Goal: Task Accomplishment & Management: Use online tool/utility

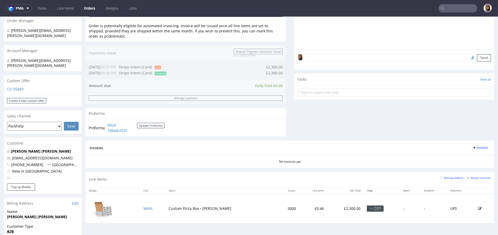
scroll to position [130, 0]
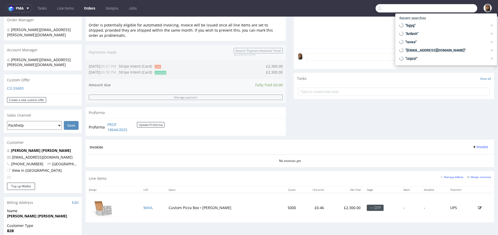
click at [457, 9] on input "text" at bounding box center [426, 8] width 102 height 8
paste input "R283535015"
type input "R283535015"
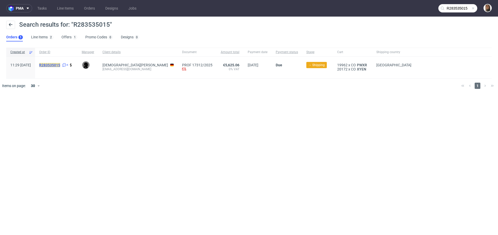
click at [56, 66] on mark "R283535015" at bounding box center [49, 65] width 21 height 4
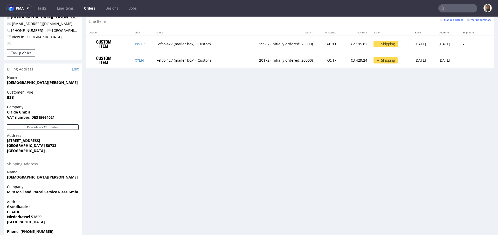
scroll to position [262, 0]
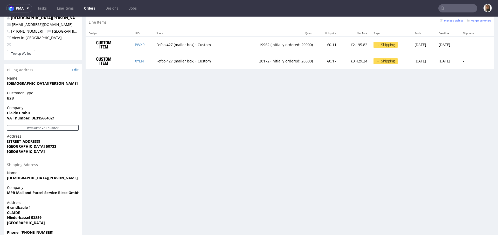
click at [88, 8] on link "Orders" at bounding box center [89, 8] width 17 height 8
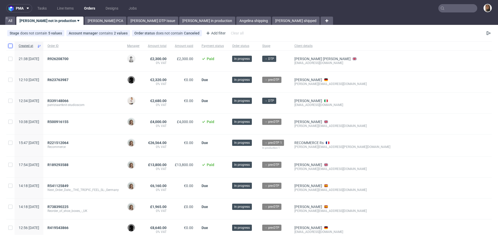
click at [9, 47] on input "checkbox" at bounding box center [10, 46] width 4 height 4
checkbox input "true"
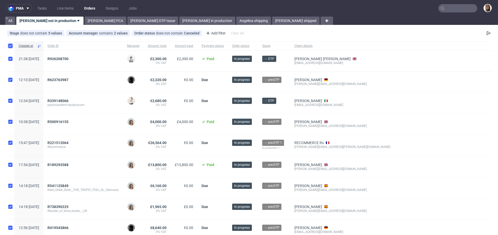
checkbox input "true"
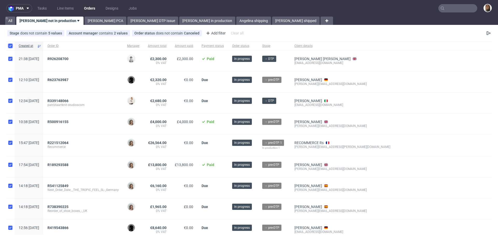
checkbox input "true"
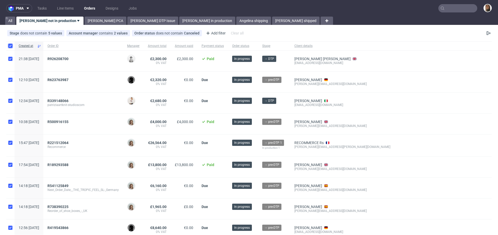
checkbox input "true"
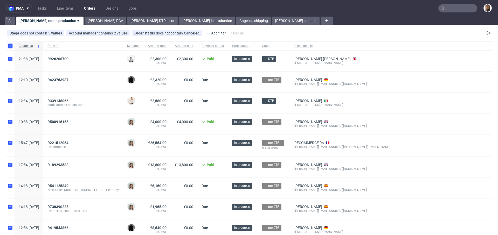
checkbox input "true"
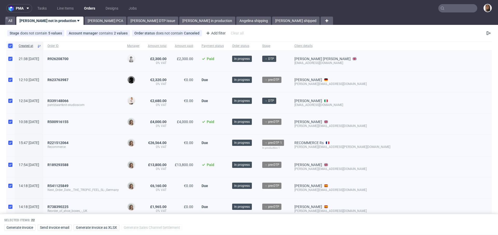
click at [9, 47] on input "checkbox" at bounding box center [10, 46] width 4 height 4
checkbox input "false"
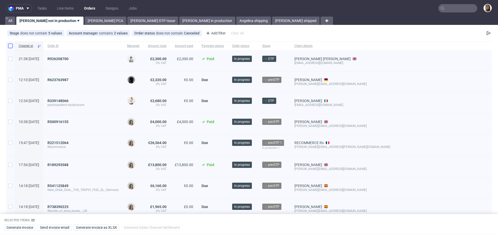
checkbox input "false"
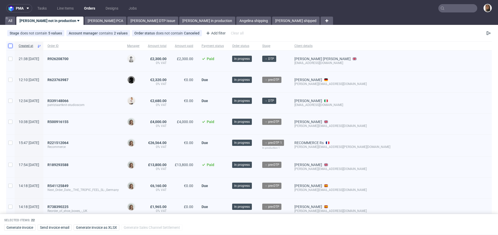
checkbox input "false"
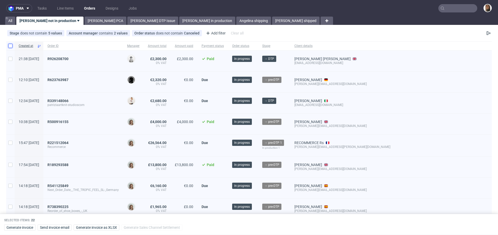
checkbox input "false"
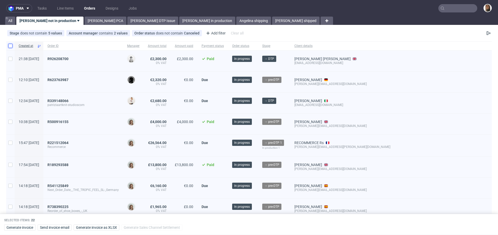
checkbox input "false"
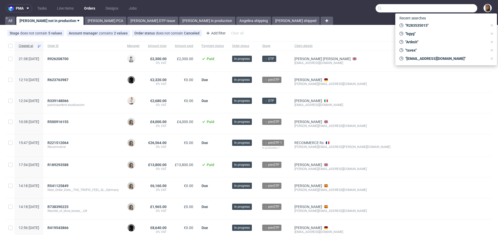
click at [452, 9] on input "text" at bounding box center [426, 8] width 102 height 8
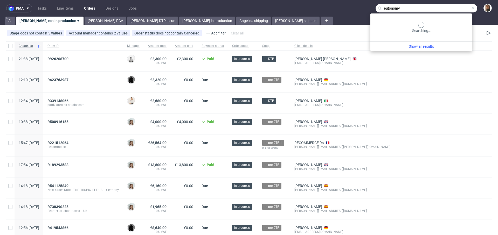
type input "eutonomy"
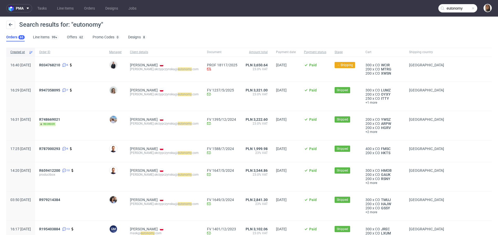
click at [70, 62] on div "R034768210 6" at bounding box center [70, 69] width 70 height 25
click at [60, 63] on span "R034768210" at bounding box center [49, 65] width 21 height 4
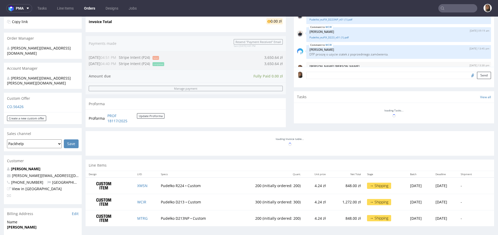
scroll to position [12, 0]
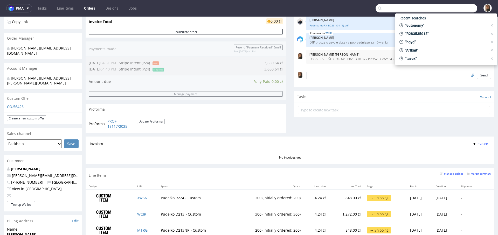
click at [450, 7] on input "text" at bounding box center [426, 8] width 102 height 8
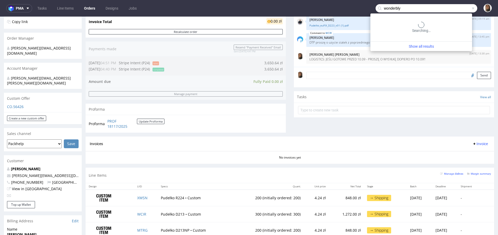
type input "wonderbly"
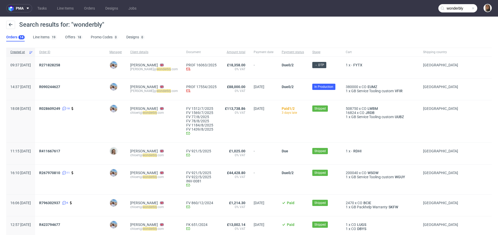
click at [63, 83] on div "R090244627" at bounding box center [70, 90] width 70 height 22
click at [60, 85] on span "R090244627" at bounding box center [49, 87] width 21 height 4
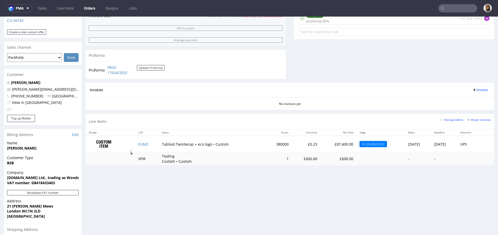
scroll to position [171, 0]
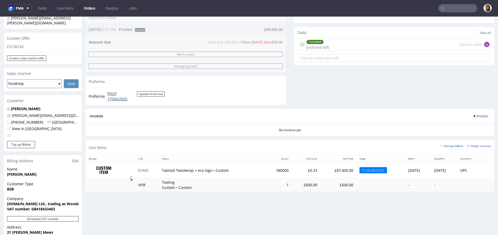
click at [111, 97] on link "PROF 17554/2025" at bounding box center [122, 96] width 30 height 10
click at [331, 45] on div "Completed proforma 50% Set due date AŁ" at bounding box center [394, 45] width 192 height 12
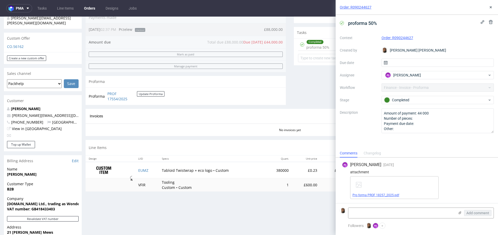
click at [378, 195] on link "Pro forma PROF 18257_2025.pdf" at bounding box center [375, 195] width 47 height 4
click at [250, 106] on div "Order summary 1 Line Item (Net Total) 88,000.00 Add promo code Apply additional…" at bounding box center [186, 0] width 200 height 216
click at [488, 4] on div "Order: R090244627" at bounding box center [416, 7] width 162 height 15
click at [490, 6] on icon at bounding box center [490, 7] width 4 height 4
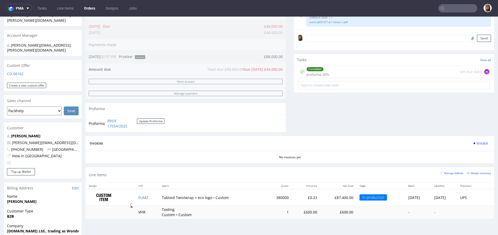
scroll to position [208, 0]
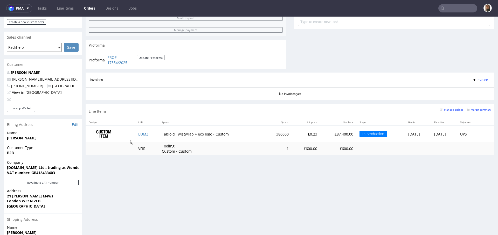
click at [451, 16] on nav "pma Tasks Line Items Orders Designs Jobs" at bounding box center [249, 8] width 498 height 17
click at [451, 11] on input "text" at bounding box center [457, 8] width 39 height 8
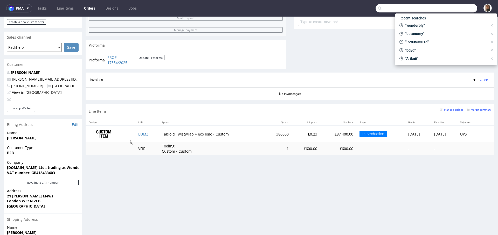
paste input "info@das-mondschaf.de"
type input "info@das-mondschaf.de"
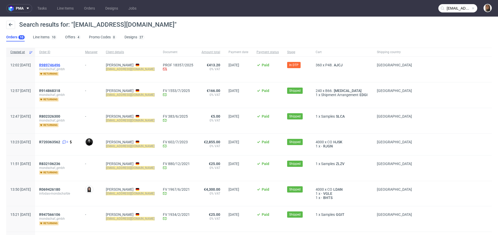
click at [60, 66] on span "R989746496" at bounding box center [49, 65] width 21 height 4
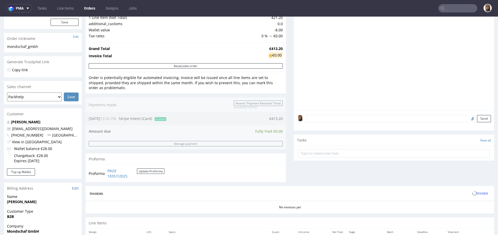
scroll to position [192, 0]
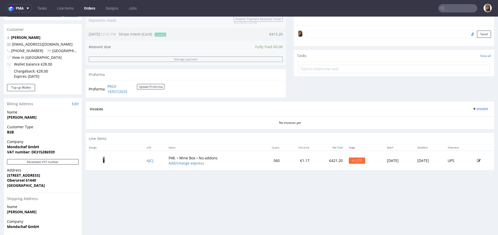
scroll to position [173, 0]
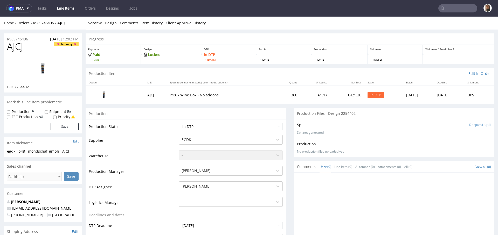
click at [105, 94] on img at bounding box center [104, 95] width 26 height 15
click at [42, 69] on img at bounding box center [42, 68] width 41 height 23
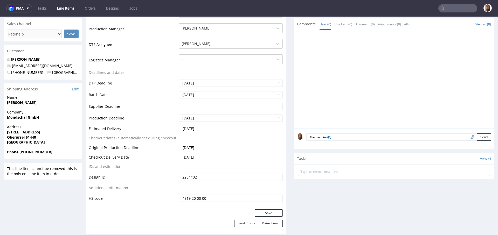
scroll to position [110, 0]
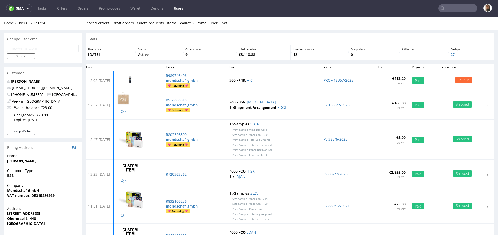
click at [453, 8] on input "text" at bounding box center [457, 8] width 39 height 8
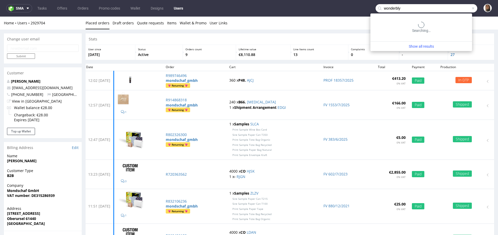
type input "wonderbly"
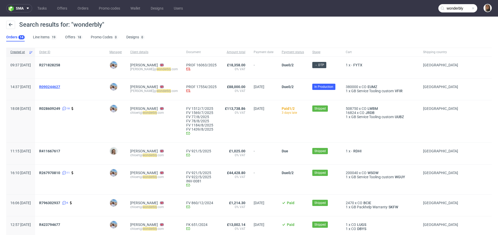
click at [60, 86] on span "R090244627" at bounding box center [49, 87] width 21 height 4
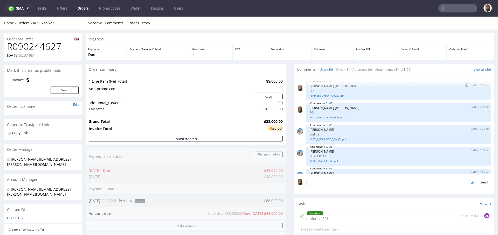
click at [330, 94] on link "Purchase Order PO0527.pdf" at bounding box center [398, 96] width 178 height 4
click at [331, 116] on link "Purchase Order PO0528.pdf" at bounding box center [398, 118] width 178 height 4
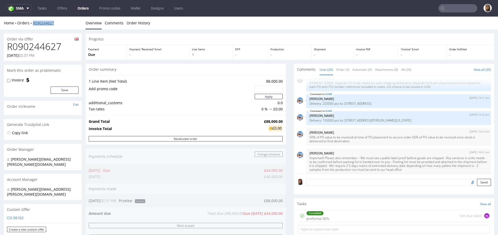
scroll to position [147, 0]
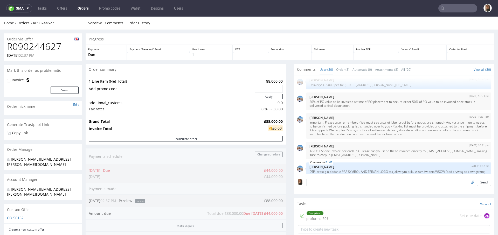
click at [344, 215] on div "Completed proforma 50% Set due date AŁ" at bounding box center [394, 216] width 192 height 12
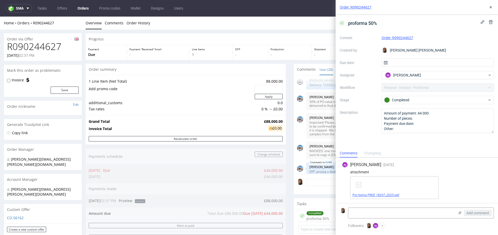
click at [360, 196] on link "Pro forma PROF 18257_2025.pdf" at bounding box center [375, 195] width 47 height 4
click at [491, 6] on use at bounding box center [490, 7] width 2 height 2
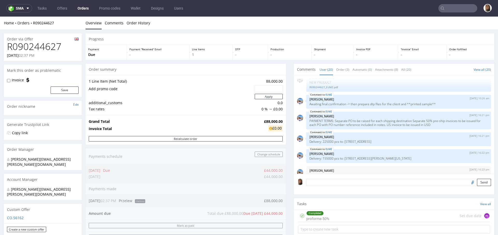
scroll to position [74, 0]
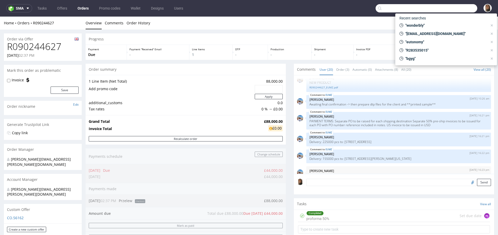
click at [451, 9] on input "text" at bounding box center [426, 8] width 102 height 8
paste input "@artknit-studios.com"
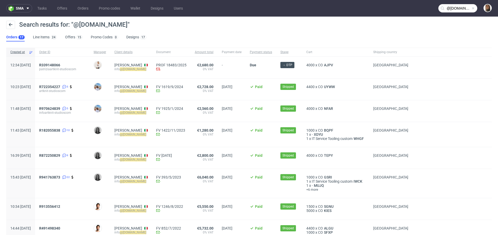
click at [454, 3] on nav "sma Tasks Offers Orders Promo codes Wallet Designs Users @artknit-studios.com" at bounding box center [249, 8] width 498 height 17
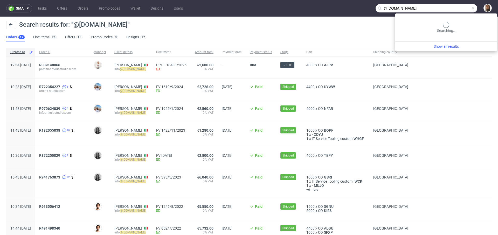
click at [454, 10] on input "@artknit-studios.com" at bounding box center [426, 8] width 102 height 8
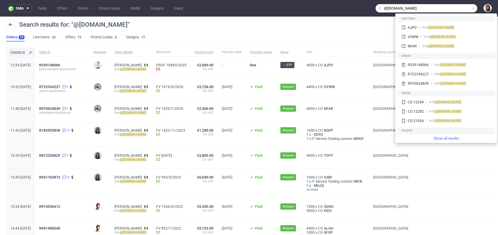
click at [451, 7] on input "@artknit-studios.com" at bounding box center [426, 8] width 102 height 8
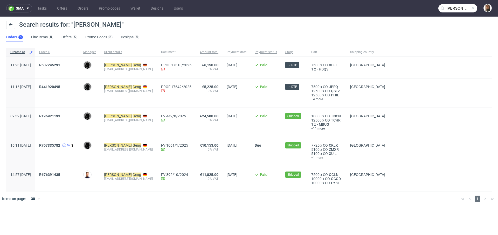
click at [456, 9] on input "hannes geng" at bounding box center [457, 8] width 39 height 8
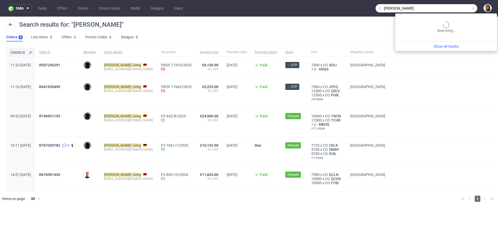
click at [456, 9] on input "hannes geng" at bounding box center [426, 8] width 102 height 8
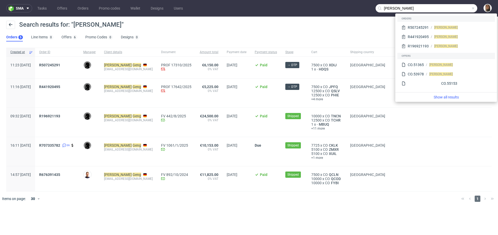
click at [456, 9] on input "hannes geng" at bounding box center [426, 8] width 102 height 8
paste input "valeriakind@0039italy.com"
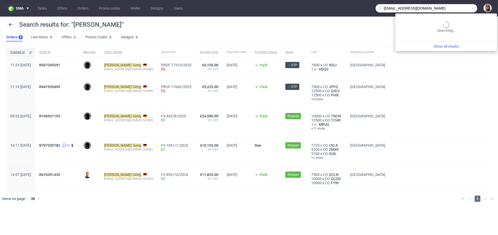
type input "valeriakind@0039italy.com"
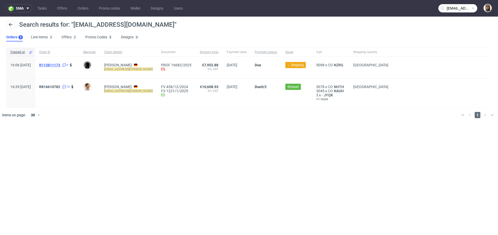
click at [60, 65] on span "R113811173" at bounding box center [49, 65] width 21 height 4
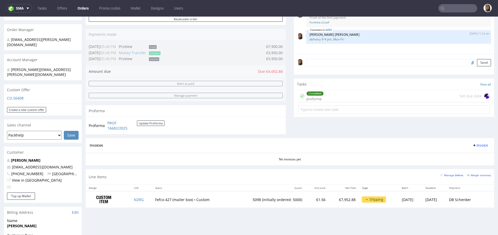
scroll to position [188, 0]
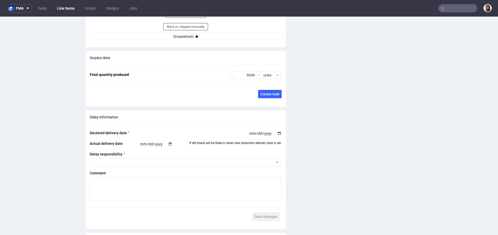
scroll to position [796, 0]
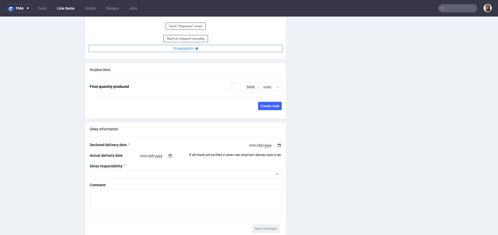
click at [189, 52] on button "Show details" at bounding box center [186, 48] width 194 height 7
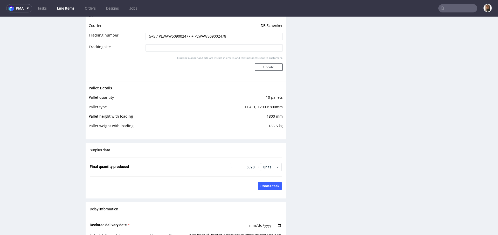
scroll to position [741, 0]
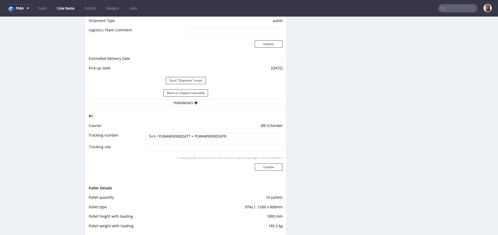
drag, startPoint x: 234, startPoint y: 140, endPoint x: 155, endPoint y: 139, distance: 79.0
click at [155, 139] on input "5+5 / PLWAW509002477 + PLWAW509002478" at bounding box center [213, 136] width 137 height 7
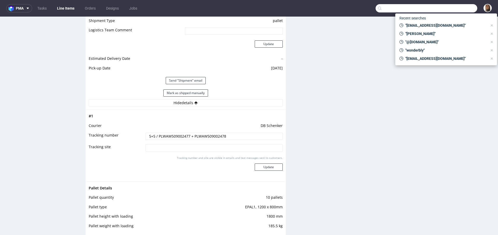
click at [460, 8] on input "text" at bounding box center [426, 8] width 102 height 8
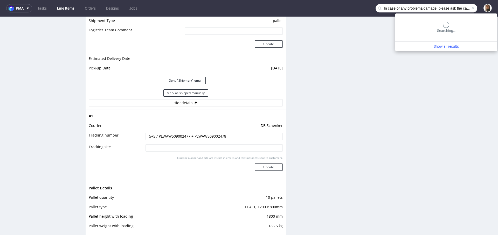
scroll to position [0, 242]
type input "In case of any problems/damage, please ask the carrier for the damage protocol …"
click at [471, 9] on span at bounding box center [473, 8] width 4 height 4
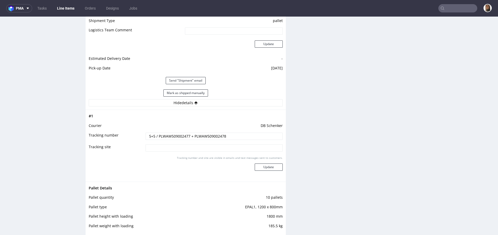
click at [459, 10] on input "text" at bounding box center [457, 8] width 39 height 8
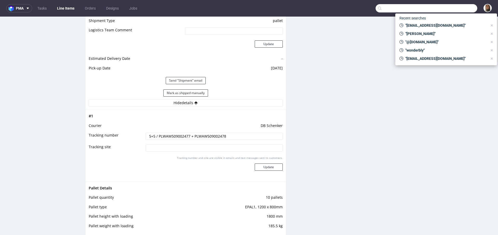
paste input "Mondschaf"
type input "Mondschaf"
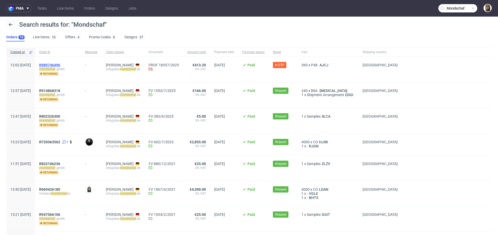
click at [60, 65] on span "R989746496" at bounding box center [49, 65] width 21 height 4
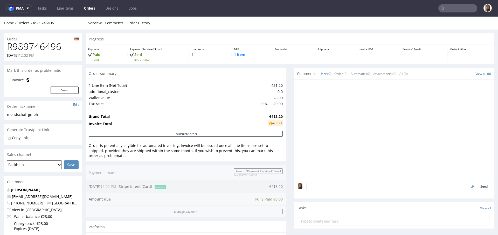
scroll to position [126, 0]
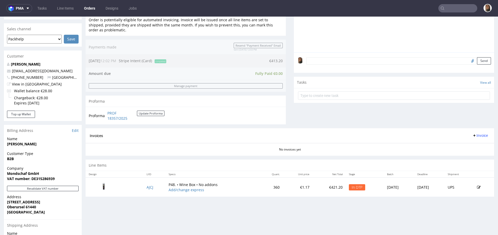
click at [456, 3] on nav "pma Tasks Line Items Orders Designs Jobs" at bounding box center [249, 8] width 498 height 17
click at [456, 8] on input "text" at bounding box center [457, 8] width 39 height 8
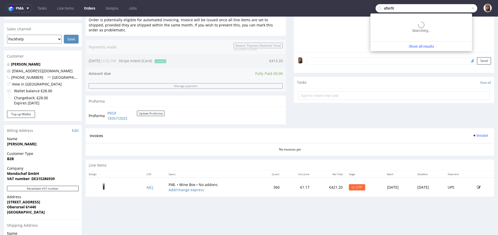
type input "afterfit"
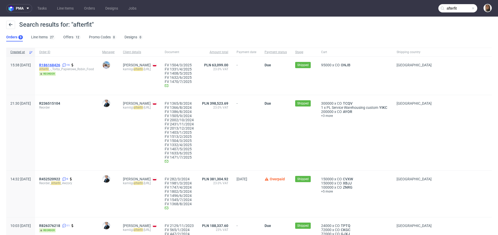
click at [60, 65] on span "R186168426" at bounding box center [49, 65] width 21 height 4
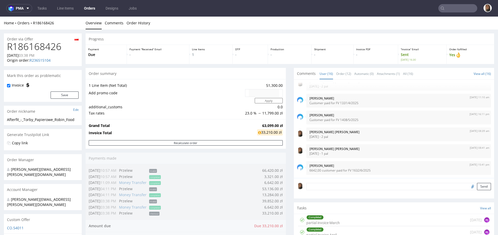
scroll to position [274, 0]
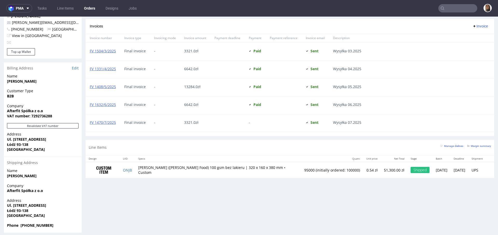
type input "afterfit"
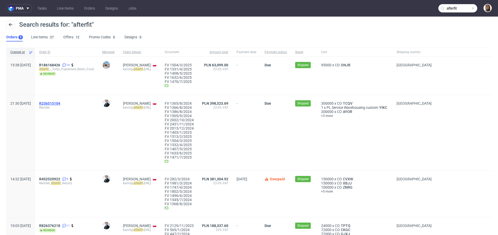
click at [60, 102] on span "R236515104" at bounding box center [49, 103] width 21 height 4
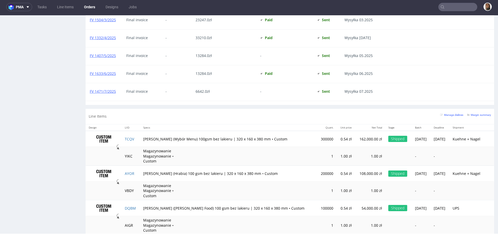
scroll to position [719, 0]
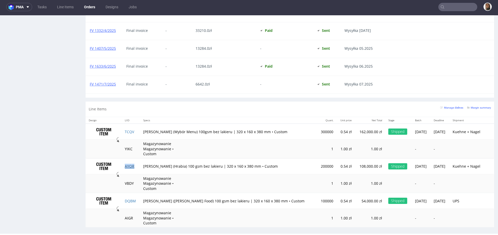
type input "afterfit"
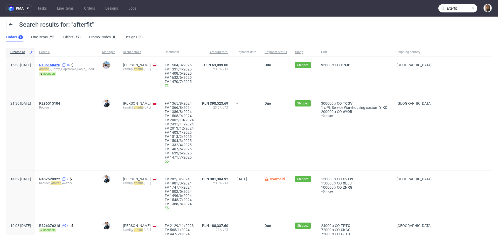
click at [60, 65] on span "R186168426" at bounding box center [49, 65] width 21 height 4
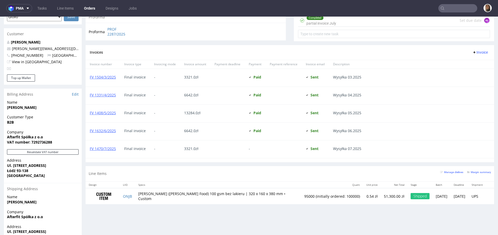
scroll to position [274, 0]
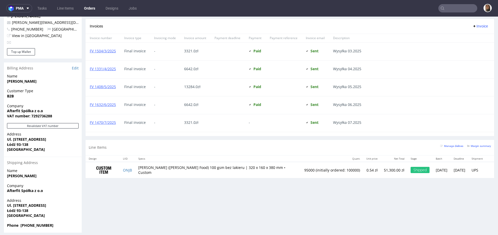
type input "afterfit"
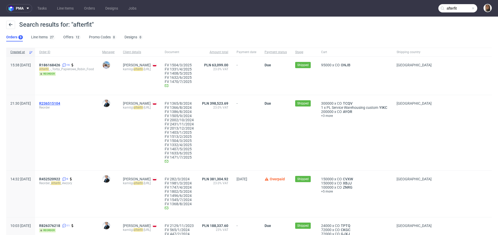
click at [60, 103] on span "R236515104" at bounding box center [49, 103] width 21 height 4
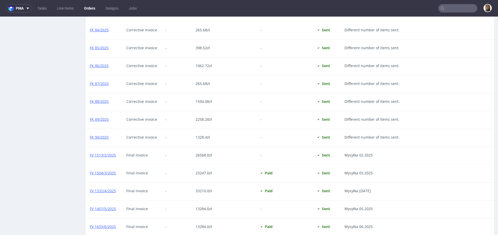
scroll to position [719, 0]
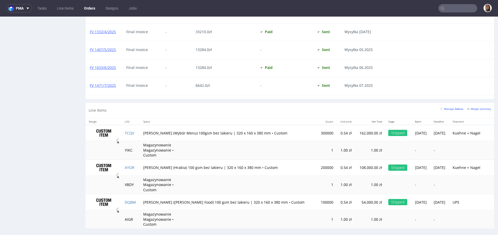
click at [460, 10] on input "text" at bounding box center [457, 8] width 39 height 8
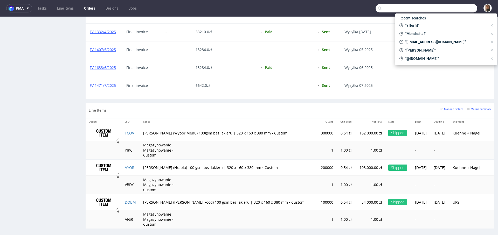
paste input "Mondschaf"
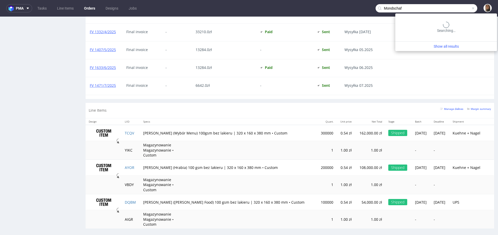
type input "Mondschaf"
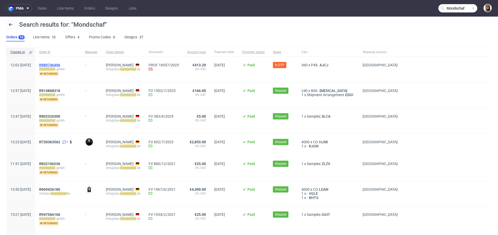
click at [60, 63] on span "R989746496" at bounding box center [49, 65] width 21 height 4
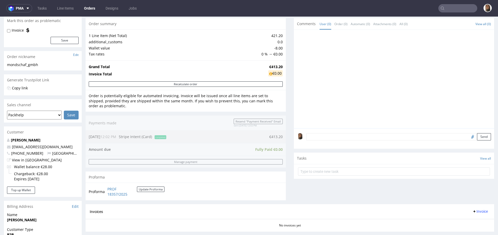
scroll to position [72, 0]
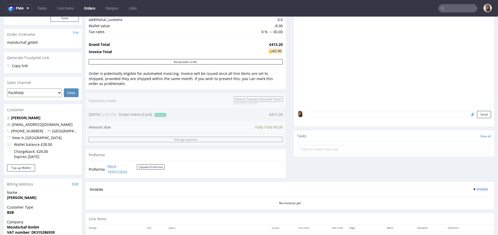
click at [311, 116] on textarea at bounding box center [398, 114] width 184 height 7
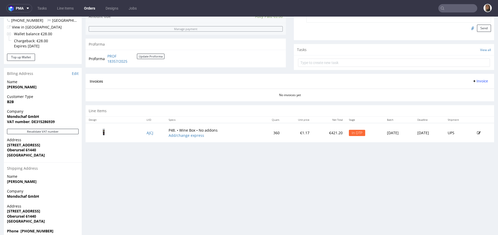
scroll to position [190, 0]
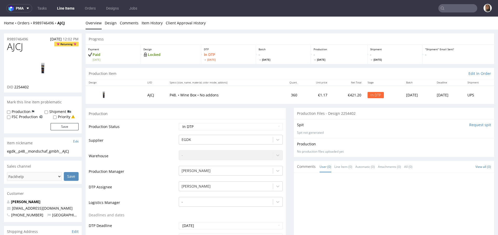
scroll to position [36, 0]
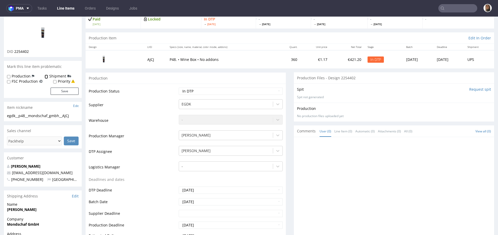
click at [45, 76] on input "Shipment" at bounding box center [46, 77] width 3 height 4
checkbox input "true"
click at [64, 90] on button "Save" at bounding box center [65, 91] width 28 height 7
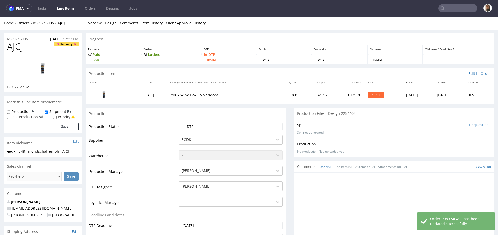
scroll to position [108, 0]
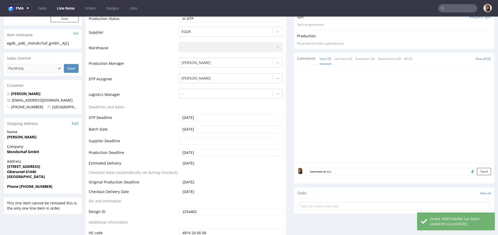
click at [345, 172] on textarea at bounding box center [412, 171] width 156 height 7
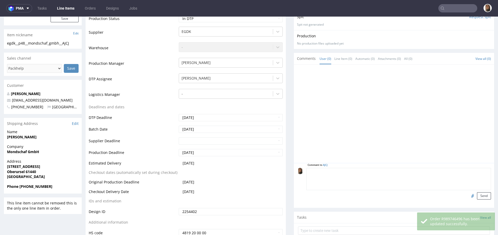
paste textarea "Could you please make sure it doesn't arrive at my place before September 17 as…"
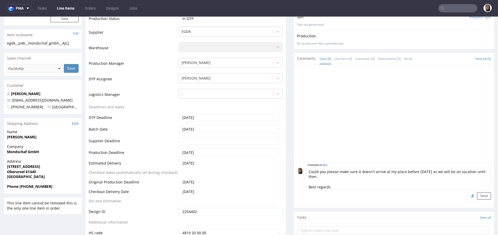
drag, startPoint x: 330, startPoint y: 189, endPoint x: 293, endPoint y: 185, distance: 37.8
click at [297, 185] on div "Comment to AJCJ Could you please make sure it doesn't arrive at my place before…" at bounding box center [394, 184] width 194 height 32
click at [387, 172] on textarea "Could you please make sure it doesn't arrive at my place before September 17 as…" at bounding box center [398, 179] width 184 height 22
click at [437, 171] on textarea "Could you please make sure it doesn't arrive at their place before September 17…" at bounding box center [398, 179] width 184 height 22
click at [447, 171] on textarea "Could you please make sure it doesn't arrive at their place before September 17…" at bounding box center [398, 179] width 184 height 22
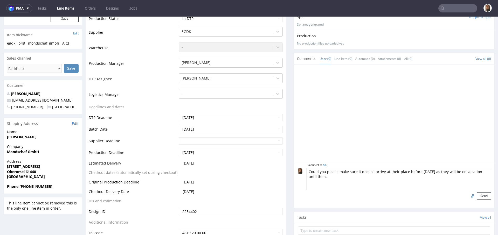
click at [376, 179] on textarea "Could you please make sure it doesn't arrive at their place before September 17…" at bounding box center [398, 179] width 184 height 22
click at [357, 179] on textarea "Could you please make sure it doesn't arrive at their place before September 17…" at bounding box center [398, 179] width 184 height 22
click at [337, 178] on textarea "Could you please make sure it doesn't arrive at their place before September 17…" at bounding box center [398, 179] width 184 height 22
type textarea "Could you please make sure it doesn't arrive at their place before September 17…"
click at [477, 191] on form "Comment to AJCJ Could you please make sure it doesn't arrive at their place bef…" at bounding box center [398, 184] width 184 height 32
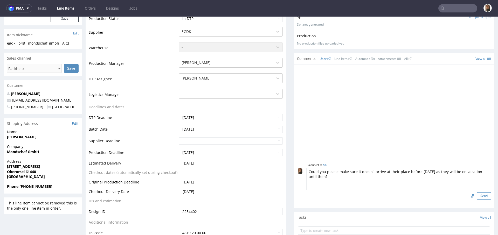
click at [477, 193] on button "Send" at bounding box center [484, 195] width 14 height 7
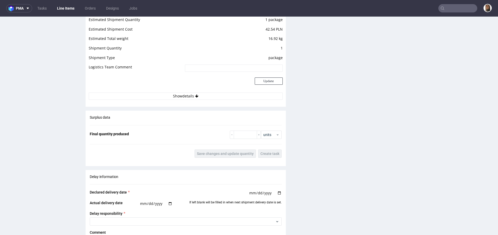
scroll to position [0, 0]
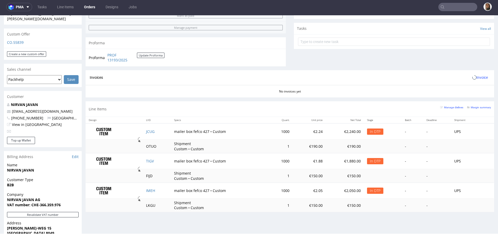
scroll to position [219, 0]
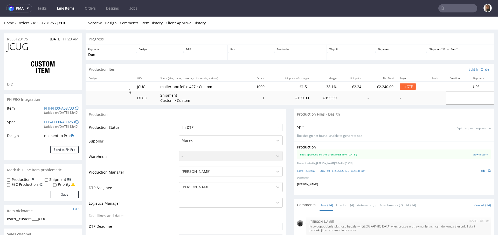
scroll to position [197, 0]
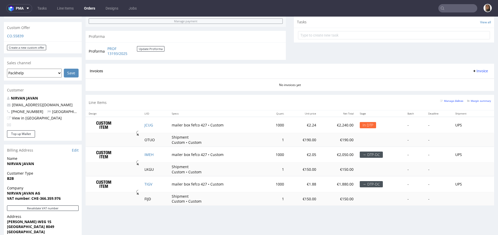
scroll to position [179, 0]
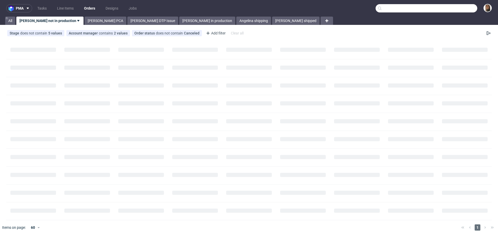
click at [452, 6] on input "text" at bounding box center [426, 8] width 102 height 8
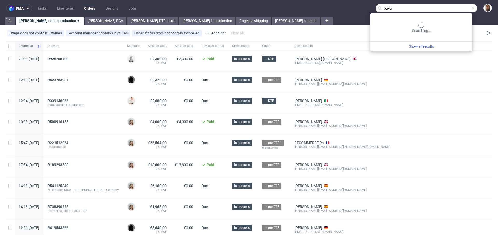
type input "bgyg"
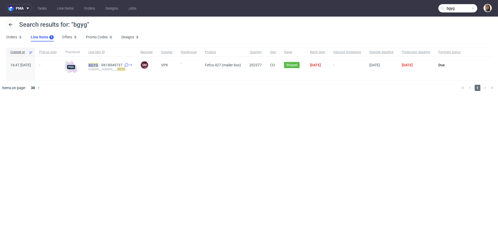
click at [98, 64] on mark "BGYG" at bounding box center [93, 65] width 10 height 4
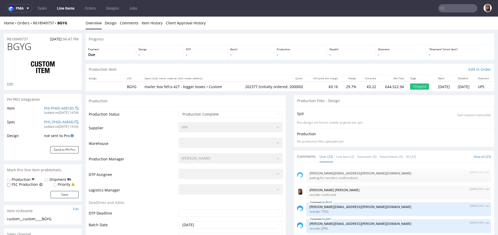
scroll to position [318, 0]
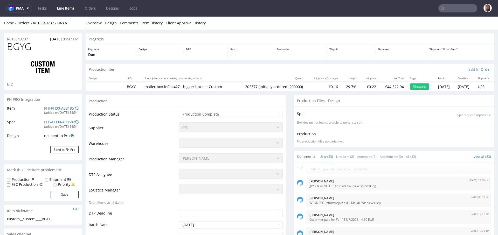
select select "in_progress"
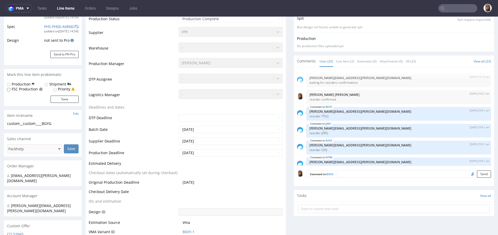
scroll to position [0, 0]
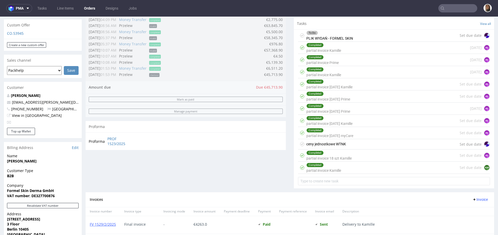
scroll to position [217, 0]
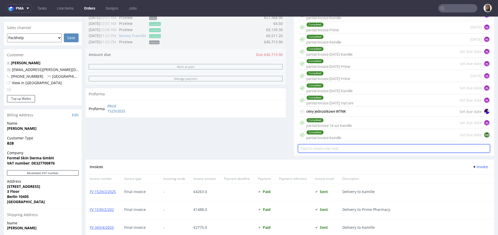
click at [343, 148] on input "text" at bounding box center [394, 148] width 192 height 8
type input "partial Kamille"
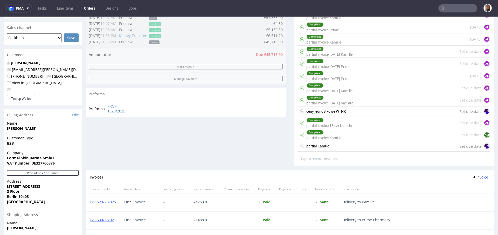
click at [353, 146] on div "partial Kamille Set due date" at bounding box center [394, 146] width 192 height 10
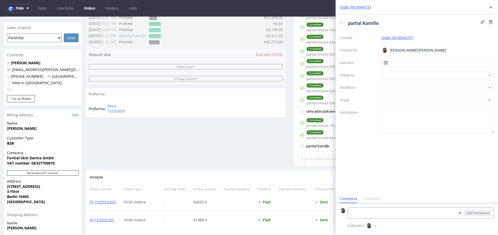
scroll to position [4, 0]
click at [402, 76] on div at bounding box center [437, 75] width 112 height 8
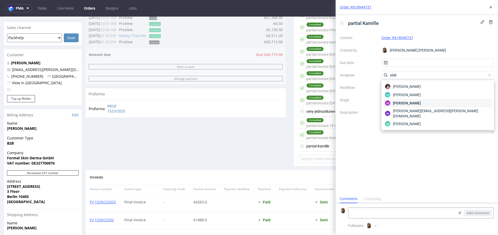
type input "alek"
click at [415, 103] on span "Aleksandra Łętowska" at bounding box center [407, 103] width 28 height 5
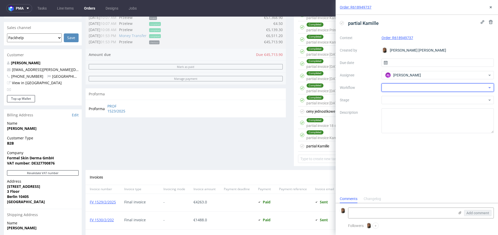
click at [401, 90] on div at bounding box center [437, 87] width 112 height 8
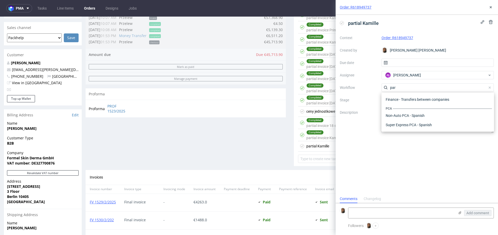
scroll to position [0, 0]
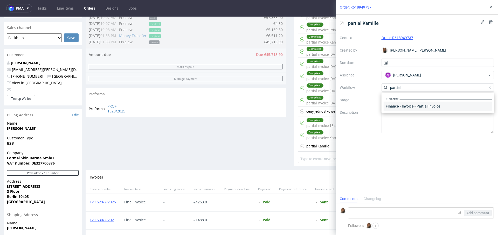
type input "partial"
click at [426, 103] on div "Finance - Invoice - Partial Invoice" at bounding box center [437, 106] width 108 height 9
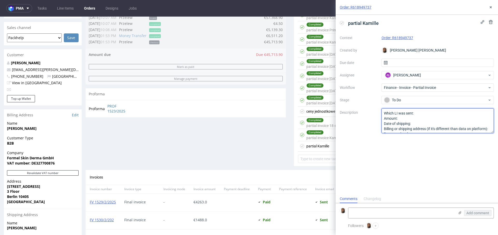
click at [422, 112] on textarea "Which LI was sent: Amount: Date of shipping: Billing or shipping address (if it…" at bounding box center [437, 120] width 112 height 25
paste textarea "4 pal x 4440 szt."
click at [414, 113] on textarea "Which LI was sent: Amount: Date of shipping: Billing or shipping address (if it…" at bounding box center [437, 120] width 112 height 25
drag, startPoint x: 383, startPoint y: 117, endPoint x: 403, endPoint y: 119, distance: 20.0
click at [403, 119] on textarea "Which LI was sent: Amount: Date of shipping: Billing or shipping address (if it…" at bounding box center [437, 120] width 112 height 25
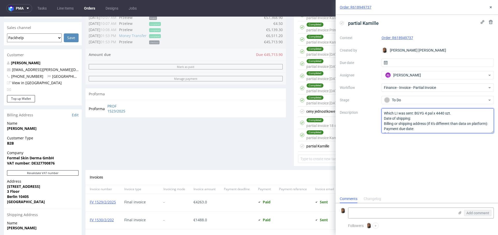
click at [426, 119] on textarea "Which LI was sent: Amount: Date of shipping: Billing or shipping address (if it…" at bounding box center [437, 120] width 112 height 25
drag, startPoint x: 384, startPoint y: 124, endPoint x: 420, endPoint y: 149, distance: 43.7
click at [420, 149] on div "partial Kamille Context Order: R618949737 Created by Angelina Marć Due date Ass…" at bounding box center [416, 105] width 162 height 180
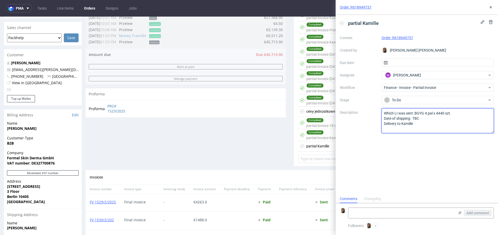
type textarea "Which LI was sent: BGYG 4 pal x 4440 szt. Date of shipping: TBC Delivery to Kam…"
click at [492, 1] on div "Order: R618949737" at bounding box center [416, 7] width 162 height 15
drag, startPoint x: 415, startPoint y: 123, endPoint x: 406, endPoint y: 123, distance: 9.6
click at [406, 123] on textarea "Which LI was sent: BGYG 4 pal x 4440 szt. Date of shipping: TBC Delivery to Kam…" at bounding box center [437, 120] width 112 height 25
click at [491, 7] on icon at bounding box center [490, 7] width 4 height 4
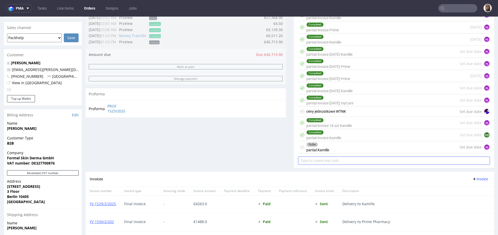
click at [343, 159] on input "text" at bounding box center [394, 161] width 192 height 8
type input "partial Prime"
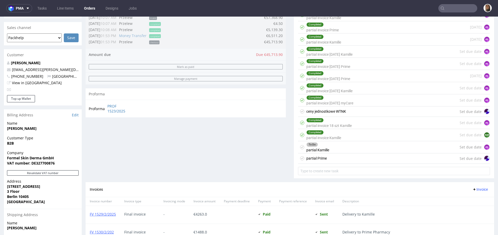
click at [349, 155] on div "partial Prime Set due date" at bounding box center [394, 158] width 192 height 10
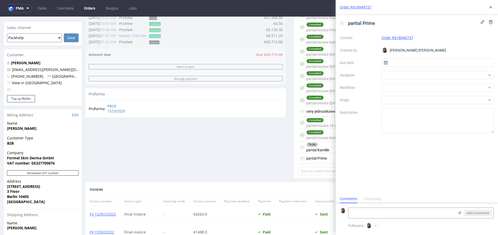
scroll to position [4, 0]
click at [396, 76] on div at bounding box center [437, 75] width 112 height 8
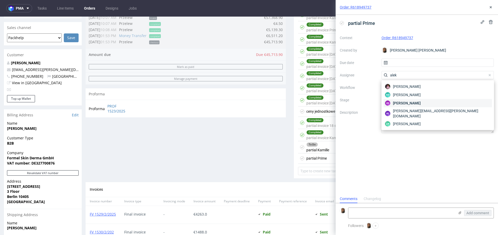
type input "alek"
click at [411, 102] on span "Aleksandra Łętowska" at bounding box center [407, 103] width 28 height 5
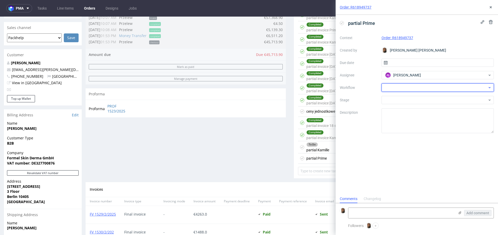
click at [401, 89] on div at bounding box center [437, 87] width 112 height 8
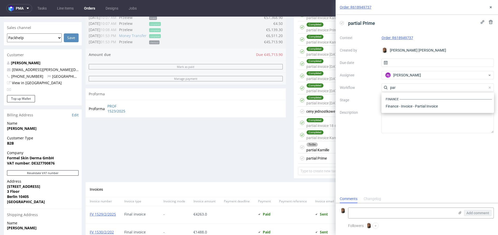
scroll to position [0, 0]
type input "partial"
click at [429, 106] on div "Finance - Invoice - Partial Invoice" at bounding box center [437, 106] width 108 height 9
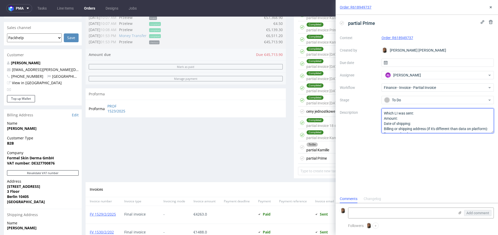
click at [422, 113] on textarea "Which LI was sent: Amount: Date of shipping: Billing or shipping address (if it…" at bounding box center [437, 120] width 112 height 25
paste textarea "BGYG 3 pal x 4440 szt."
drag, startPoint x: 383, startPoint y: 119, endPoint x: 403, endPoint y: 119, distance: 19.7
click at [403, 119] on textarea "Which LI was sent: Amount: Date of shipping: Billing or shipping address (if it…" at bounding box center [437, 120] width 112 height 25
click at [418, 119] on textarea "Which LI was sent: Amount: Date of shipping: Billing or shipping address (if it…" at bounding box center [437, 120] width 112 height 25
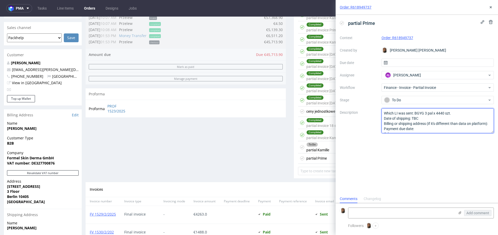
scroll to position [11, 0]
drag, startPoint x: 384, startPoint y: 123, endPoint x: 432, endPoint y: 146, distance: 53.3
click at [432, 146] on div "partial Prime Context Order: R618949737 Created by Angelina Marć Due date Assig…" at bounding box center [416, 105] width 162 height 180
click at [403, 123] on textarea "Which LI was sent: Amount: Date of shipping: Billing or shipping address (if it…" at bounding box center [437, 120] width 112 height 25
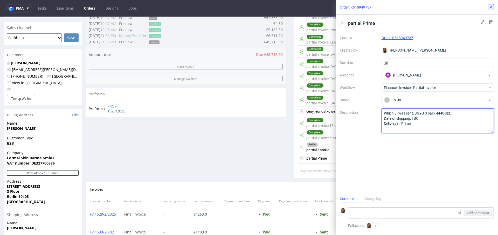
type textarea "Which LI was sent: BGYG 3 pal x 4440 szt. Date of shipping: TBC Delivery to Pri…"
click at [491, 7] on use at bounding box center [490, 7] width 2 height 2
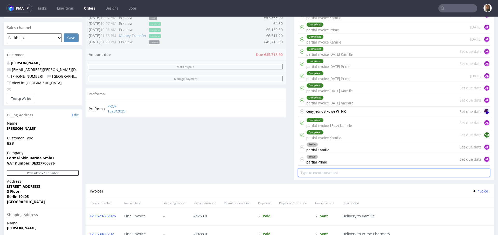
click at [327, 172] on input "text" at bounding box center [394, 173] width 192 height 8
type input "partial myCare"
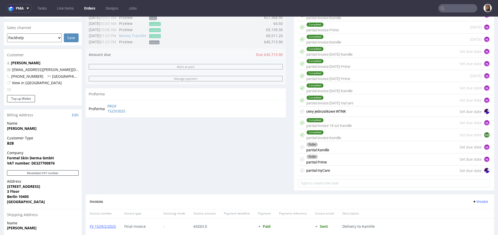
click at [337, 168] on div "partial myCare Set due date" at bounding box center [394, 171] width 192 height 10
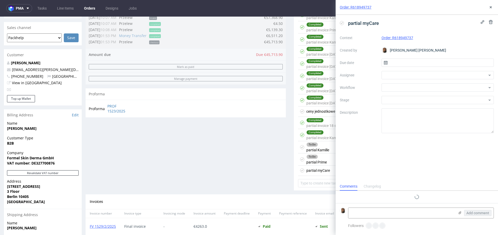
scroll to position [4, 0]
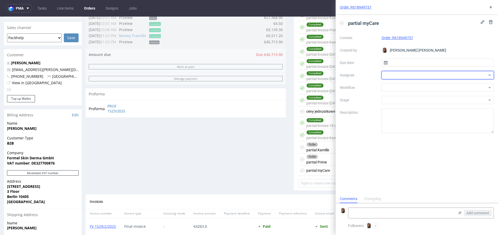
click at [404, 75] on div at bounding box center [437, 75] width 112 height 8
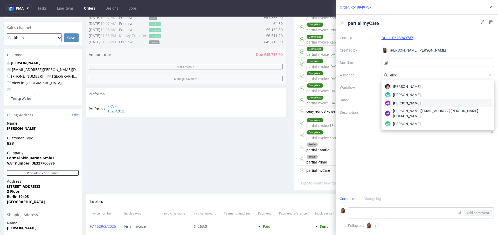
type input "alek"
click at [414, 101] on span "Aleksandra Łętowska" at bounding box center [407, 103] width 28 height 5
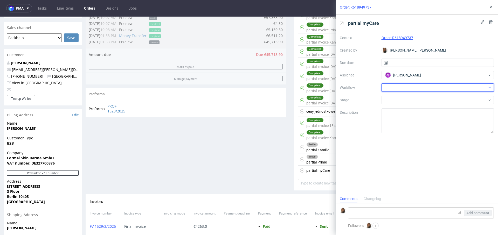
click at [401, 85] on div at bounding box center [437, 87] width 112 height 8
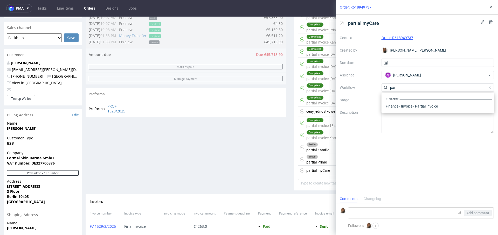
scroll to position [0, 0]
type input "partial"
click at [427, 106] on div "Finance - Invoice - Partial Invoice" at bounding box center [437, 106] width 108 height 9
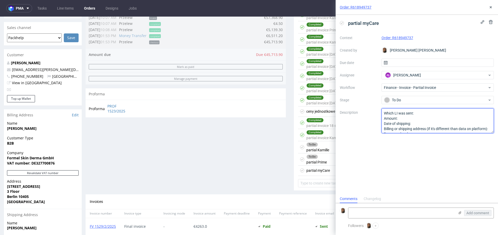
click at [425, 114] on textarea "Which LI was sent: Amount: Date of shipping: Billing or shipping address (if it…" at bounding box center [437, 120] width 112 height 25
paste textarea "BGYG 1 pal x 4440 szt."
drag, startPoint x: 399, startPoint y: 117, endPoint x: 362, endPoint y: 117, distance: 36.8
click at [362, 117] on div "Context Order: R618949737 Created by Angelina Marć Due date Assignee AŁ Aleksan…" at bounding box center [416, 84] width 154 height 100
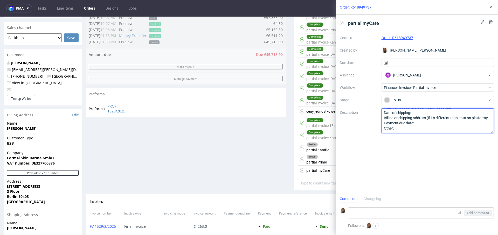
drag, startPoint x: 384, startPoint y: 122, endPoint x: 426, endPoint y: 146, distance: 48.6
click at [426, 146] on div "partial myCare Context Order: R618949737 Created by Angelina Marć Due date Assi…" at bounding box center [416, 105] width 162 height 180
click at [425, 120] on textarea "Which LI was sent: Amount: Date of shipping: Billing or shipping address (if it…" at bounding box center [437, 120] width 112 height 25
type textarea "Which LI was sent: BGYG 1 pal x 4440 szt. Date of shipping: TBC Delivery to MyC…"
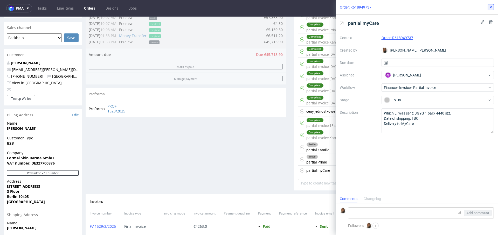
click at [490, 10] on button at bounding box center [490, 7] width 6 height 6
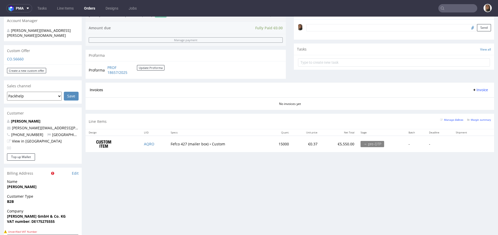
scroll to position [189, 0]
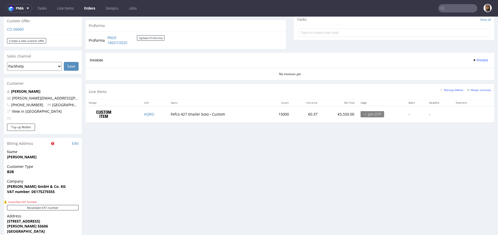
click at [453, 8] on input "text" at bounding box center [457, 8] width 39 height 8
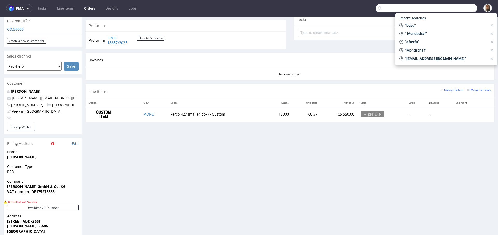
paste input "Tomasz Król"
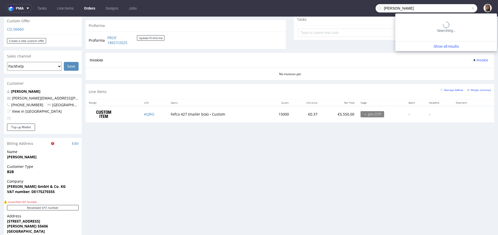
type input "Tomasz Król"
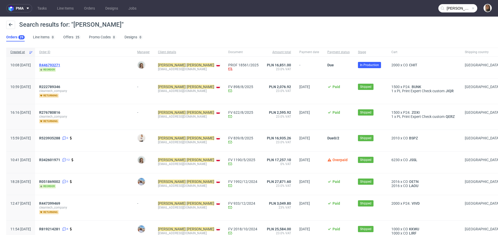
click at [60, 63] on span "R446793271" at bounding box center [49, 65] width 21 height 4
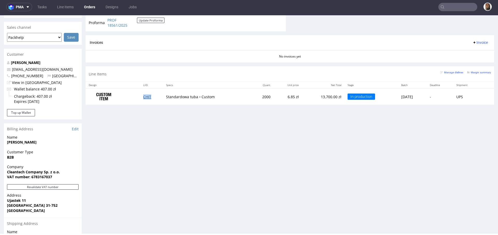
scroll to position [220, 0]
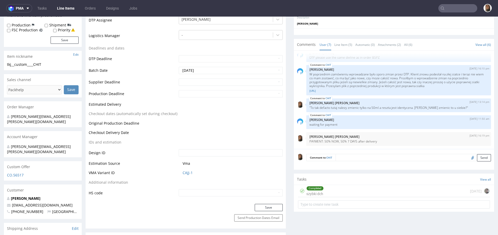
scroll to position [196, 0]
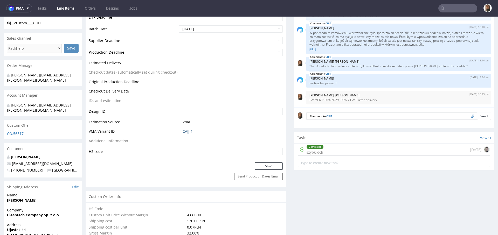
click at [184, 131] on link "CAJJ-1" at bounding box center [187, 131] width 10 height 5
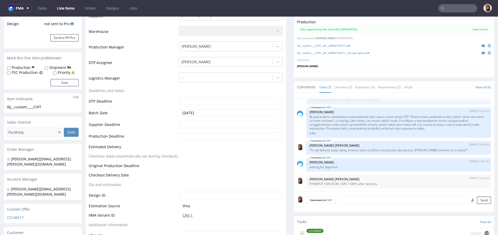
scroll to position [104, 0]
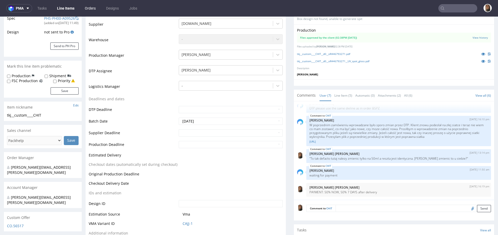
click at [88, 7] on link "Orders" at bounding box center [90, 8] width 17 height 8
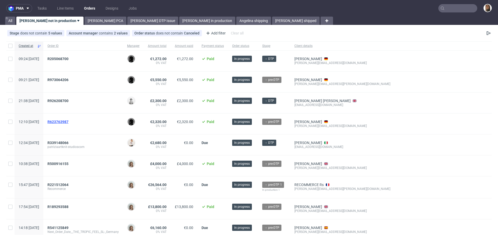
click at [68, 121] on span "R623763987" at bounding box center [57, 122] width 21 height 4
click at [322, 122] on link "[PERSON_NAME]" at bounding box center [308, 122] width 28 height 4
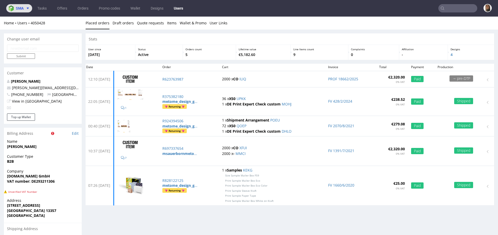
click at [23, 10] on button "sma" at bounding box center [19, 8] width 26 height 8
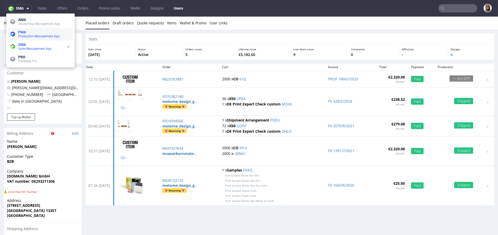
click at [32, 38] on span "Production Management App" at bounding box center [44, 36] width 52 height 4
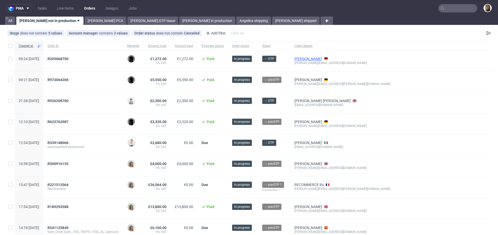
click at [322, 58] on link "Markus Pyttel" at bounding box center [308, 59] width 28 height 4
click at [68, 121] on span "R623763987" at bounding box center [57, 122] width 21 height 4
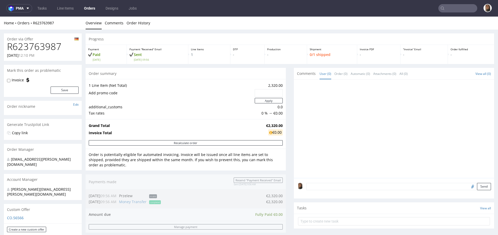
scroll to position [131, 0]
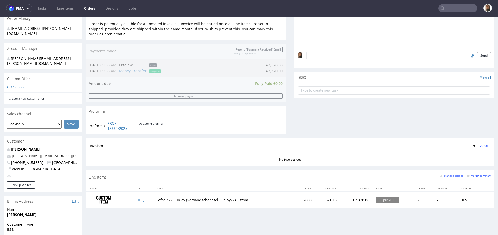
click at [25, 147] on link "[PERSON_NAME]" at bounding box center [26, 149] width 30 height 5
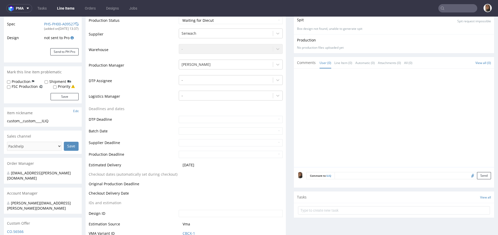
scroll to position [95, 0]
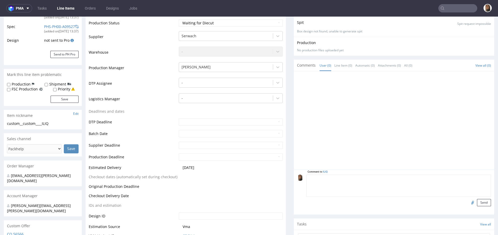
click at [321, 184] on textarea at bounding box center [398, 186] width 184 height 22
paste textarea "R697337654XFUI"
click at [325, 179] on textarea "R697337654XFUI" at bounding box center [398, 186] width 184 height 22
type textarea "R697337654_XFUI"
click at [468, 202] on input "file" at bounding box center [471, 202] width 7 height 7
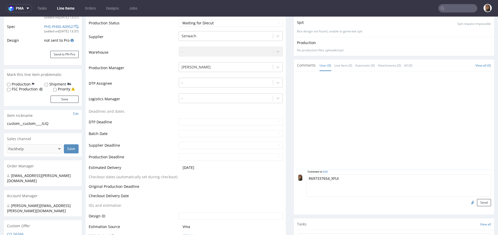
type input "C:\fakepath\custom__custom__msauerbornmetomede__XFUI__d0__oR697337654.pdf"
click at [477, 204] on button "Send" at bounding box center [484, 202] width 14 height 7
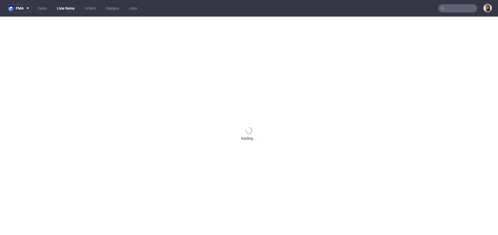
scroll to position [0, 0]
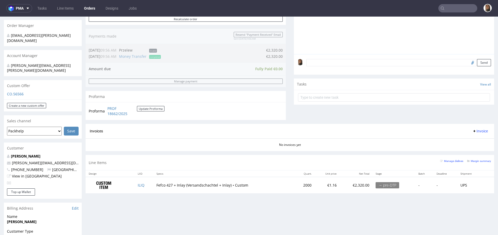
scroll to position [165, 0]
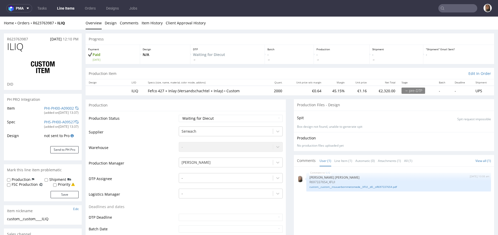
click at [461, 10] on input "text" at bounding box center [457, 8] width 39 height 8
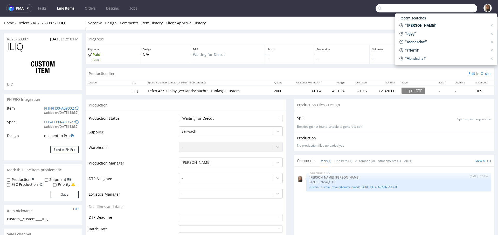
paste input "dinda@mobile.club"
type input "dinda@mobile.club"
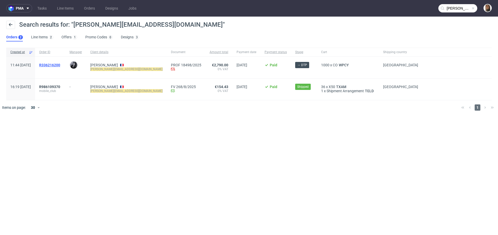
click at [60, 66] on span "R336216200" at bounding box center [49, 65] width 21 height 4
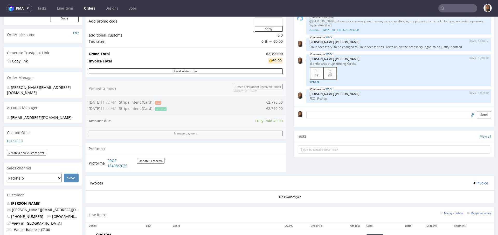
scroll to position [198, 0]
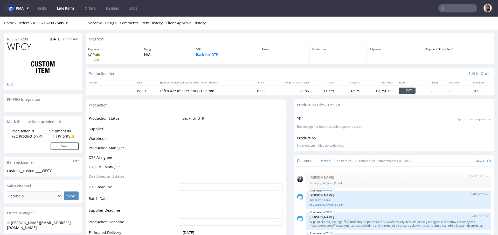
scroll to position [66, 0]
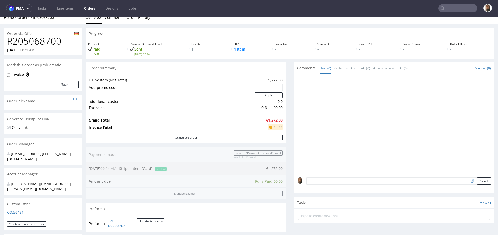
scroll to position [6, 0]
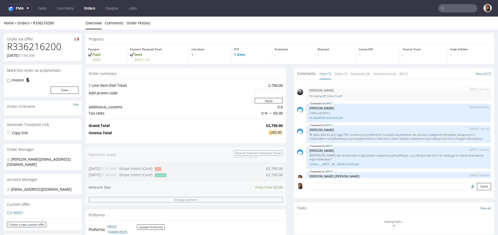
scroll to position [66, 0]
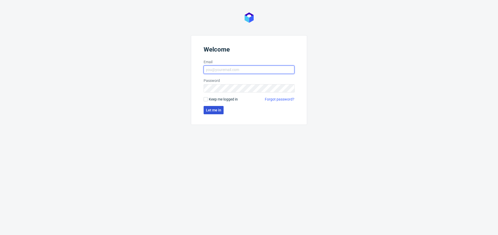
type input "[PERSON_NAME][EMAIL_ADDRESS][PERSON_NAME][DOMAIN_NAME]"
click at [216, 113] on button "Let me in" at bounding box center [213, 110] width 20 height 8
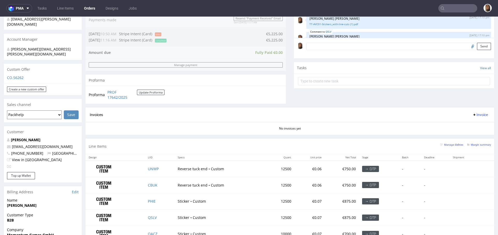
scroll to position [263, 0]
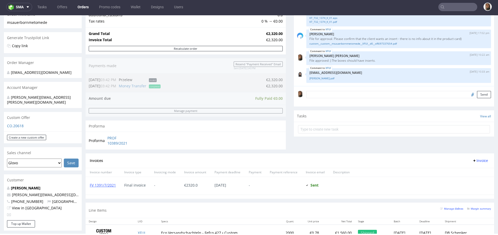
scroll to position [263, 0]
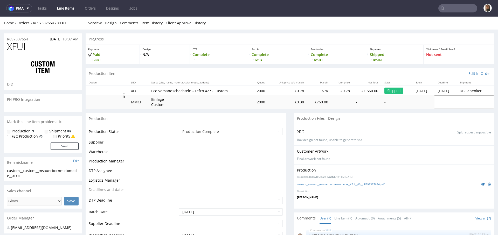
scroll to position [46, 0]
select select "done"
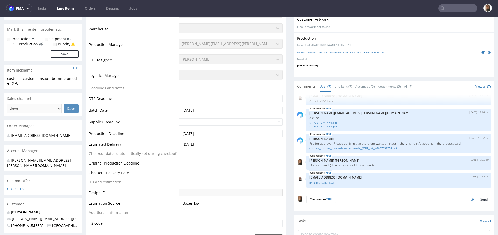
scroll to position [131, 0]
click at [481, 52] on icon at bounding box center [483, 53] width 4 height 4
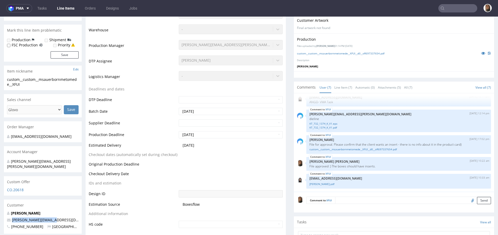
drag, startPoint x: 64, startPoint y: 215, endPoint x: 3, endPoint y: 215, distance: 61.4
copy span "[PERSON_NAME][EMAIL_ADDRESS][DOMAIN_NAME]"
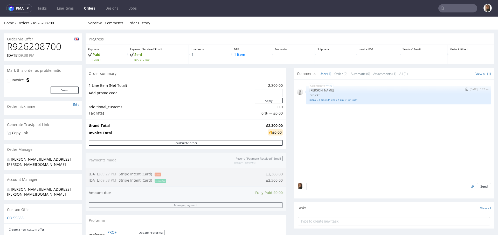
click at [344, 101] on link "pizza_34-cm-x-34-cm-x-4-cm_ (1) (1).pdf" at bounding box center [398, 100] width 178 height 4
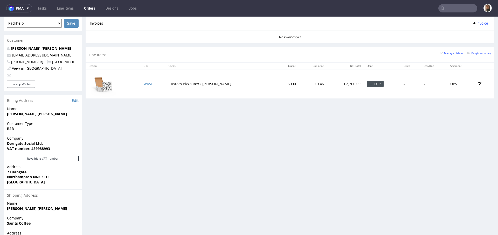
scroll to position [258, 0]
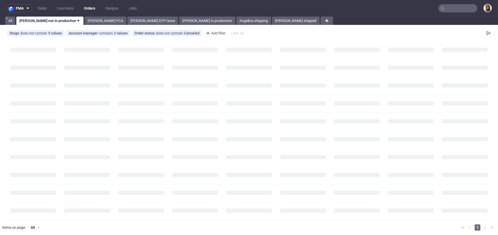
click at [452, 2] on nav "pma Tasks Line Items Orders Designs Jobs" at bounding box center [249, 8] width 498 height 17
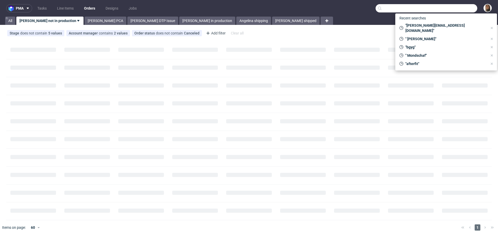
click at [452, 9] on input "text" at bounding box center [426, 8] width 102 height 8
paste input "[EMAIL_ADDRESS][DOMAIN_NAME]"
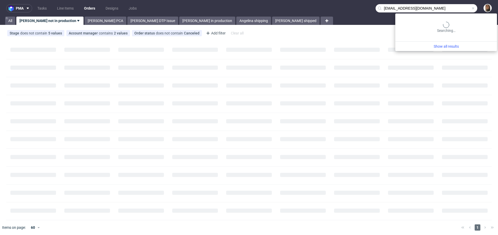
type input "[EMAIL_ADDRESS][DOMAIN_NAME]"
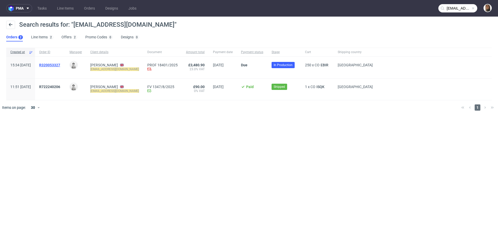
click at [60, 66] on span "R320053327" at bounding box center [49, 65] width 21 height 4
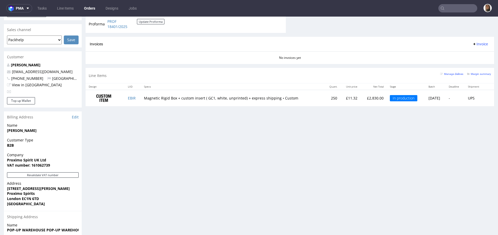
scroll to position [263, 0]
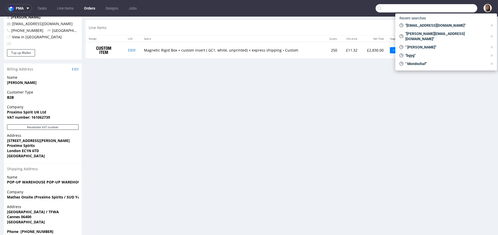
click at [457, 7] on input "text" at bounding box center [426, 8] width 102 height 8
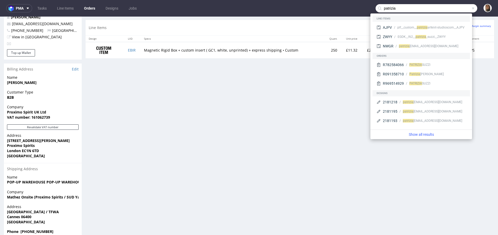
type input "patrizia"
click at [87, 10] on link "Orders" at bounding box center [89, 8] width 17 height 8
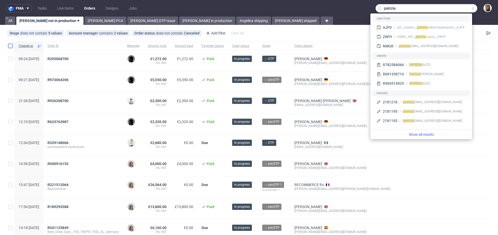
click at [9, 47] on input "checkbox" at bounding box center [10, 46] width 4 height 4
checkbox input "true"
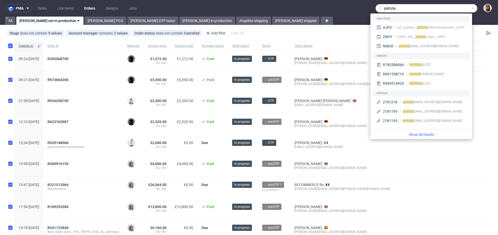
checkbox input "true"
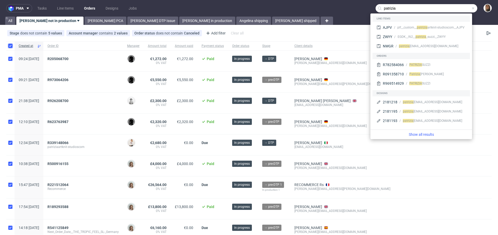
checkbox input "true"
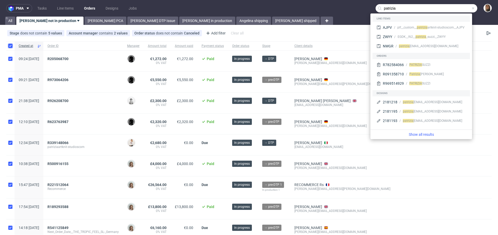
checkbox input "true"
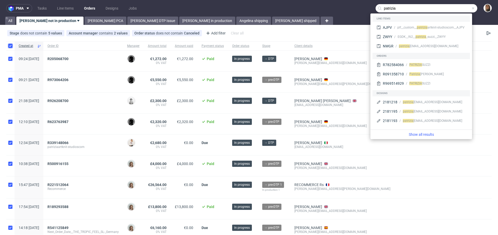
checkbox input "true"
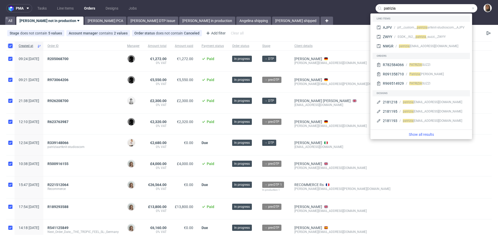
checkbox input "true"
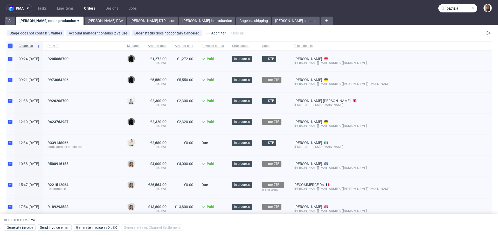
click at [9, 47] on input "checkbox" at bounding box center [10, 46] width 4 height 4
checkbox input "false"
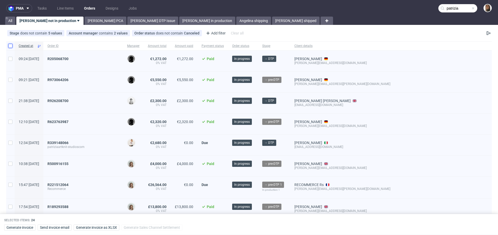
checkbox input "false"
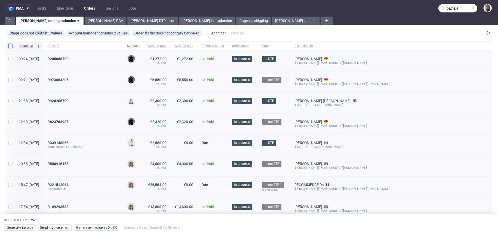
checkbox input "false"
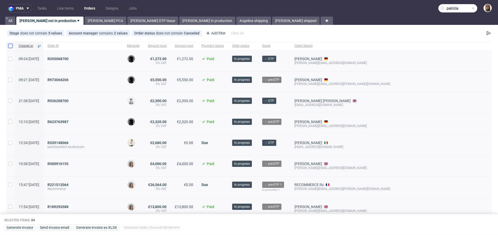
checkbox input "false"
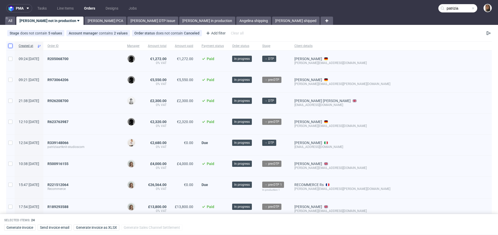
checkbox input "false"
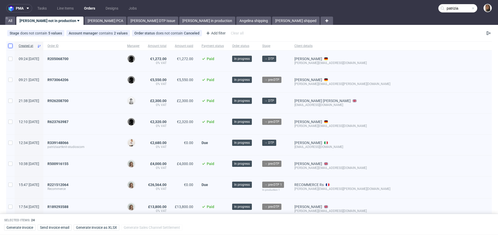
checkbox input "false"
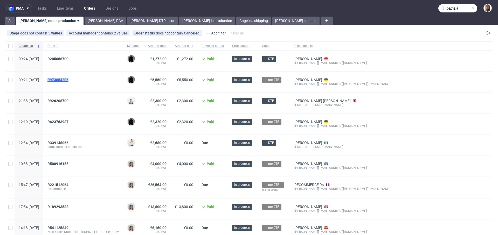
click at [68, 78] on span "R973064206" at bounding box center [57, 80] width 21 height 4
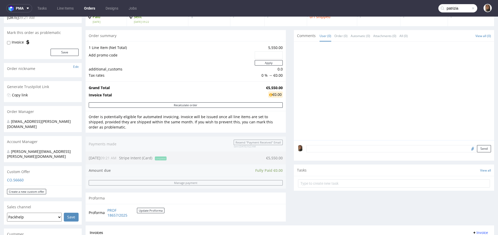
scroll to position [106, 0]
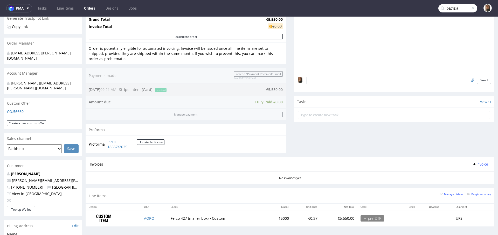
click at [312, 79] on textarea at bounding box center [398, 80] width 184 height 7
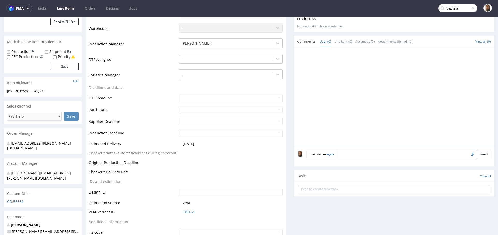
scroll to position [135, 0]
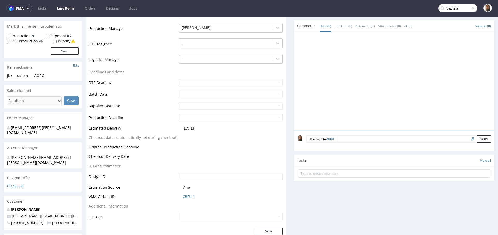
click at [344, 140] on textarea at bounding box center [414, 138] width 154 height 7
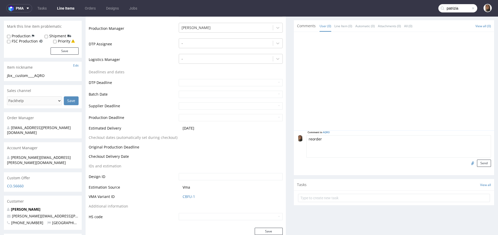
paste textarea "OUOS"
type textarea "reorder OUOS"
click at [477, 162] on button "Send" at bounding box center [484, 163] width 14 height 7
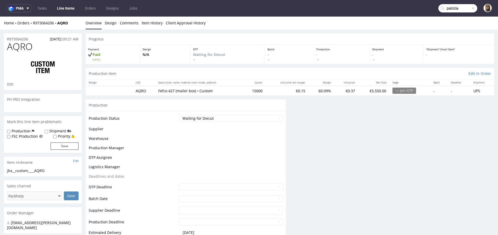
scroll to position [0, 0]
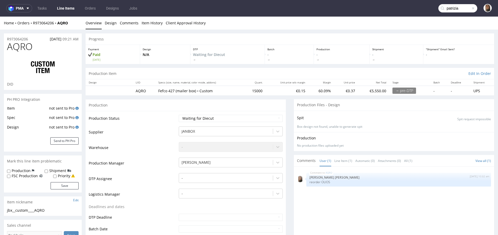
click at [38, 25] on div "Home Orders R973064206 AQRO" at bounding box center [43, 22] width 78 height 5
click at [41, 21] on div "Home Orders R973064206 AQRO" at bounding box center [43, 22] width 78 height 5
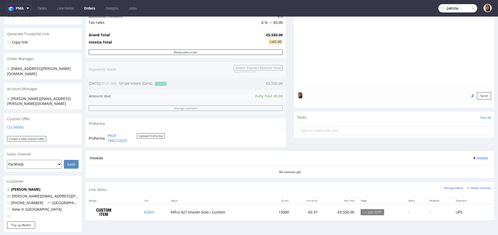
scroll to position [215, 0]
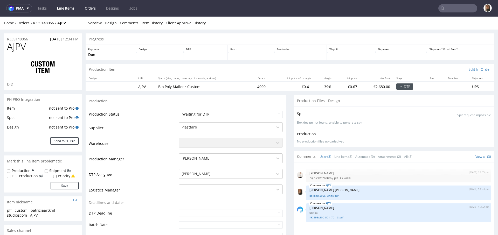
click at [96, 7] on link "Orders" at bounding box center [90, 8] width 17 height 8
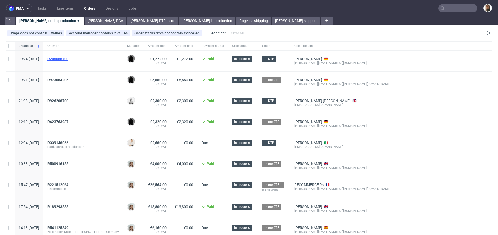
click at [68, 59] on span "R205068700" at bounding box center [57, 59] width 21 height 4
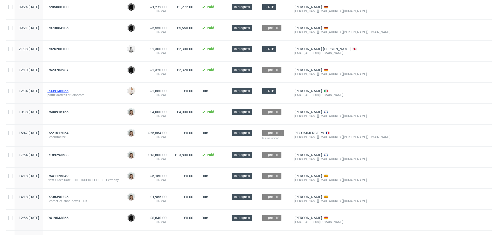
scroll to position [53, 0]
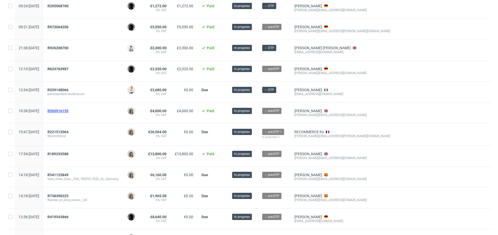
click at [68, 110] on span "R500916155" at bounding box center [57, 111] width 21 height 4
click at [68, 130] on span "R221512064" at bounding box center [57, 132] width 21 height 4
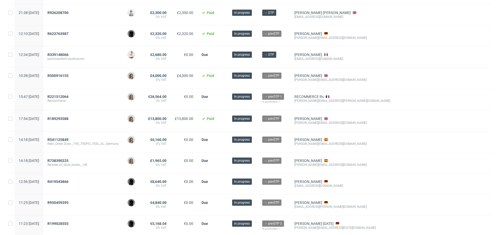
scroll to position [105, 0]
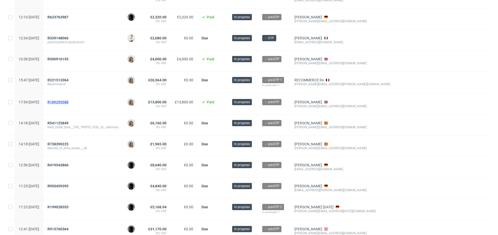
click at [68, 102] on span "R189293588" at bounding box center [57, 102] width 21 height 4
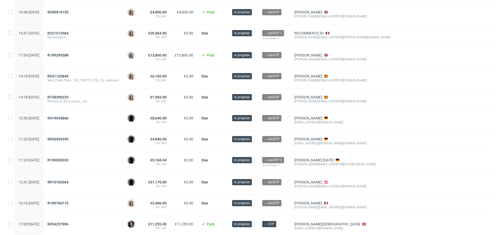
scroll to position [160, 0]
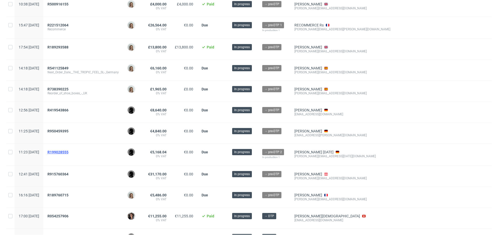
click at [68, 151] on span "R199028555" at bounding box center [57, 152] width 21 height 4
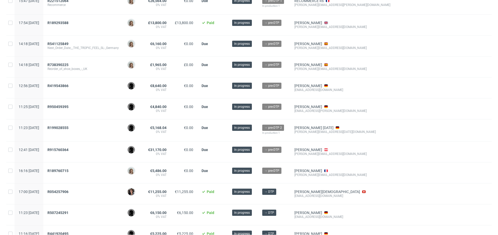
scroll to position [183, 0]
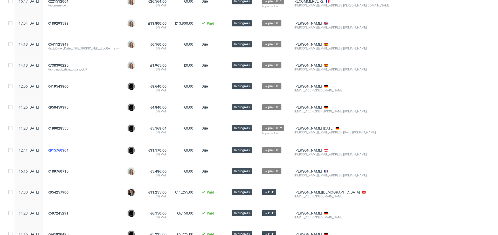
click at [68, 148] on span "R915760364" at bounding box center [57, 150] width 21 height 4
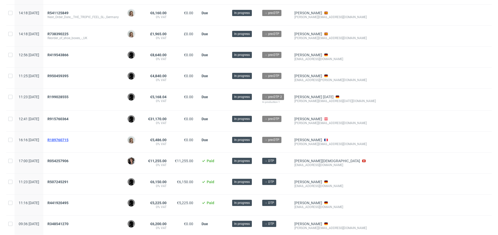
click at [68, 139] on span "R189760715" at bounding box center [57, 140] width 21 height 4
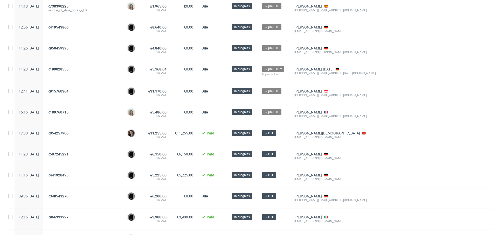
scroll to position [242, 0]
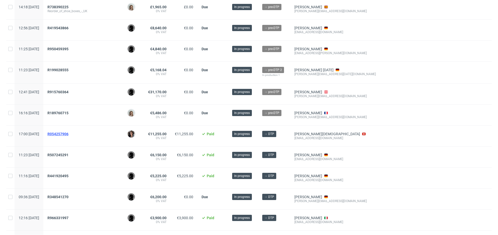
click at [68, 132] on span "R054257906" at bounding box center [57, 134] width 21 height 4
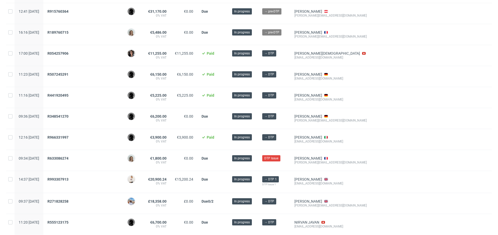
scroll to position [323, 0]
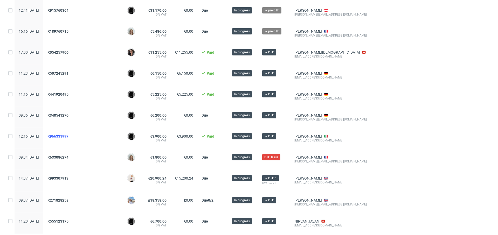
click at [68, 135] on span "R966331997" at bounding box center [57, 136] width 21 height 4
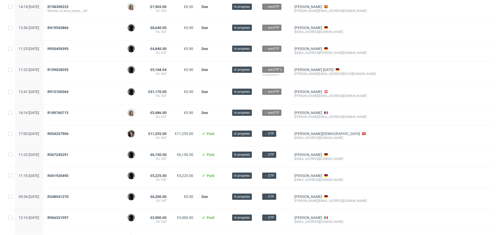
scroll to position [0, 0]
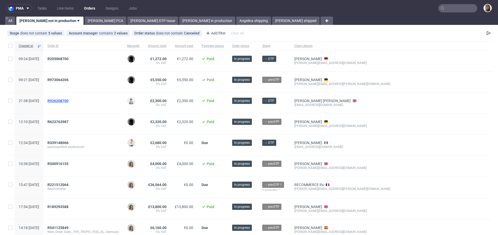
click at [68, 101] on span "R926208700" at bounding box center [57, 101] width 21 height 4
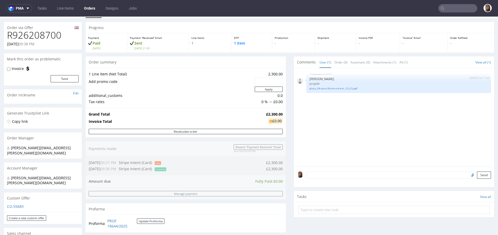
scroll to position [12, 0]
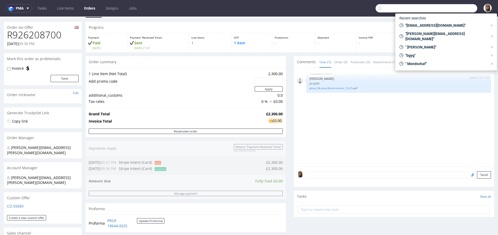
click at [456, 10] on input "text" at bounding box center [426, 8] width 102 height 8
paste input "nelmari.mudge@bloomon.nl"
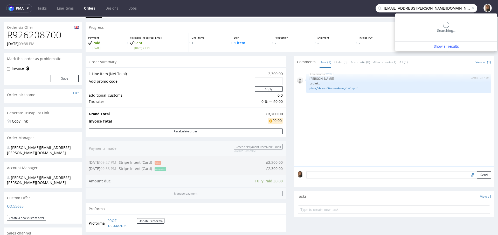
type input "nelmari.mudge@bloomon.nl"
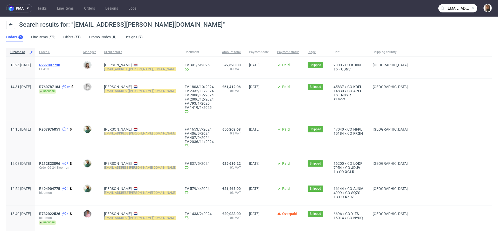
click at [60, 64] on span "R997097738" at bounding box center [49, 65] width 21 height 4
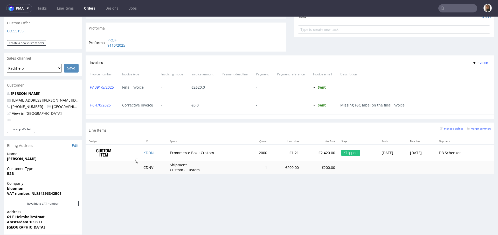
scroll to position [240, 0]
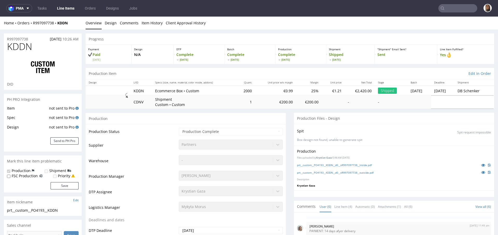
click at [236, 91] on td "2000" at bounding box center [245, 91] width 19 height 10
copy td "2000"
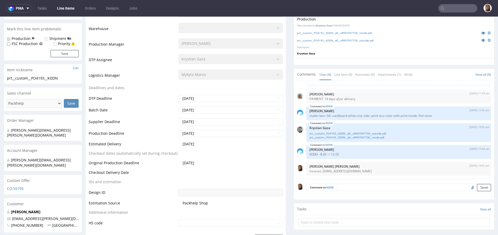
scroll to position [182, 0]
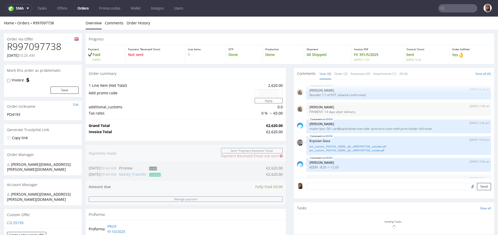
scroll to position [14, 0]
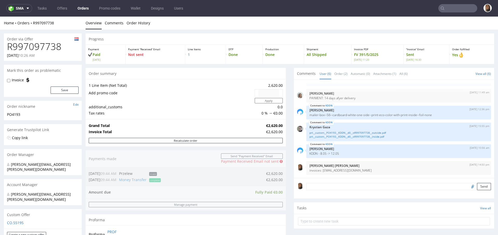
click at [45, 45] on h1 "R997097738" at bounding box center [43, 46] width 72 height 10
copy h1 "R997097738"
click at [450, 5] on input "text" at bounding box center [457, 8] width 39 height 8
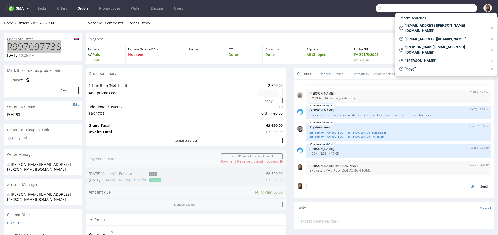
paste input "R523935288"
type input "R523935288"
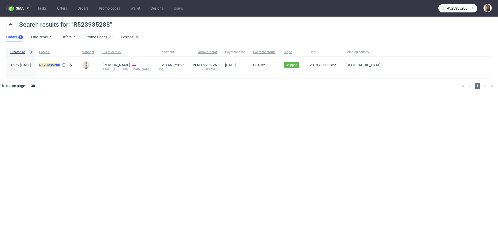
click at [60, 65] on mark "R523935288" at bounding box center [49, 65] width 21 height 4
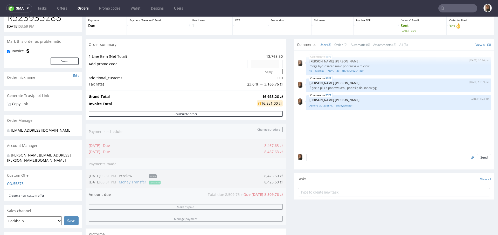
scroll to position [109, 0]
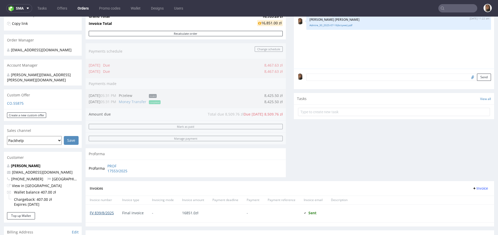
click at [109, 211] on link "FV 839/8/2025" at bounding box center [102, 212] width 24 height 5
drag, startPoint x: 50, startPoint y: 166, endPoint x: 5, endPoint y: 166, distance: 45.1
click at [5, 166] on div "Tomasz Król tomek@cleantle.com +48609476427 Poland View in Hubspot Wallet balan…" at bounding box center [43, 187] width 78 height 49
copy span "tomek@cleantle.com"
click at [461, 6] on input "text" at bounding box center [457, 8] width 39 height 8
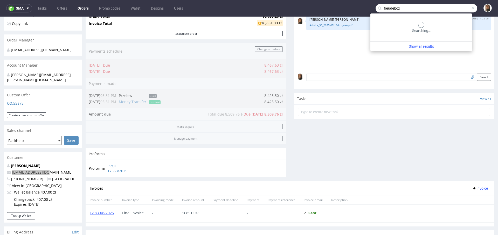
type input "freudebox"
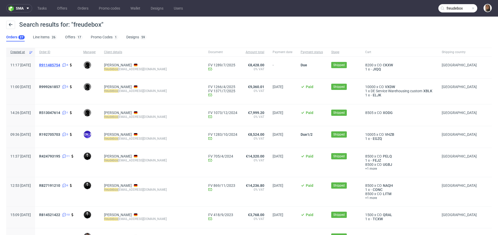
click at [60, 63] on span "R911485754" at bounding box center [49, 65] width 21 height 4
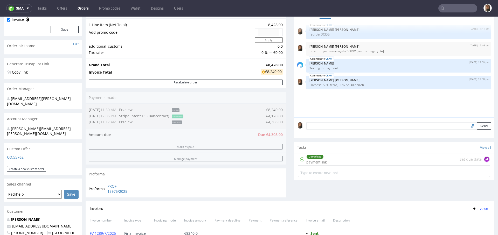
scroll to position [117, 0]
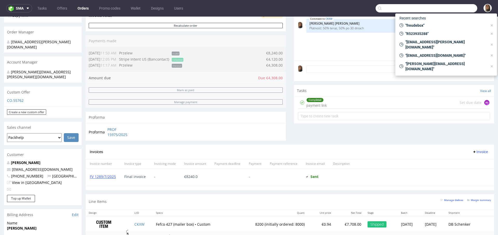
click at [454, 7] on input "text" at bounding box center [426, 8] width 102 height 8
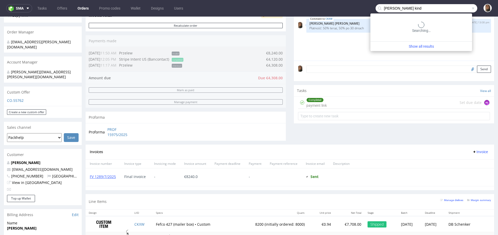
type input "valeria kind"
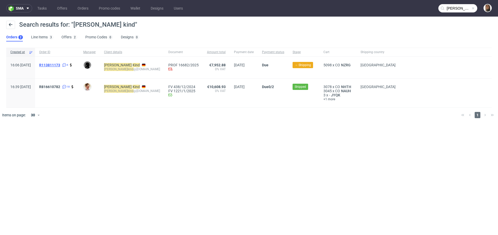
click at [60, 65] on span "R113811173" at bounding box center [49, 65] width 21 height 4
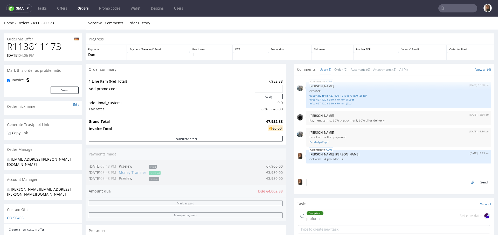
scroll to position [167, 0]
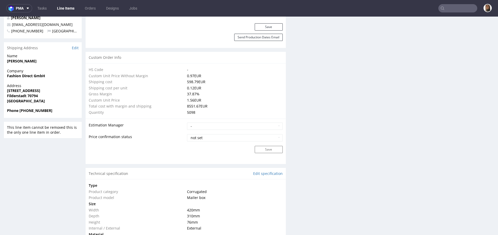
scroll to position [334, 0]
drag, startPoint x: 39, startPoint y: 86, endPoint x: 3, endPoint y: 86, distance: 36.3
copy strong "Filderstadt 70794"
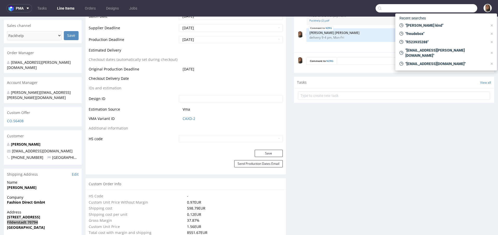
click at [451, 6] on input "text" at bounding box center [426, 8] width 102 height 8
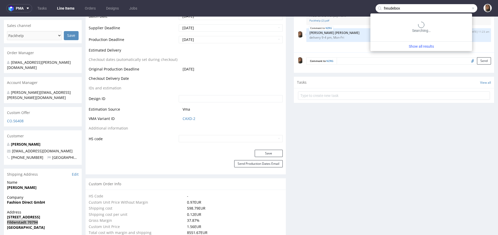
type input "freudebox"
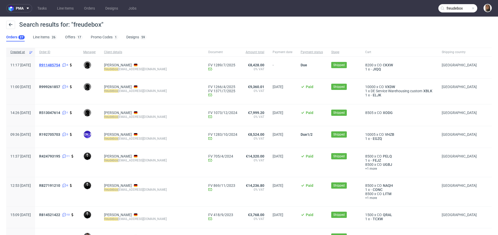
click at [60, 64] on span "R911485754" at bounding box center [49, 65] width 21 height 4
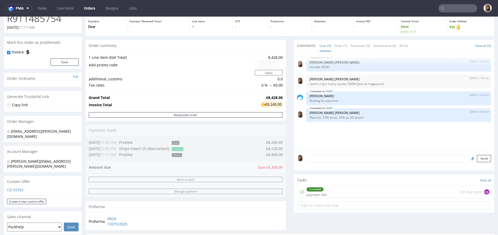
scroll to position [56, 0]
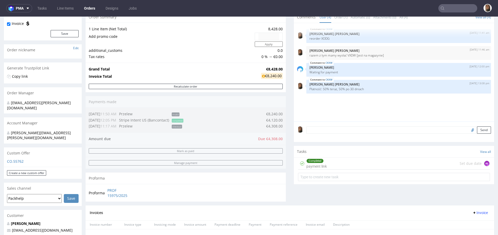
click at [336, 165] on div "Completed payment link Set due date AŁ" at bounding box center [394, 164] width 192 height 12
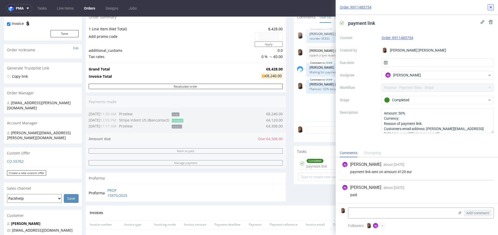
click at [489, 6] on use at bounding box center [490, 7] width 2 height 2
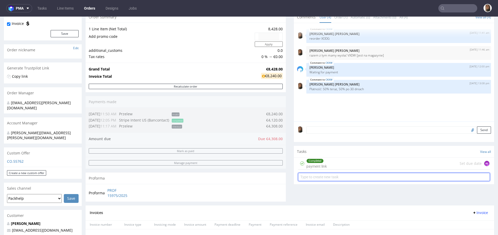
click at [324, 174] on input "text" at bounding box center [394, 177] width 192 height 8
type input "payment link"
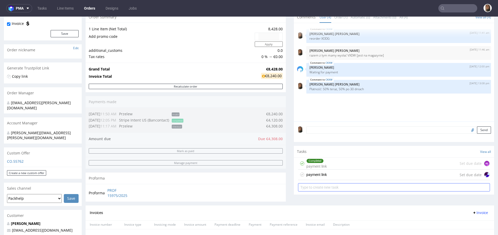
scroll to position [92, 0]
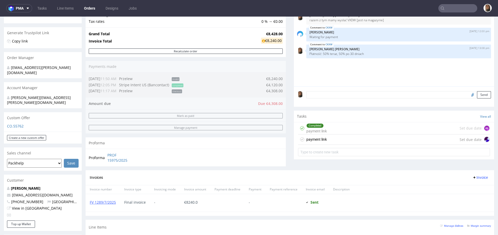
click at [347, 137] on div "payment link Set due date" at bounding box center [394, 139] width 192 height 10
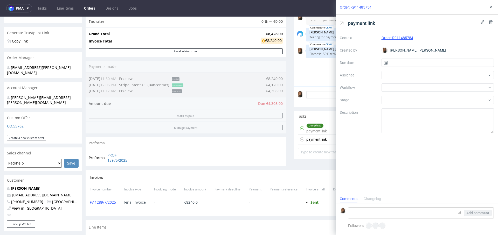
scroll to position [4, 0]
click at [409, 75] on div at bounding box center [437, 75] width 112 height 8
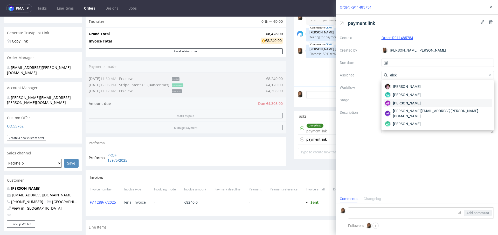
type input "alek"
click at [416, 99] on div "AŁ Aleksandra Łętowska" at bounding box center [437, 103] width 108 height 8
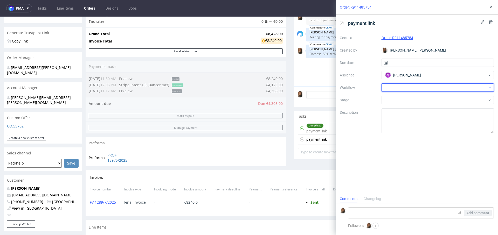
click at [411, 90] on div at bounding box center [437, 87] width 112 height 8
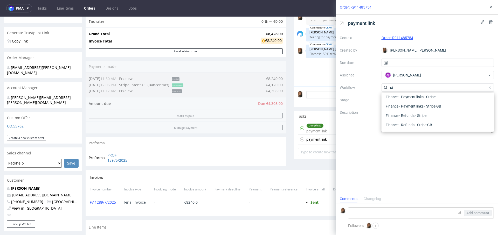
scroll to position [9, 0]
type input "stripe"
click at [429, 97] on div "Finance - Payment links - Stripe" at bounding box center [437, 96] width 108 height 9
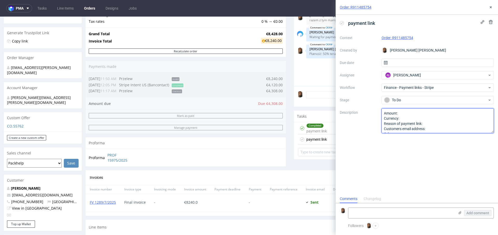
click at [414, 113] on textarea "Amount: Currency: Reason of payment link: Customers email address: Other:" at bounding box center [437, 120] width 112 height 25
click at [415, 117] on textarea "Amount: Currency: Reason of payment link: Customers email address: Other:" at bounding box center [437, 120] width 112 height 25
click at [431, 124] on textarea "Amount: 4308 Currency:EUR Reason of payment link: Customers email address: Othe…" at bounding box center [437, 120] width 112 height 25
click at [436, 127] on textarea "Amount: 4308 Currency:EUR Reason of payment link: Customers email address: Othe…" at bounding box center [437, 120] width 112 height 25
paste textarea "dennis.kmiec@freudebox.de"
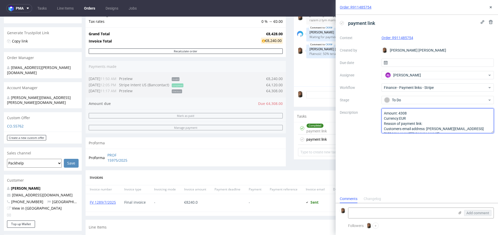
scroll to position [5, 0]
type textarea "Amount: 4308 Currency:EUR Reason of payment link: Customers email address: denn…"
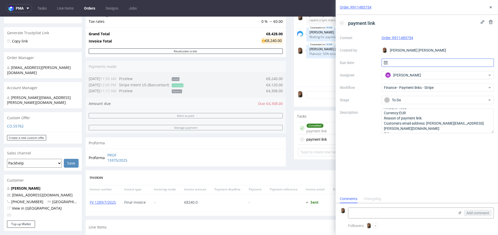
click at [397, 61] on input "text" at bounding box center [437, 63] width 112 height 8
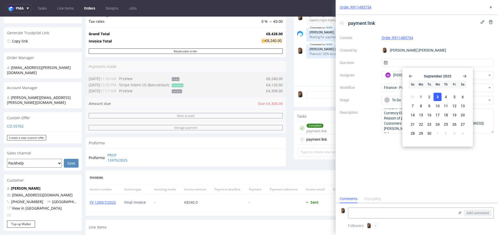
click at [438, 95] on span "3" at bounding box center [437, 96] width 2 height 5
type input "03/09/2025"
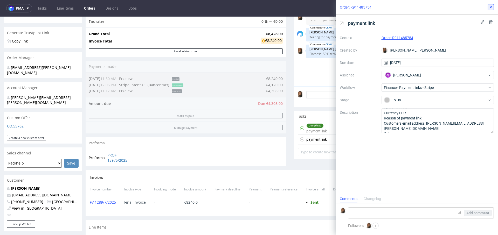
click at [490, 8] on icon at bounding box center [490, 7] width 4 height 4
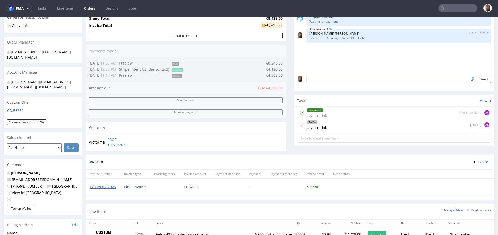
scroll to position [132, 0]
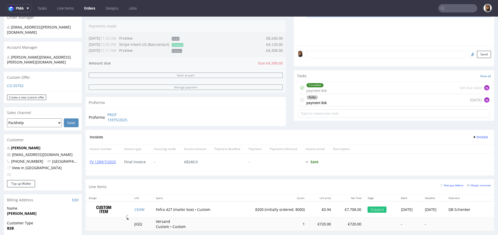
click at [355, 100] on div "To Do payment link today AŁ" at bounding box center [394, 100] width 192 height 12
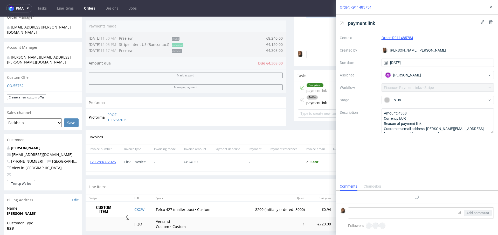
scroll to position [4, 0]
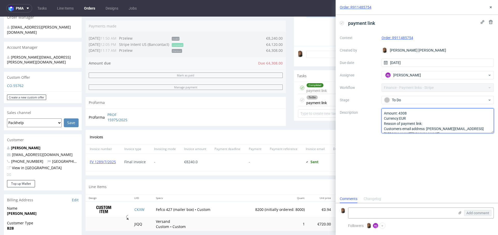
drag, startPoint x: 427, startPoint y: 129, endPoint x: 474, endPoint y: 130, distance: 47.2
click at [474, 129] on textarea "Amount: 4308 Currency:EUR Reason of payment link: Customers email address: denn…" at bounding box center [437, 120] width 112 height 25
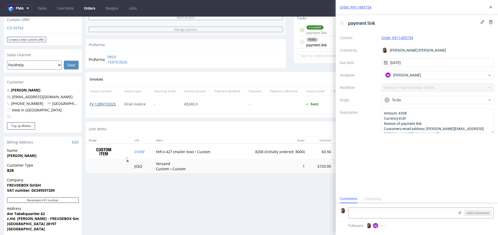
click at [103, 102] on link "FV 1289/7/2025" at bounding box center [103, 104] width 26 height 5
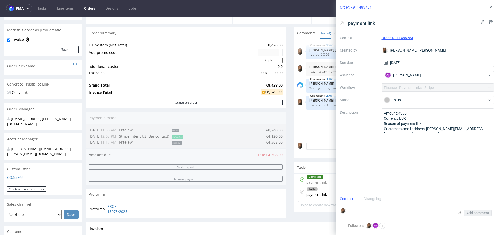
scroll to position [77, 0]
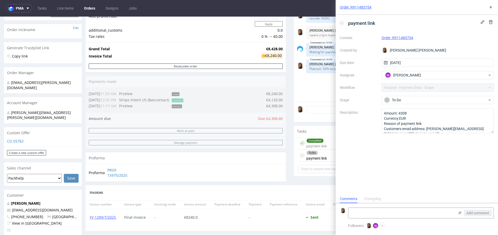
click at [101, 220] on div "FV 1289/7/2025" at bounding box center [103, 218] width 34 height 18
click at [101, 217] on link "FV 1289/7/2025" at bounding box center [103, 217] width 26 height 5
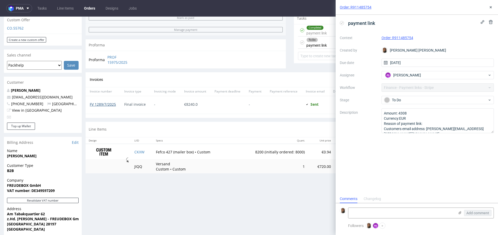
scroll to position [234, 0]
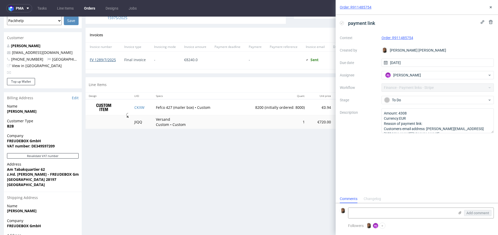
click at [105, 61] on link "FV 1289/7/2025" at bounding box center [103, 59] width 26 height 5
click at [407, 112] on textarea "Amount: 4308 Currency:EUR Reason of payment link: Customers email address: denn…" at bounding box center [437, 120] width 112 height 25
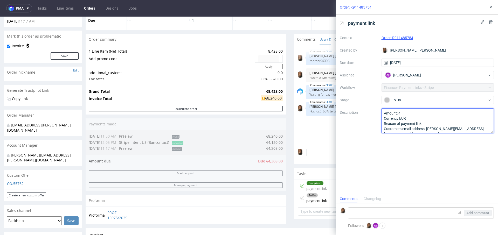
scroll to position [33, 0]
type textarea "Amount: 4120 Currency:EUR Reason of payment link: Customers email address: denn…"
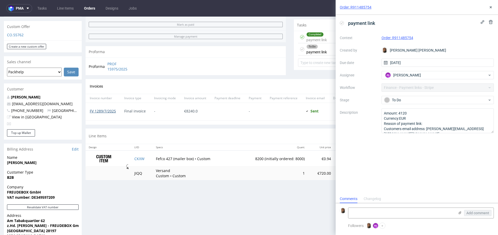
click at [98, 110] on link "FV 1289/7/2025" at bounding box center [103, 111] width 26 height 5
click at [488, 4] on div "Order: R911485754" at bounding box center [416, 7] width 162 height 15
click at [489, 9] on button at bounding box center [490, 7] width 6 height 6
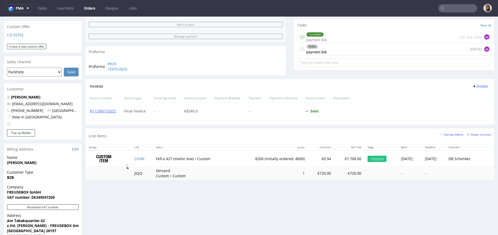
click at [449, 6] on input "text" at bounding box center [457, 8] width 39 height 8
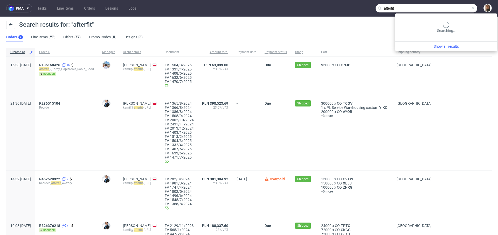
click at [454, 9] on input "afterfit" at bounding box center [426, 8] width 102 height 8
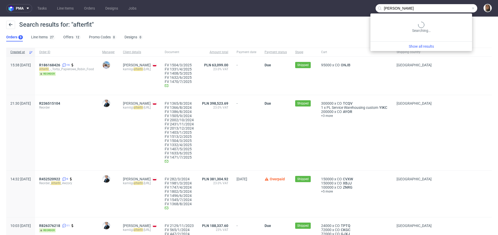
type input "hannes geng"
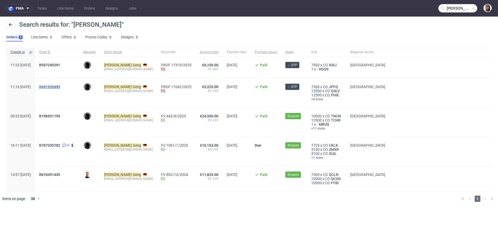
click at [60, 86] on span "R441920495" at bounding box center [49, 87] width 21 height 4
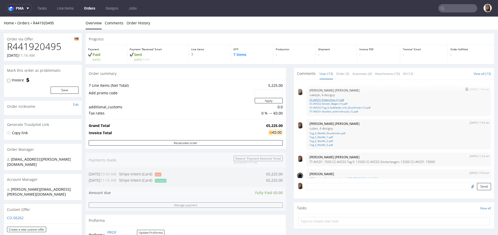
click at [336, 98] on link "CC-AVC01-Pokerchips (1).pdf" at bounding box center [398, 100] width 178 height 4
click at [336, 105] on link "CC-AVC02-Sticker_Bogen (1).pdf" at bounding box center [398, 104] width 178 height 4
click at [336, 108] on link "CC-AVC02-Tag_9_Aufkleber_mit_Drucklinien (1).pdf" at bounding box center [398, 108] width 178 height 4
click at [336, 110] on link "TT-AVC01-Stickers_with-line-cuts (1).pdf" at bounding box center [398, 112] width 178 height 4
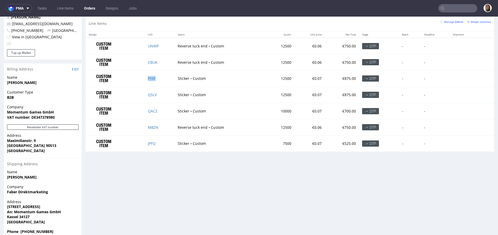
click at [151, 80] on td "PHIE" at bounding box center [160, 78] width 30 height 16
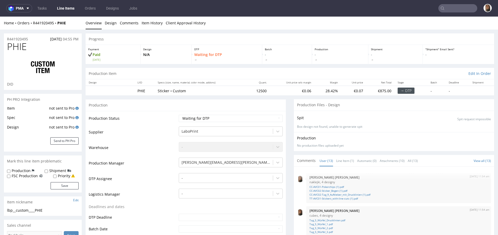
scroll to position [172, 0]
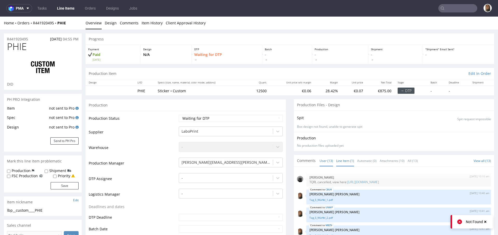
click at [339, 159] on link "Line Item (1)" at bounding box center [345, 160] width 18 height 11
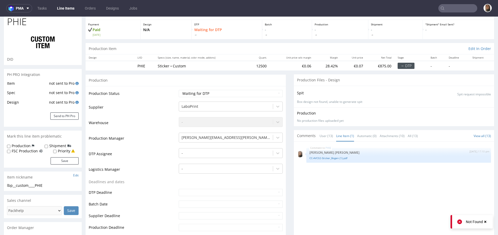
scroll to position [34, 0]
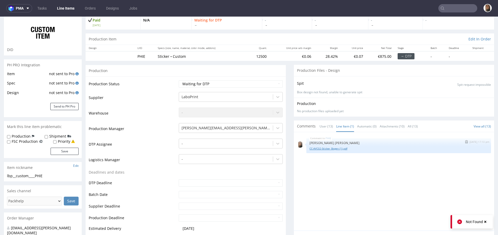
click at [337, 148] on link "CC-AVC02-Sticker_Bogen (1).pdf" at bounding box center [398, 149] width 178 height 4
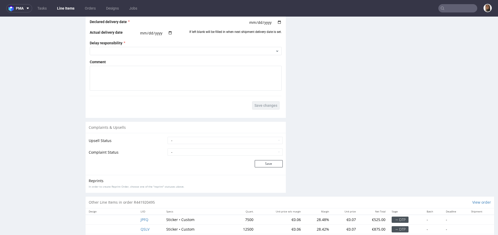
scroll to position [898, 0]
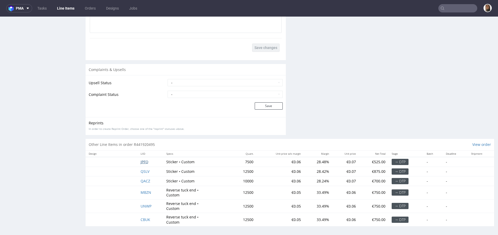
click at [142, 161] on span "JPFQ" at bounding box center [144, 161] width 8 height 5
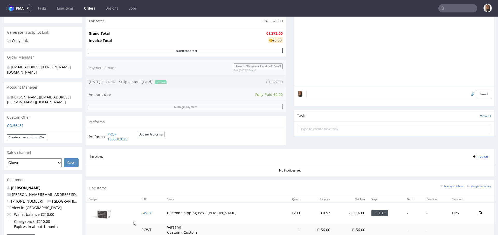
scroll to position [222, 0]
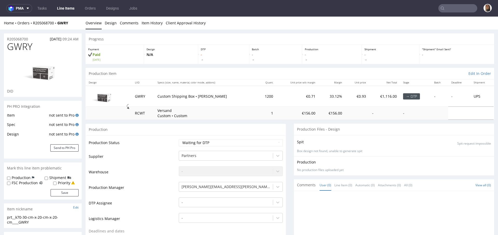
click at [39, 74] on img at bounding box center [42, 71] width 41 height 28
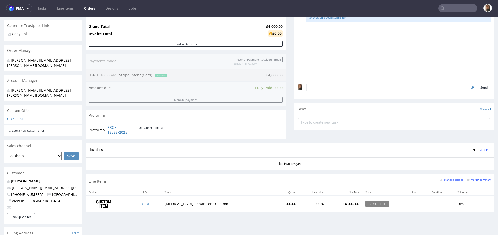
scroll to position [100, 0]
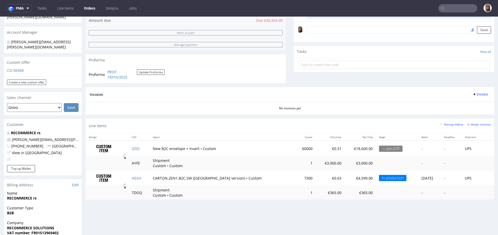
scroll to position [172, 0]
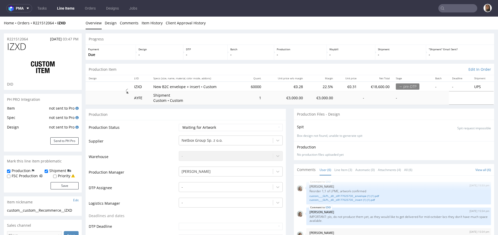
scroll to position [48, 0]
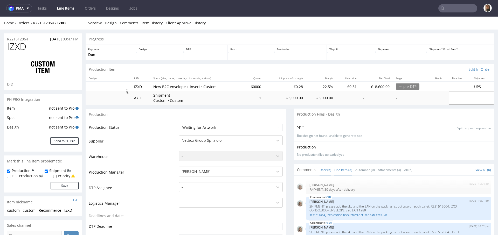
click at [339, 170] on link "Line Item (3)" at bounding box center [343, 169] width 18 height 11
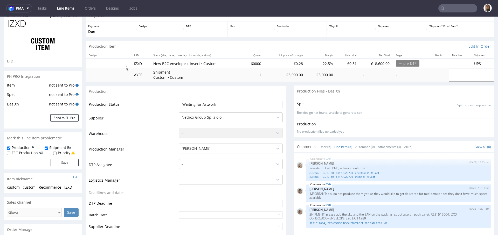
scroll to position [64, 0]
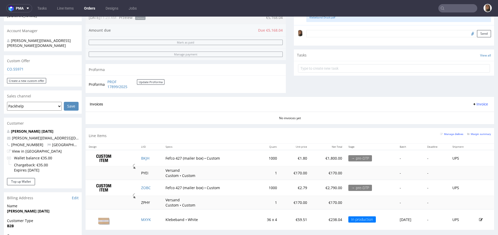
scroll to position [163, 0]
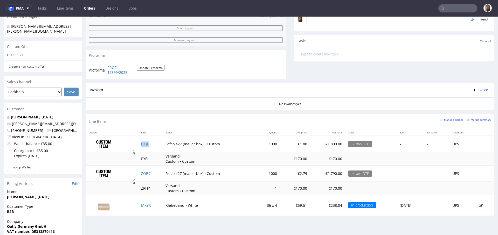
click at [141, 145] on link "BKJH" at bounding box center [145, 143] width 8 height 5
click at [141, 171] on link "ZOBC" at bounding box center [146, 173] width 10 height 5
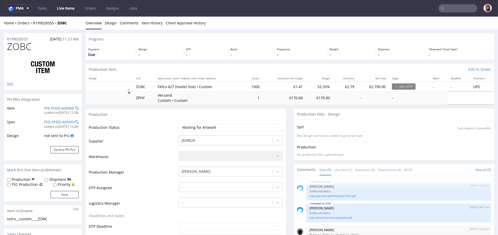
scroll to position [23, 0]
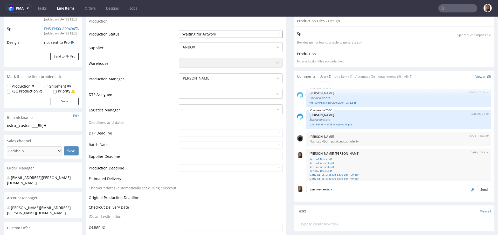
click at [214, 36] on select "Waiting for Artwork Waiting for Diecut Waiting for Mockup Waiting for DTP Waiti…" at bounding box center [231, 34] width 104 height 7
select select "dtp_waiting_for_check"
click at [179, 31] on select "Waiting for Artwork Waiting for Diecut Waiting for Mockup Waiting for DTP Waiti…" at bounding box center [231, 34] width 104 height 7
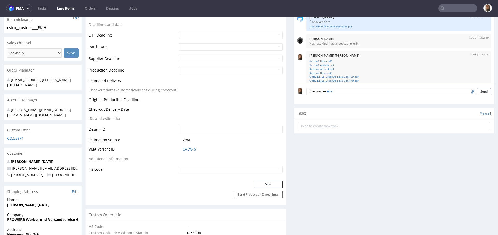
scroll to position [234, 0]
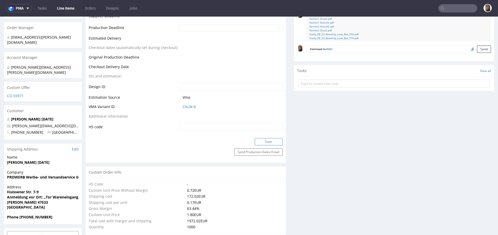
click at [263, 144] on button "Save" at bounding box center [268, 141] width 28 height 7
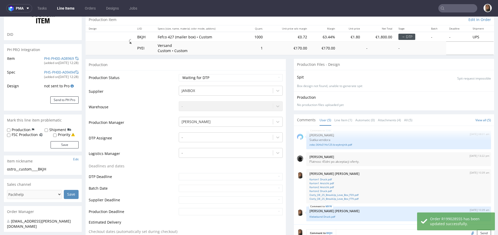
scroll to position [51, 0]
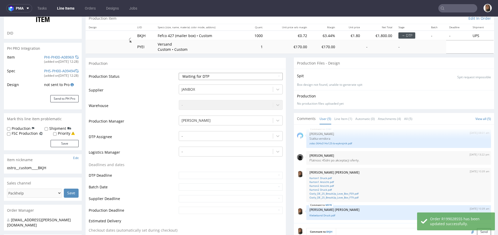
click at [199, 76] on select "Waiting for Artwork Waiting for Diecut Waiting for Mockup Waiting for DTP Waiti…" at bounding box center [231, 76] width 104 height 7
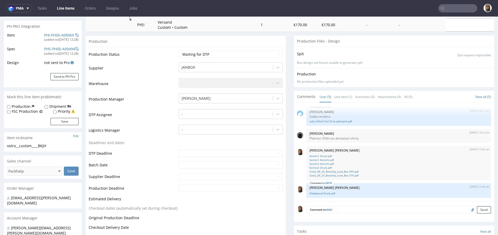
scroll to position [0, 0]
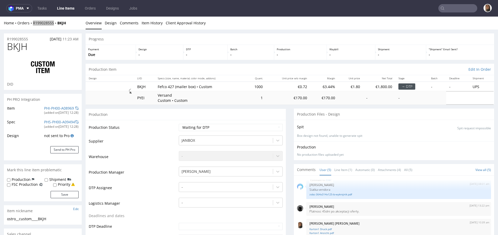
drag, startPoint x: 45, startPoint y: 6, endPoint x: 81, endPoint y: 1, distance: 35.8
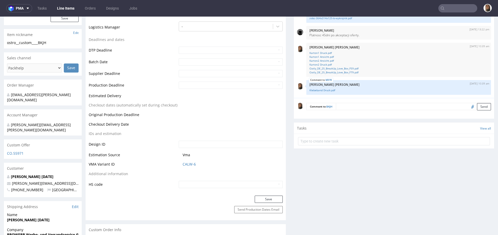
scroll to position [231, 0]
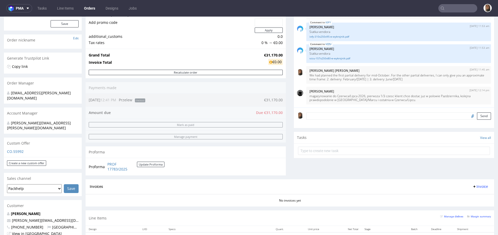
scroll to position [139, 0]
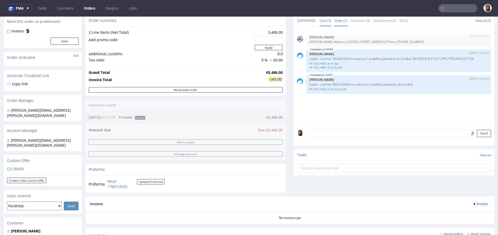
scroll to position [50, 0]
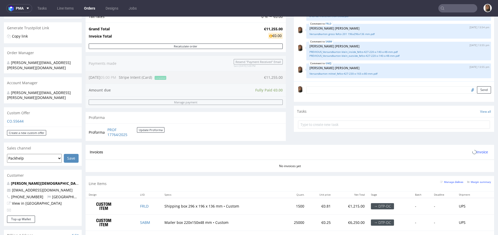
scroll to position [117, 0]
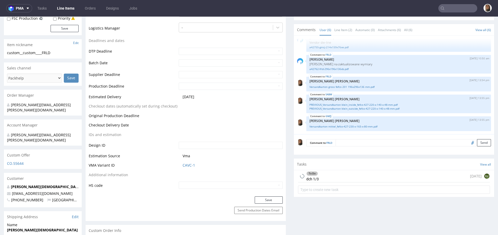
scroll to position [204, 0]
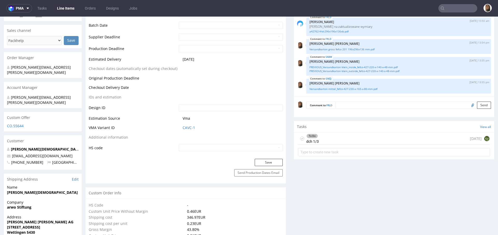
click at [343, 134] on div "To Do dch 1/3 [DATE] EJ" at bounding box center [394, 139] width 192 height 12
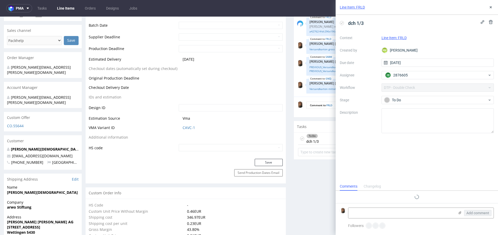
scroll to position [4, 0]
click at [491, 6] on use at bounding box center [490, 7] width 2 height 2
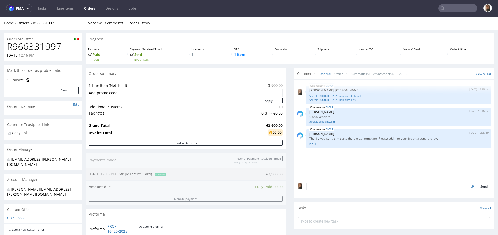
scroll to position [145, 0]
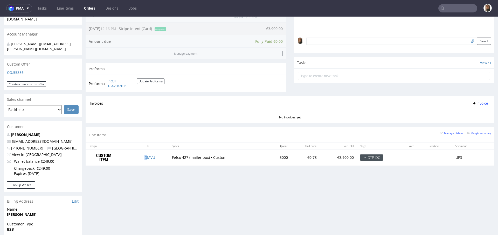
click at [145, 154] on td "DMVU" at bounding box center [154, 157] width 27 height 16
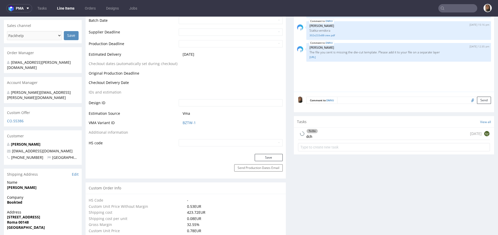
scroll to position [251, 0]
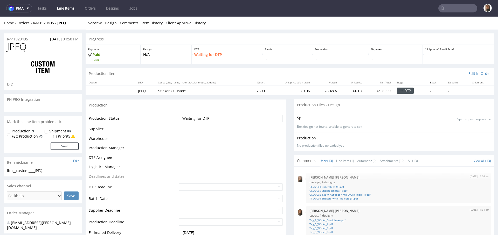
scroll to position [172, 0]
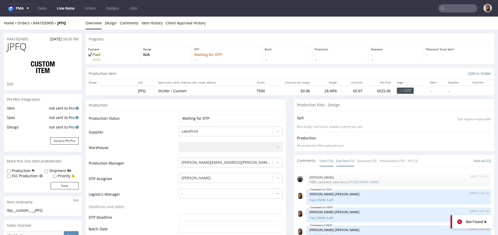
click at [336, 160] on link "Line Item (1)" at bounding box center [345, 160] width 18 height 11
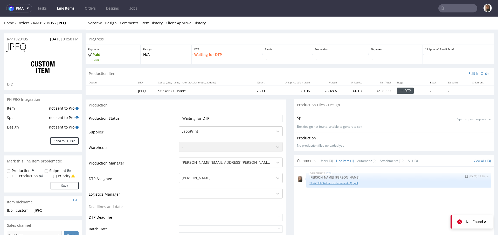
click at [323, 182] on link "TT-AVC01-Stickers_with-line-cuts (1).pdf" at bounding box center [398, 183] width 178 height 4
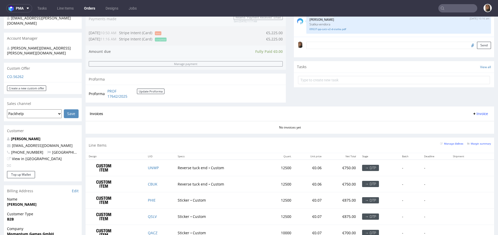
scroll to position [193, 0]
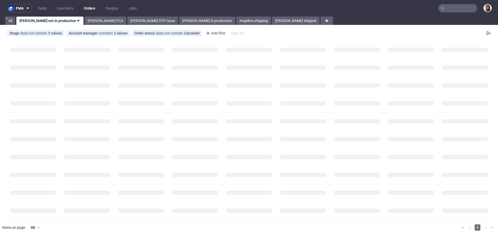
click at [461, 7] on input "text" at bounding box center [457, 8] width 39 height 8
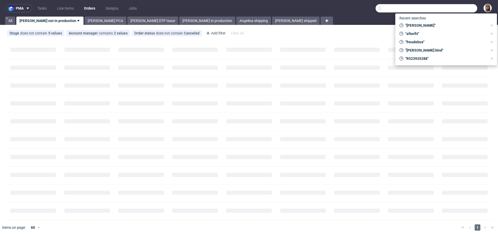
paste input "FV 1471/7/2025"
type input "FV 1471/7/2025"
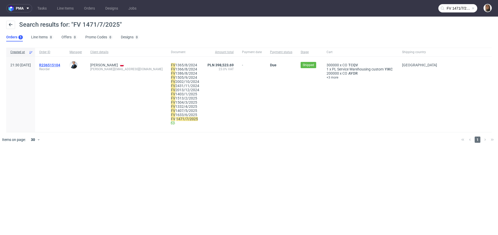
click at [60, 63] on span "R236515104" at bounding box center [49, 65] width 21 height 4
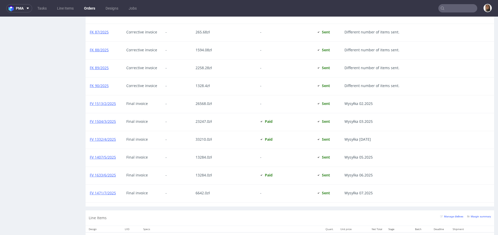
scroll to position [689, 0]
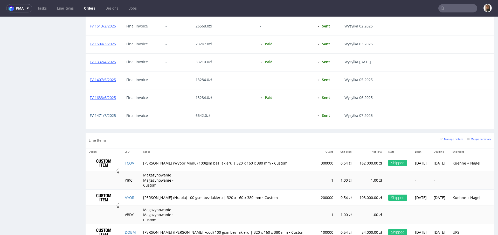
click at [107, 114] on link "FV 1471/7/2025" at bounding box center [103, 115] width 26 height 5
click at [448, 10] on input "text" at bounding box center [457, 8] width 39 height 8
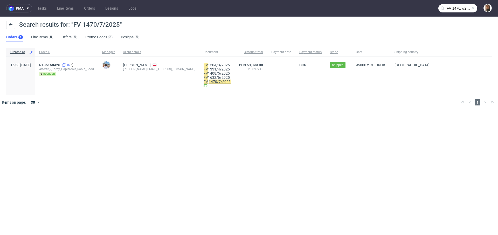
click at [209, 82] on mark "1470/7/2025" at bounding box center [220, 82] width 22 height 4
click at [459, 9] on input "FV 1470/7/2025" at bounding box center [457, 8] width 39 height 8
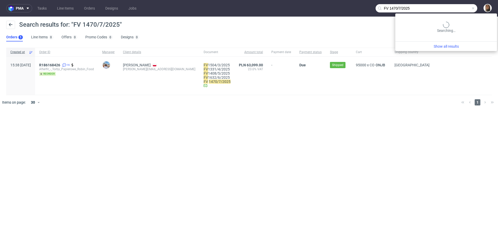
click at [459, 9] on input "FV 1470/7/2025" at bounding box center [426, 8] width 102 height 8
paste input "R028609249"
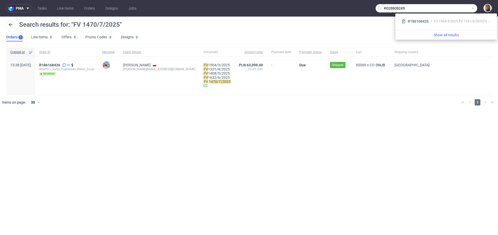
type input "R028609249"
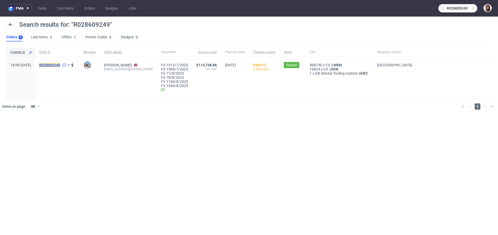
click at [60, 66] on mark "R028609249" at bounding box center [49, 65] width 21 height 4
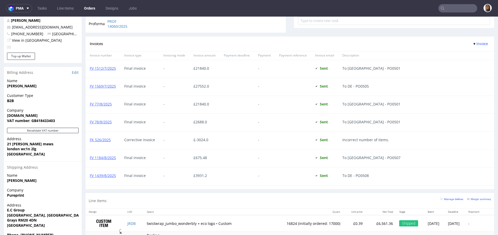
scroll to position [261, 0]
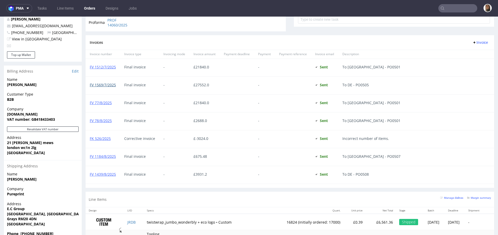
click at [108, 85] on link "FV 1569/7/2025" at bounding box center [103, 84] width 26 height 5
click at [450, 6] on input "text" at bounding box center [457, 8] width 39 height 8
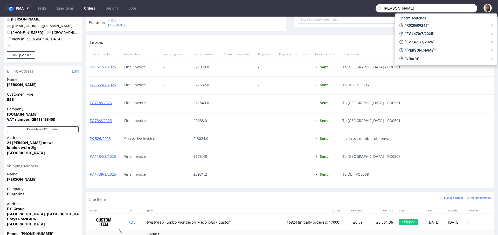
type input "[PERSON_NAME]"
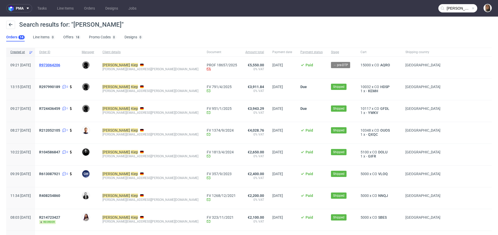
click at [60, 63] on span "R973064206" at bounding box center [49, 65] width 21 height 4
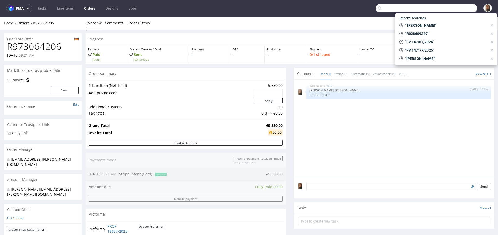
click at [457, 9] on input "text" at bounding box center [426, 8] width 102 height 8
paste input "R414017148"
type input "R414017148"
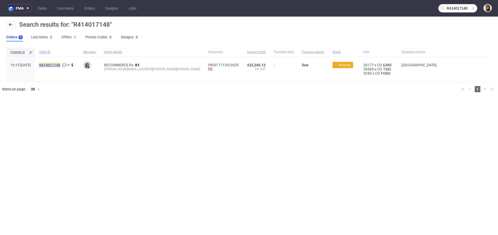
click at [60, 65] on mark "R414017148" at bounding box center [49, 65] width 21 height 4
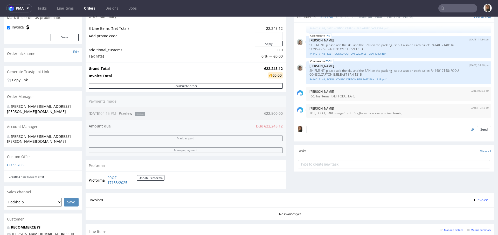
scroll to position [116, 0]
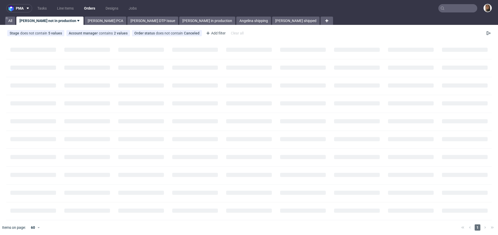
click at [443, 7] on input "text" at bounding box center [457, 8] width 39 height 8
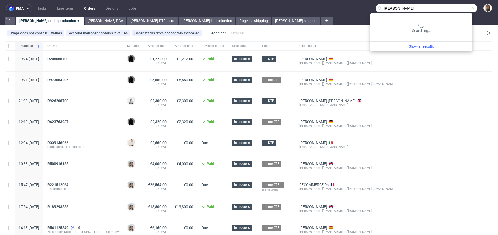
type input "[PERSON_NAME]"
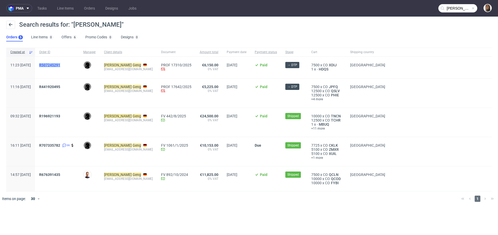
click at [60, 66] on span "R507245291" at bounding box center [49, 65] width 21 height 4
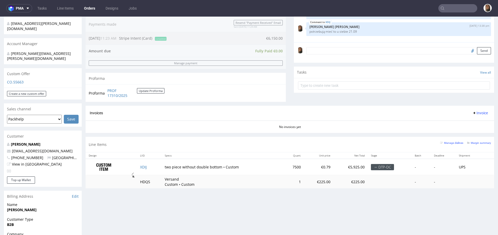
scroll to position [234, 0]
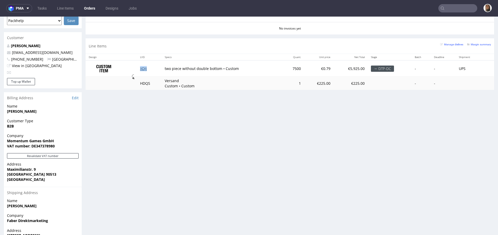
copy link "XDIJ"
click at [91, 7] on link "Orders" at bounding box center [89, 8] width 17 height 8
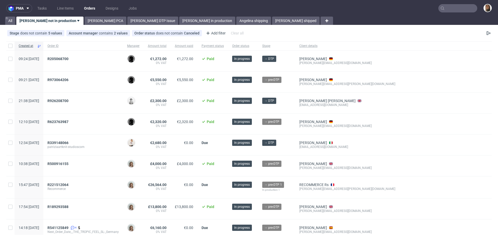
scroll to position [2, 0]
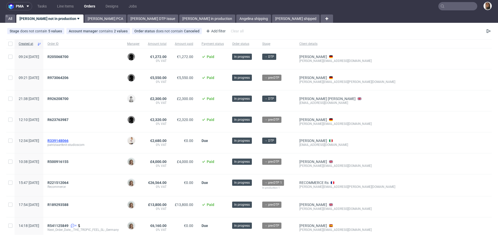
click at [68, 139] on span "R339148066" at bounding box center [57, 141] width 21 height 4
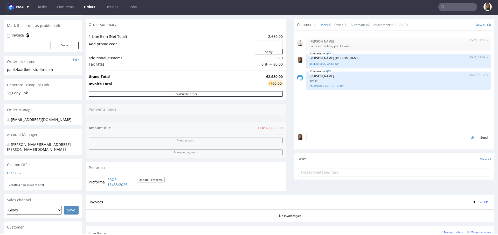
scroll to position [137, 0]
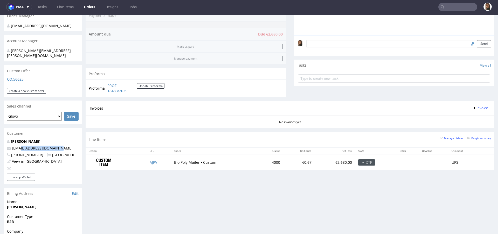
drag, startPoint x: 60, startPoint y: 143, endPoint x: 18, endPoint y: 143, distance: 42.0
click at [18, 146] on p "[EMAIL_ADDRESS][DOMAIN_NAME]" at bounding box center [43, 148] width 72 height 5
copy link "@[DOMAIN_NAME]"
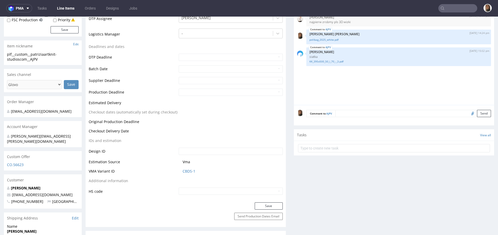
scroll to position [108, 0]
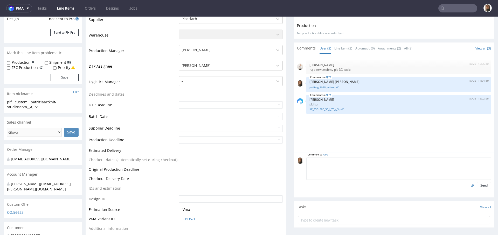
click at [342, 158] on textarea at bounding box center [398, 169] width 184 height 22
paste textarea "UYWW"
type textarea "jednak reorder UYWW"
click at [477, 186] on button "Send" at bounding box center [484, 185] width 14 height 7
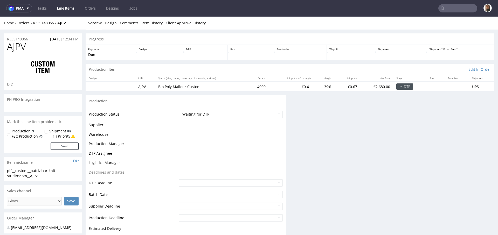
scroll to position [0, 0]
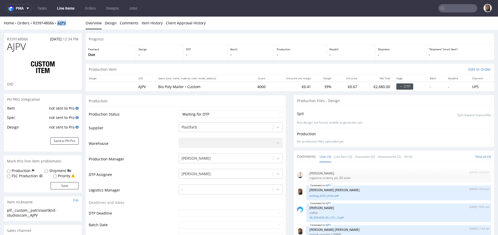
copy strong "AJPV"
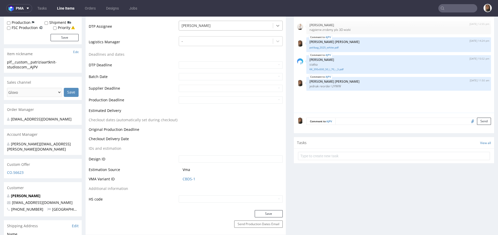
scroll to position [262, 0]
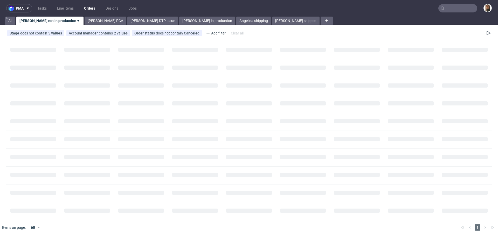
click at [450, 8] on input "text" at bounding box center [457, 8] width 39 height 8
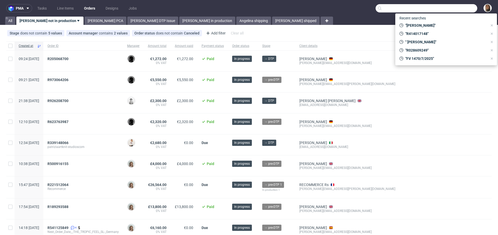
paste input "@[DOMAIN_NAME]"
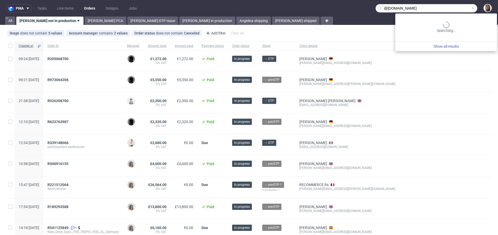
type input "@[DOMAIN_NAME]"
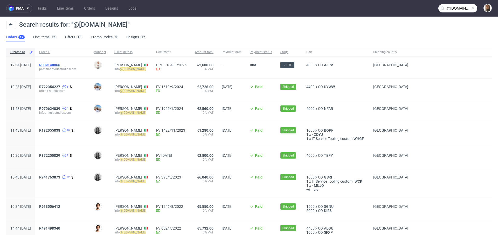
click at [60, 64] on span "R339148066" at bounding box center [49, 65] width 21 height 4
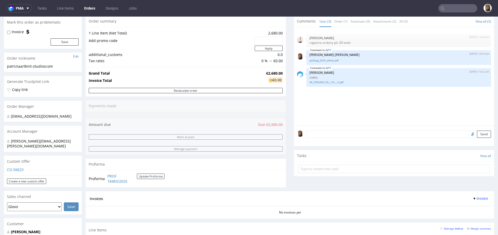
scroll to position [46, 0]
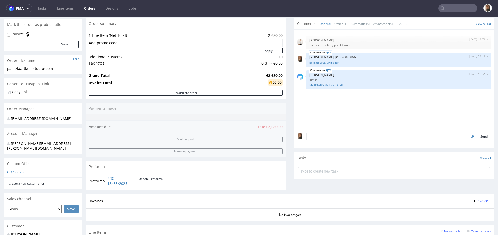
type input "@[DOMAIN_NAME]"
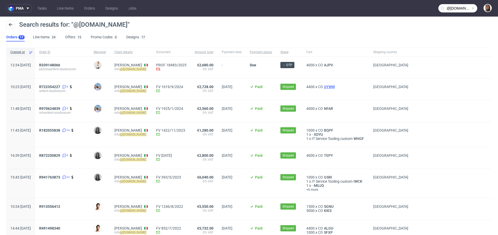
click at [336, 85] on span "UYWW" at bounding box center [329, 87] width 13 height 4
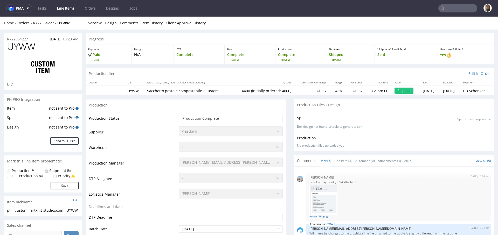
scroll to position [63, 0]
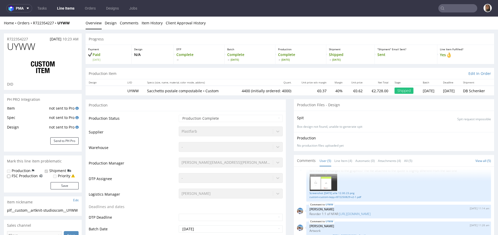
select select "in_progress"
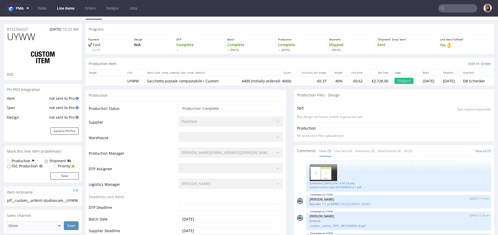
scroll to position [0, 0]
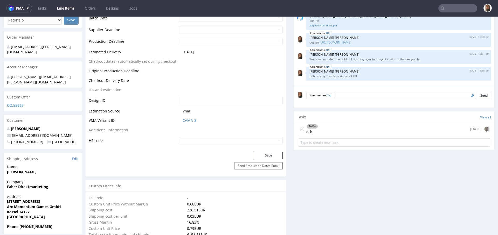
scroll to position [245, 0]
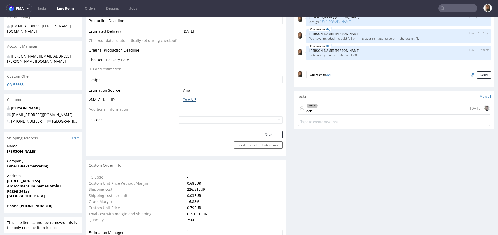
click at [188, 100] on link "CAMA-3" at bounding box center [189, 99] width 14 height 5
click at [329, 107] on div "To Do dch 1 day ago" at bounding box center [394, 108] width 192 height 12
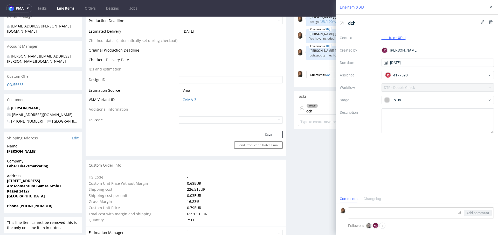
scroll to position [4, 0]
click at [491, 9] on button at bounding box center [490, 7] width 6 height 6
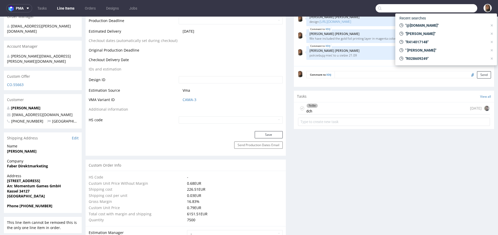
click at [450, 6] on input "text" at bounding box center [426, 8] width 102 height 8
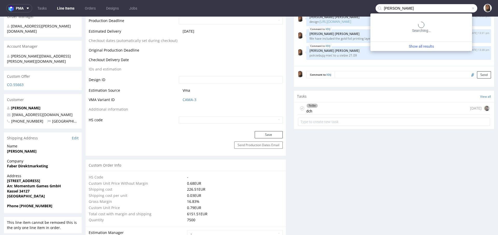
type input "tomasz król"
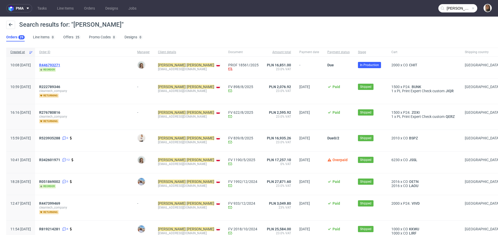
click at [60, 65] on span "R446793271" at bounding box center [49, 65] width 21 height 4
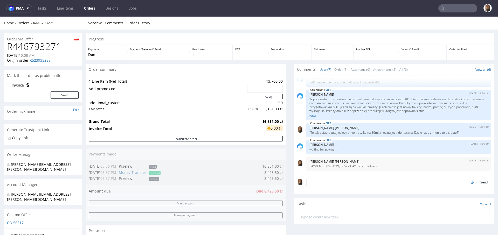
scroll to position [164, 0]
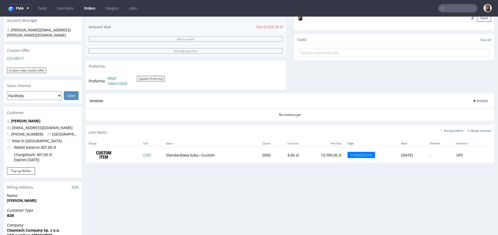
click at [447, 9] on input "text" at bounding box center [457, 8] width 39 height 8
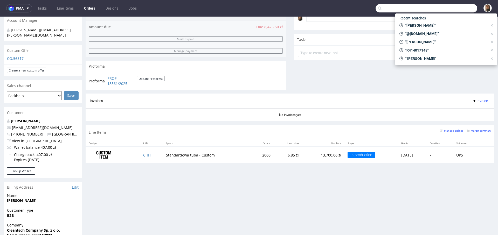
paste input "Robert Reindke"
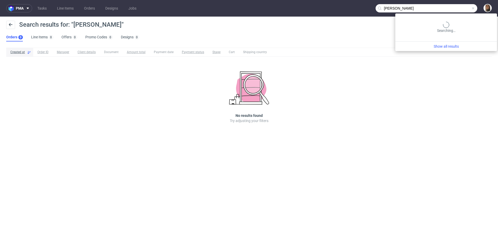
click at [463, 6] on input "Robert Reindke" at bounding box center [426, 8] width 102 height 8
paste input "@candy-circle.d"
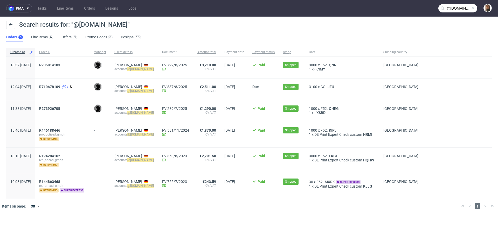
click at [464, 8] on input "@candy-circle.de" at bounding box center [457, 8] width 39 height 8
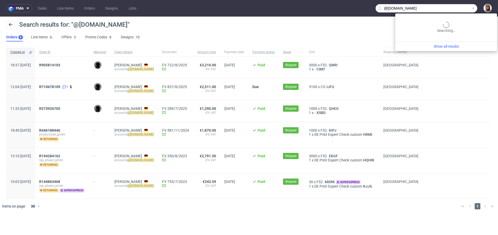
click at [464, 8] on input "@candy-circle.de" at bounding box center [426, 8] width 102 height 8
type input "puig"
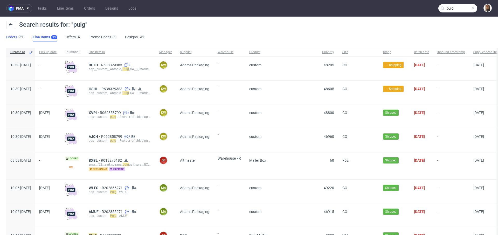
click at [12, 37] on link "Orders 61" at bounding box center [15, 37] width 18 height 8
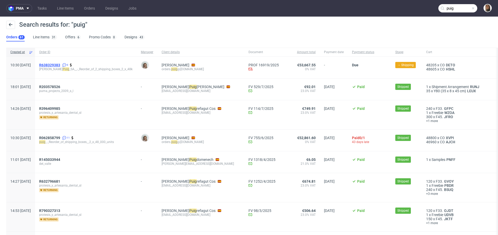
click at [60, 64] on span "R638329383" at bounding box center [49, 65] width 21 height 4
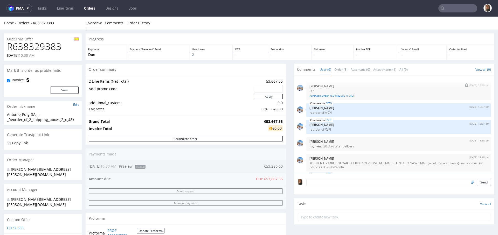
click at [335, 94] on link "Purchase Order 4504182903 (1).PDF" at bounding box center [398, 96] width 178 height 4
click at [329, 94] on link "Purchase Order 4504182903 (1).PDF" at bounding box center [398, 96] width 178 height 4
click at [311, 97] on link "Purchase Order 4504182903 (1).PDF" at bounding box center [398, 96] width 178 height 4
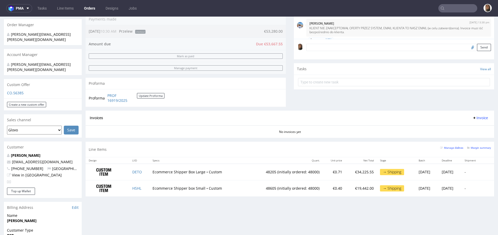
scroll to position [273, 0]
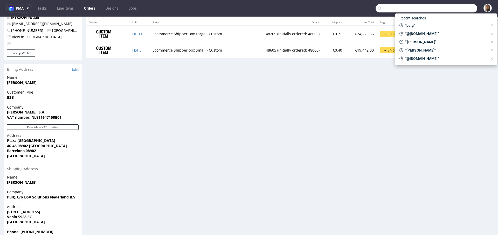
click at [448, 9] on input "text" at bounding box center [426, 8] width 102 height 8
type input "w"
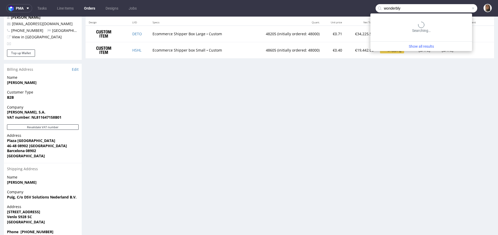
type input "wonderbly"
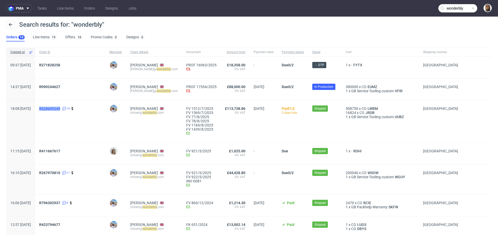
click at [60, 109] on span "R028609249" at bounding box center [49, 109] width 21 height 4
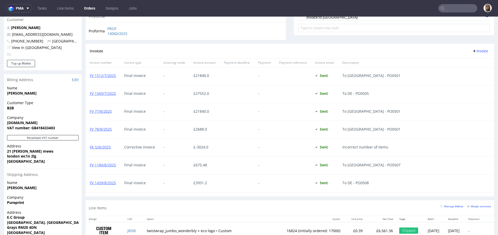
scroll to position [294, 0]
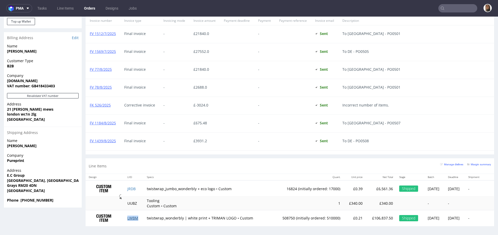
copy link "LWBM"
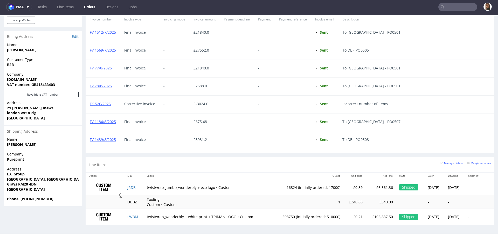
click at [240, 133] on div at bounding box center [236, 140] width 34 height 18
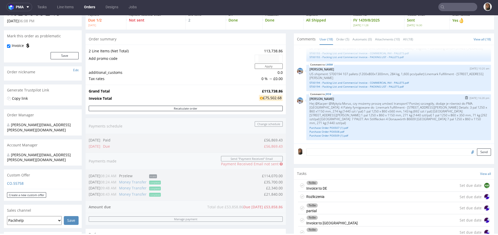
scroll to position [107, 0]
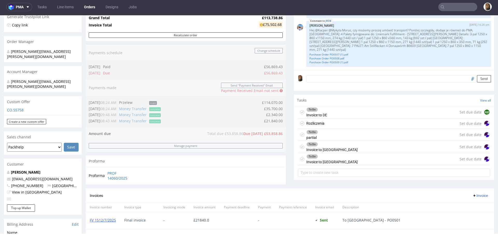
click at [332, 148] on div "To Do Invoice to USA Set due date" at bounding box center [394, 147] width 192 height 12
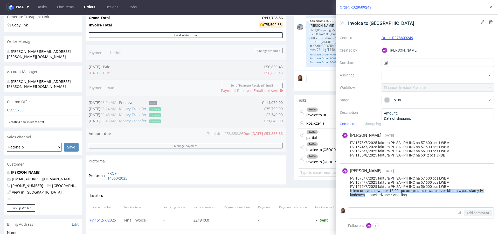
drag, startPoint x: 364, startPoint y: 196, endPoint x: 348, endPoint y: 191, distance: 16.1
click at [348, 191] on div "FV 1573/7/2025 faktura PH SA - PH INC na 57 600 pcs LWBM FV 1574/7/2025 faktura…" at bounding box center [417, 186] width 150 height 21
copy div "Klient otrzyma towar ok 15.09 i po otrzymaniu towaru przez klienta wystawiamy f…"
click at [491, 6] on icon at bounding box center [490, 7] width 4 height 4
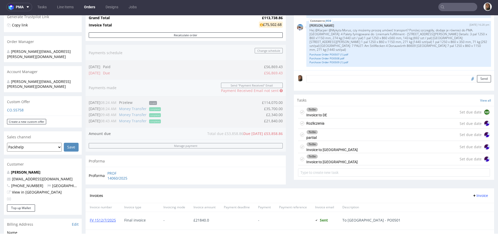
click at [90, 7] on link "Orders" at bounding box center [89, 7] width 17 height 8
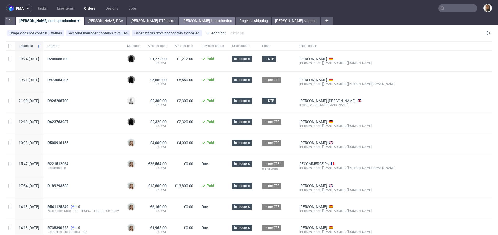
click at [179, 20] on link "[PERSON_NAME] in production" at bounding box center [207, 21] width 56 height 8
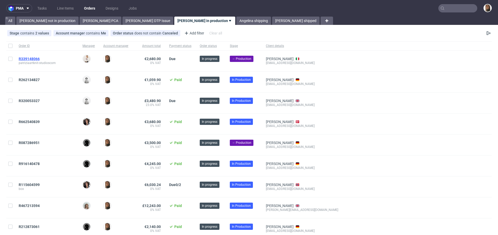
click at [38, 60] on span "R339148066" at bounding box center [29, 59] width 21 height 4
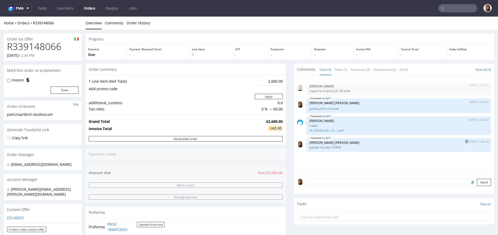
click at [465, 141] on img "submit" at bounding box center [466, 141] width 3 height 3
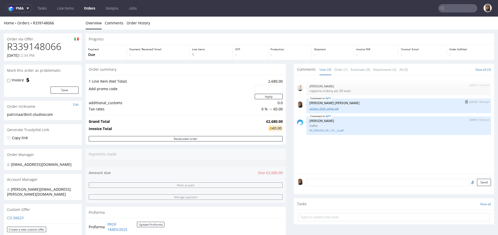
click at [326, 108] on link "polibag_2025_white.pdf" at bounding box center [398, 109] width 178 height 4
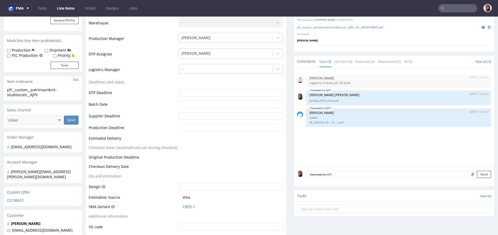
scroll to position [133, 0]
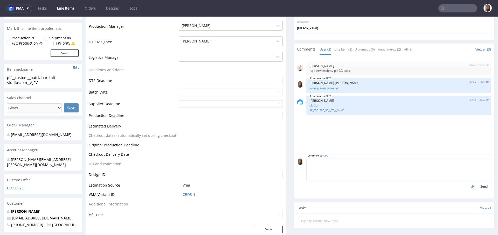
click at [348, 159] on textarea at bounding box center [398, 170] width 184 height 22
paste textarea "Sorry for the confusion. I’ve just checked with the team and we’d like to move …"
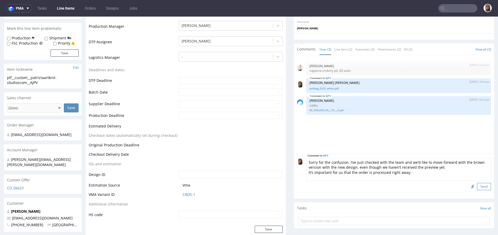
type textarea "Sorry for the confusion. I’ve just checked with the team and we’d like to move …"
click at [477, 186] on button "Send" at bounding box center [484, 186] width 14 height 7
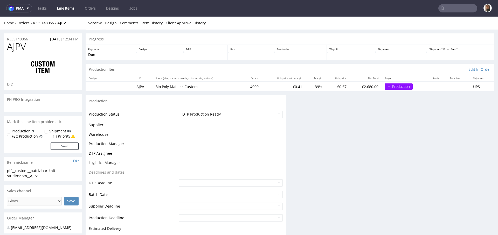
scroll to position [0, 0]
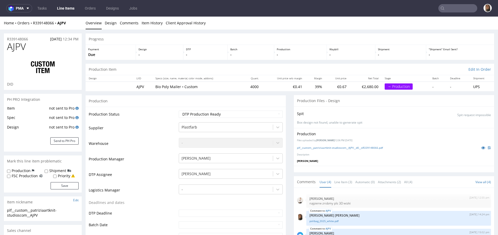
click at [458, 11] on input "text" at bounding box center [457, 8] width 39 height 8
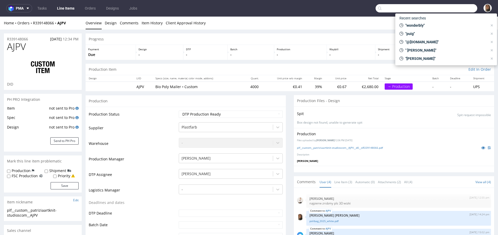
paste input "Corinne Lapierre"
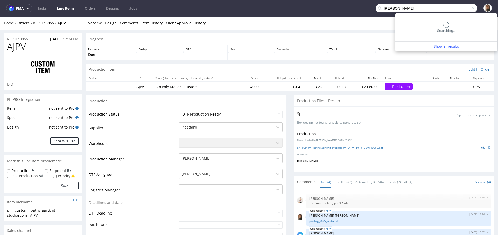
type input "Corinne Lapierre"
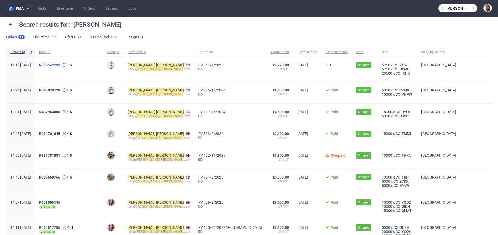
click at [60, 67] on span "R835542293" at bounding box center [49, 65] width 21 height 4
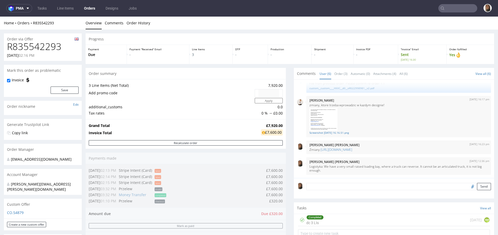
scroll to position [233, 0]
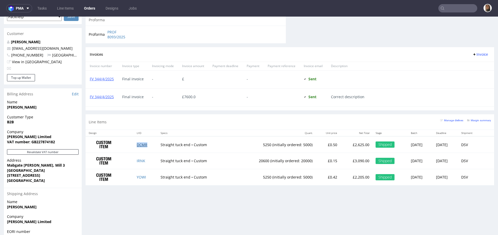
click at [137, 144] on link "DCMR" at bounding box center [142, 144] width 11 height 5
click at [137, 159] on link "IRNK" at bounding box center [141, 160] width 9 height 5
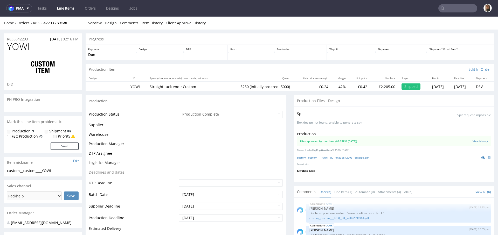
scroll to position [55, 0]
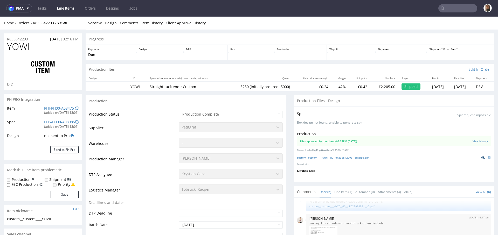
click at [481, 158] on icon at bounding box center [483, 158] width 4 height 4
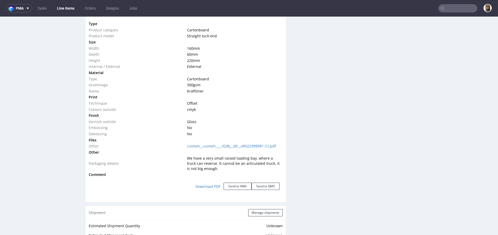
scroll to position [496, 0]
drag, startPoint x: 199, startPoint y: 68, endPoint x: 184, endPoint y: 50, distance: 22.8
click at [184, 49] on tbody "Type Product category Cartonboard Product model Straight tuck end Size Width 16…" at bounding box center [186, 100] width 194 height 157
copy tbody "160 mm Depth 60 mm Height 220 mm Internal / External External"
click at [247, 44] on td at bounding box center [234, 43] width 97 height 6
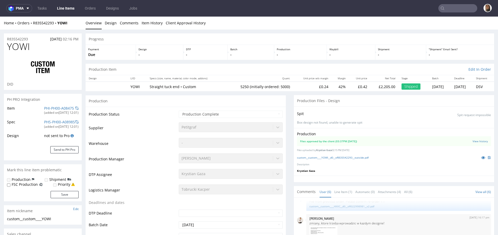
scroll to position [1, 0]
click at [452, 10] on input "text" at bounding box center [457, 8] width 39 height 8
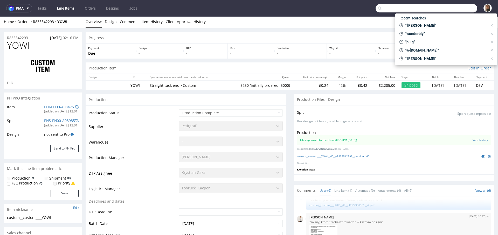
paste input "@thitronik.de"
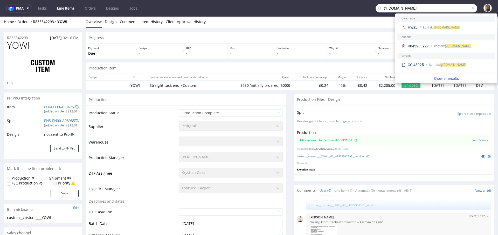
type input "@thitronik.de"
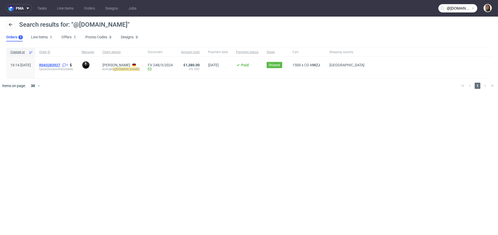
click at [60, 65] on span "R043283927" at bounding box center [49, 65] width 21 height 4
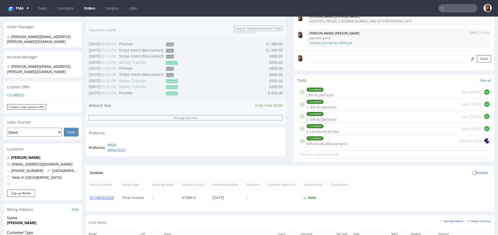
scroll to position [191, 0]
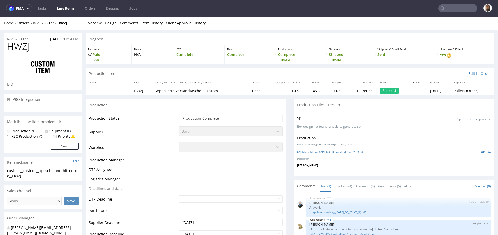
scroll to position [112, 0]
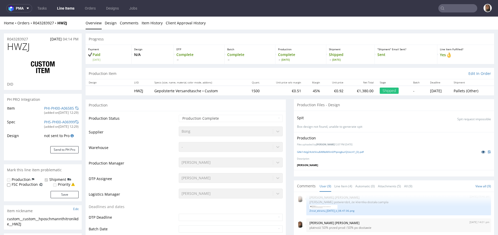
click at [481, 150] on icon at bounding box center [483, 152] width 4 height 4
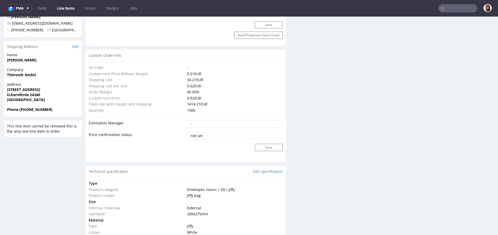
scroll to position [340, 0]
drag, startPoint x: 23, startPoint y: 66, endPoint x: 0, endPoint y: 66, distance: 22.8
click at [0, 66] on div "R043283927 15.02.2024 04:14 PM HWZJ DID PH PRO Integration Item PHI-PH00-A06585…" at bounding box center [249, 219] width 498 height 1058
copy strong "Thitronik"
click at [450, 3] on nav "pma Tasks Line Items Orders Designs Jobs" at bounding box center [249, 8] width 498 height 17
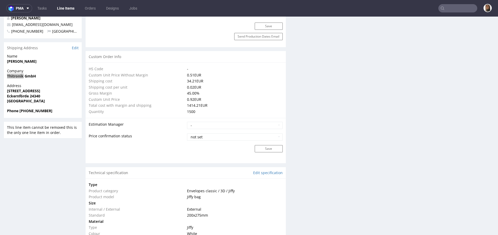
click at [450, 8] on input "text" at bounding box center [457, 8] width 39 height 8
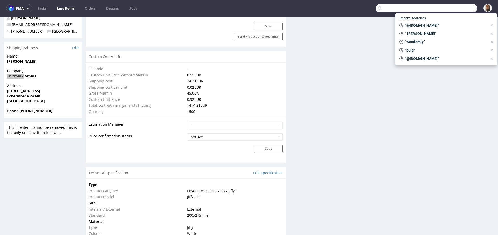
paste input "Thitronik"
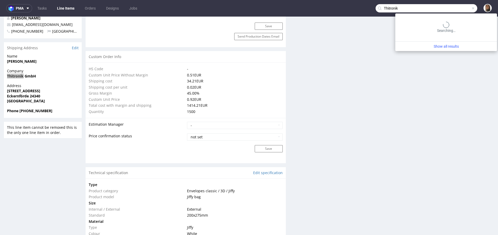
type input "Thitronik"
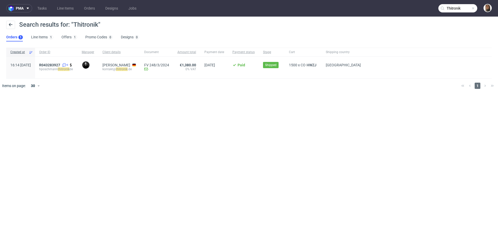
click at [368, 29] on div "Search results for: "Thitronik"" at bounding box center [248, 27] width 485 height 12
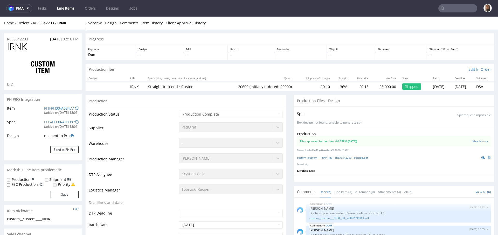
scroll to position [33, 0]
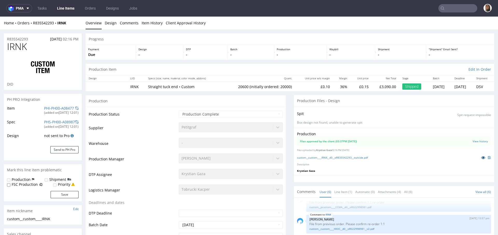
click at [481, 158] on icon at bounding box center [483, 158] width 4 height 4
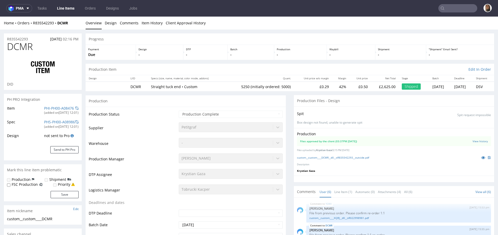
scroll to position [33, 0]
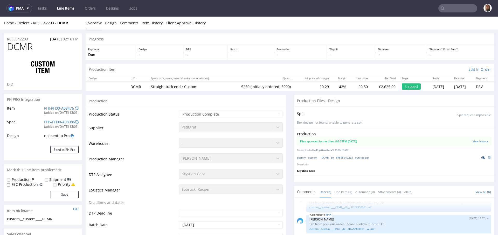
click at [481, 157] on icon at bounding box center [483, 158] width 4 height 4
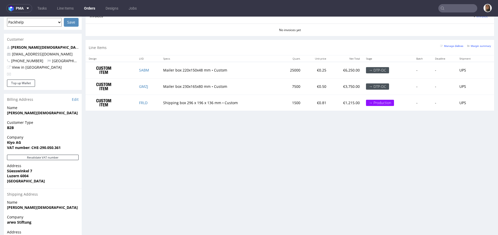
scroll to position [232, 0]
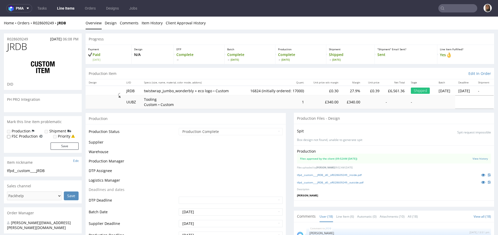
scroll to position [375, 0]
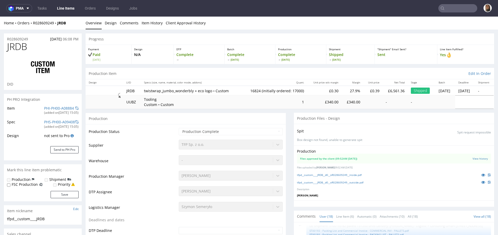
type input "16824"
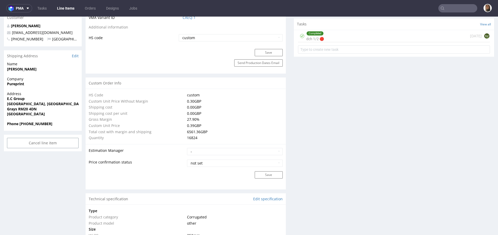
scroll to position [216, 0]
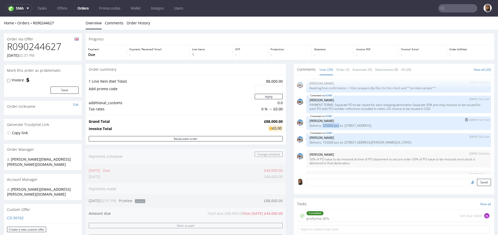
drag, startPoint x: 335, startPoint y: 125, endPoint x: 317, endPoint y: 125, distance: 17.6
click at [317, 125] on p "Delivery: 225000 pcs to: [STREET_ADDRESS]" at bounding box center [398, 126] width 178 height 4
copy p "225000 pcs"
drag, startPoint x: 334, startPoint y: 142, endPoint x: 318, endPoint y: 142, distance: 16.1
click at [318, 142] on p "Delivery: 155000 pcs to: [STREET_ADDRESS][PERSON_NAME][US_STATE]" at bounding box center [398, 142] width 178 height 4
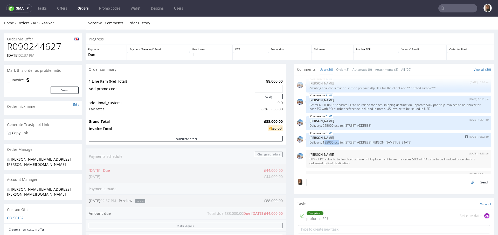
copy p "55000 pcs"
drag, startPoint x: 317, startPoint y: 142, endPoint x: 335, endPoint y: 142, distance: 17.4
click at [335, 142] on p "Delivery: 155000 pcs to: [STREET_ADDRESS][PERSON_NAME][US_STATE]" at bounding box center [398, 142] width 178 height 4
copy p "155000 pcs"
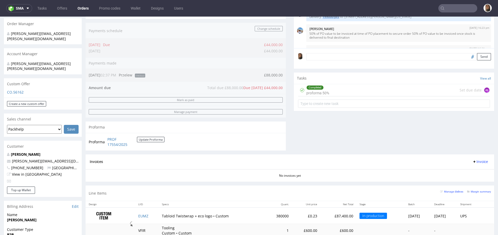
scroll to position [140, 0]
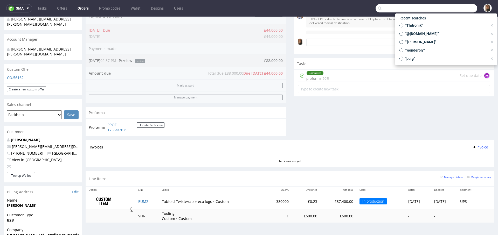
click at [453, 6] on input "text" at bounding box center [426, 8] width 102 height 8
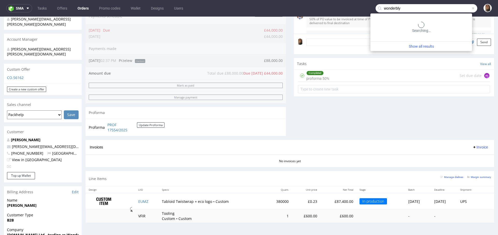
type input "wonderbly"
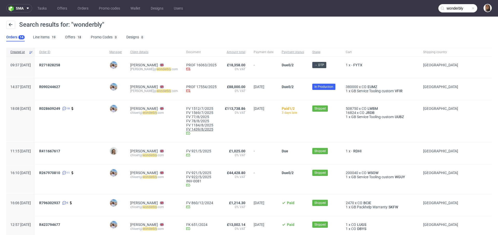
click at [209, 129] on link "FV 1439/8/2025" at bounding box center [201, 129] width 30 height 4
click at [215, 126] on link "FV 1184/8/2025" at bounding box center [201, 125] width 30 height 4
click at [215, 122] on link "FV 78/8/2025" at bounding box center [201, 121] width 30 height 4
click at [215, 115] on link "FV 77/8/2025" at bounding box center [201, 117] width 30 height 4
click at [60, 87] on span "R090244627" at bounding box center [49, 87] width 21 height 4
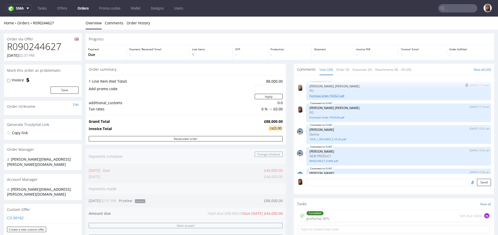
click at [331, 95] on link "Purchase Order PO0527.pdf" at bounding box center [398, 96] width 178 height 4
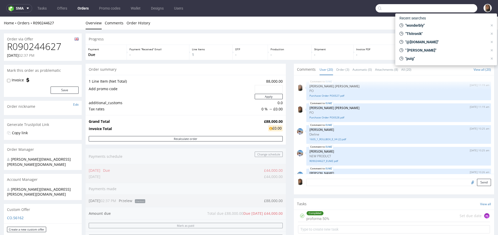
click at [455, 11] on input "text" at bounding box center [426, 8] width 102 height 8
type input "R911485754"
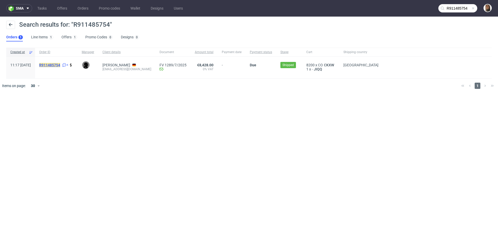
click at [60, 66] on mark "R911485754" at bounding box center [49, 65] width 21 height 4
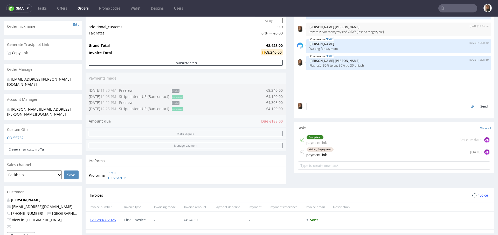
scroll to position [90, 0]
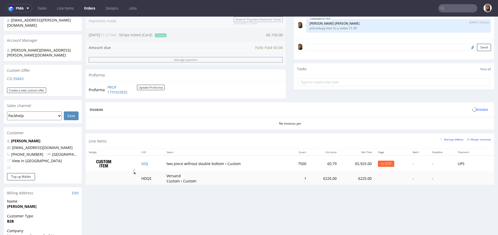
scroll to position [167, 0]
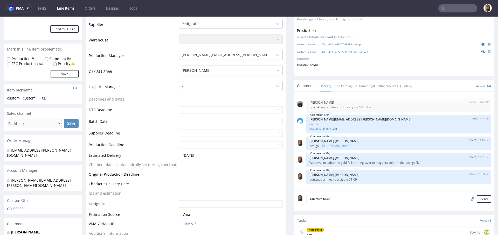
scroll to position [144, 0]
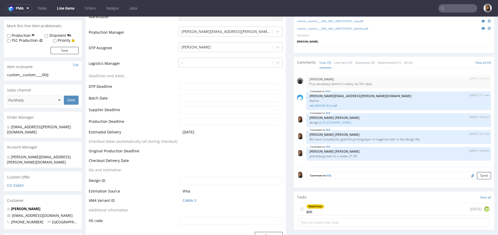
click at [349, 209] on div "Needs fixes dch [DATE] KM" at bounding box center [394, 209] width 192 height 12
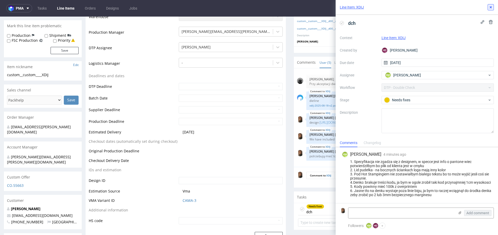
click at [492, 8] on icon at bounding box center [490, 7] width 4 height 4
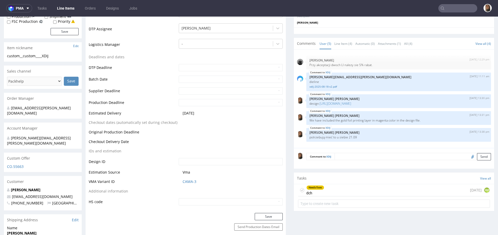
scroll to position [165, 0]
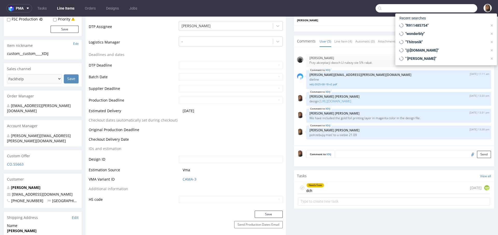
click at [443, 7] on input "text" at bounding box center [426, 8] width 102 height 8
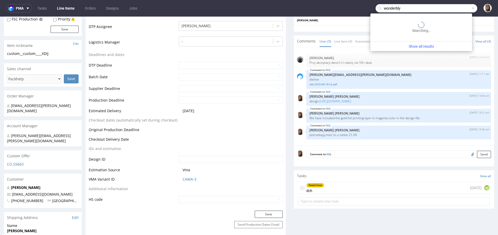
type input "wonderbly"
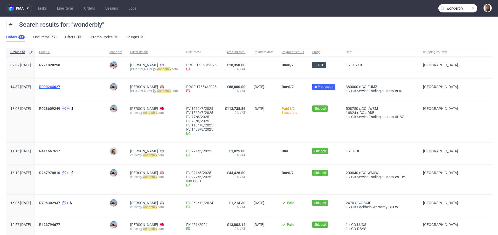
click at [57, 87] on span "R090244627" at bounding box center [49, 87] width 21 height 4
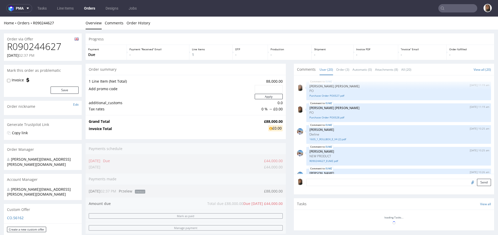
type input "wonderbly"
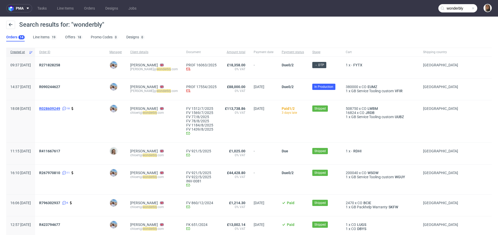
click at [60, 107] on span "R028609249" at bounding box center [49, 109] width 21 height 4
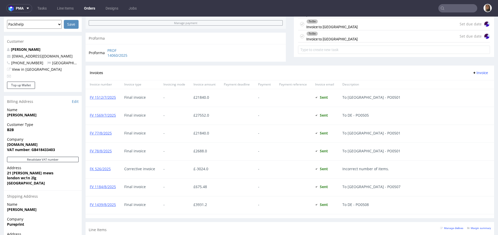
scroll to position [294, 0]
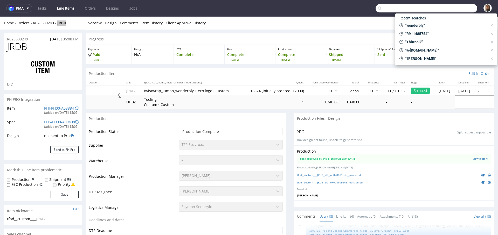
click at [466, 10] on input "text" at bounding box center [426, 8] width 102 height 8
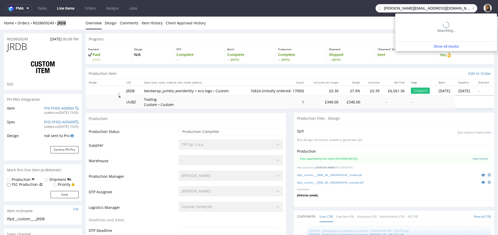
type input "markus@sweetspotkaffee.de"
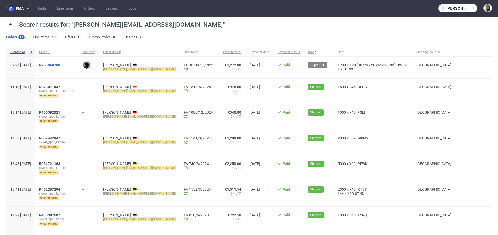
click at [60, 64] on span "R205068700" at bounding box center [49, 65] width 21 height 4
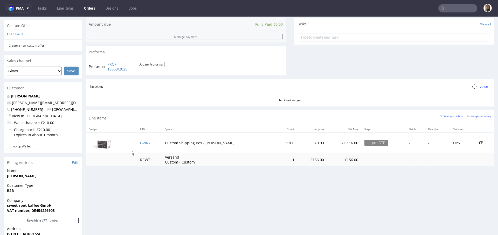
scroll to position [224, 0]
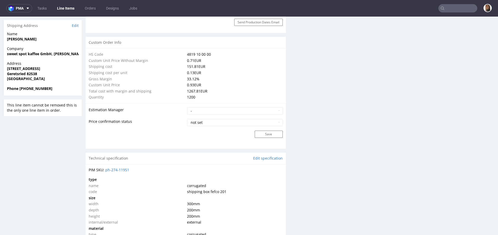
scroll to position [475, 0]
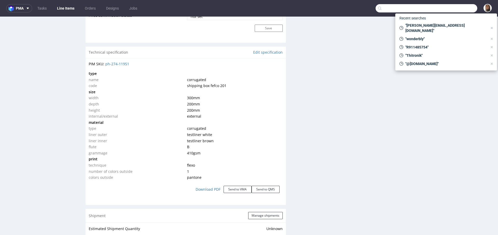
click at [462, 11] on input "text" at bounding box center [426, 8] width 102 height 8
paste input "R376673294"
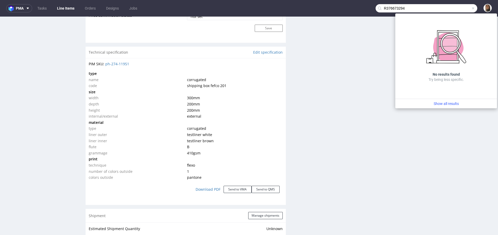
type input "R376673294"
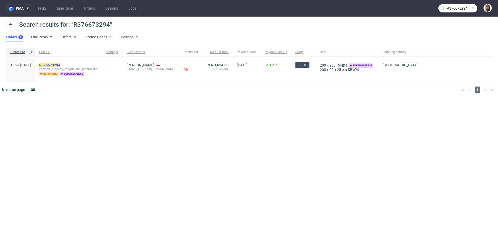
click at [60, 65] on mark "R376673294" at bounding box center [49, 65] width 21 height 4
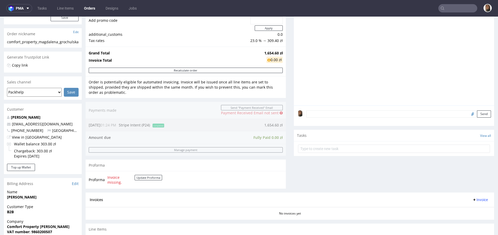
scroll to position [192, 0]
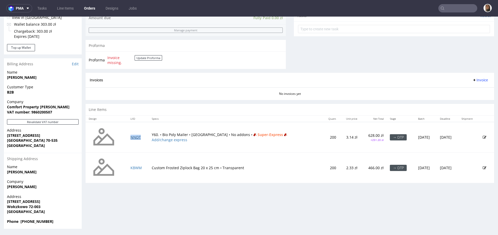
click at [138, 136] on link "NNDT" at bounding box center [135, 137] width 10 height 5
click at [138, 166] on link "KBWM" at bounding box center [135, 167] width 11 height 5
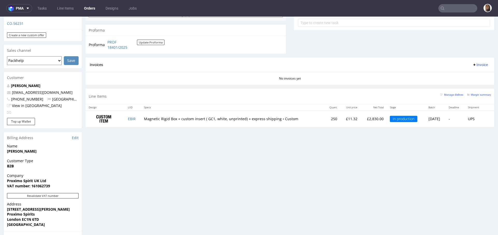
scroll to position [194, 0]
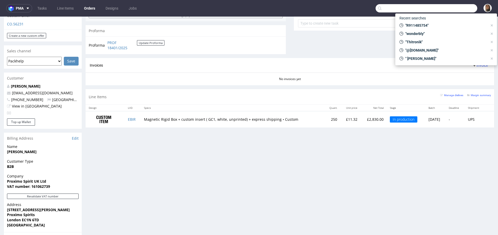
click at [450, 5] on input "text" at bounding box center [426, 8] width 102 height 8
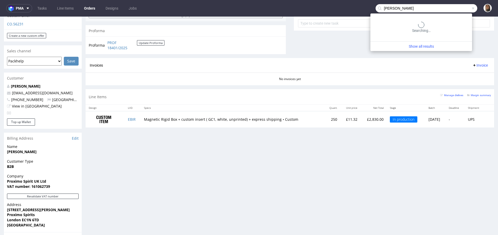
type input "[PERSON_NAME]"
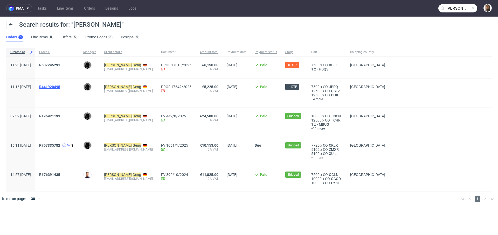
click at [60, 86] on span "R441920495" at bounding box center [49, 87] width 21 height 4
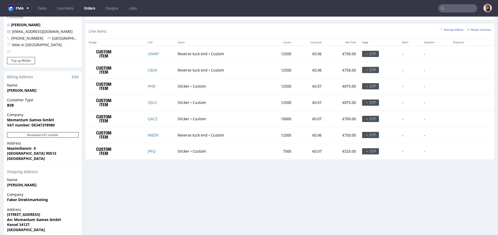
scroll to position [263, 0]
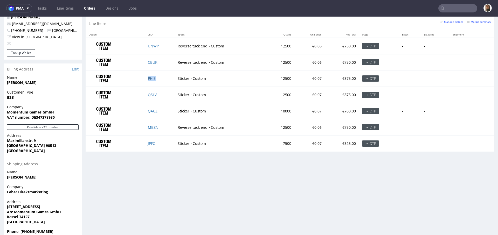
click at [149, 76] on link "PHIE" at bounding box center [152, 78] width 8 height 5
click at [149, 96] on td "QSLV" at bounding box center [160, 95] width 30 height 16
click at [148, 96] on td "QSLV" at bounding box center [160, 95] width 30 height 16
click at [148, 94] on link "QSLV" at bounding box center [152, 94] width 9 height 5
click at [149, 110] on link "QACZ" at bounding box center [153, 111] width 10 height 5
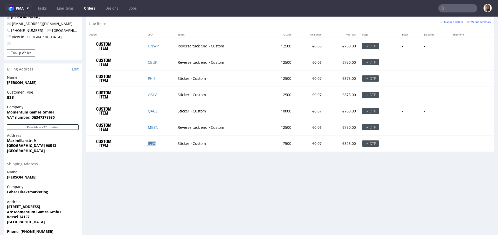
click at [150, 141] on link "JPFQ" at bounding box center [152, 143] width 8 height 5
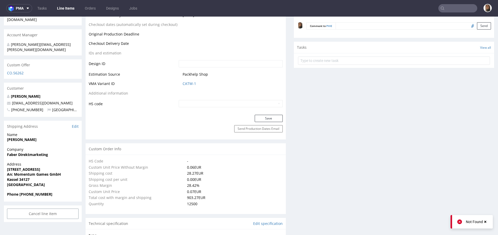
scroll to position [462, 0]
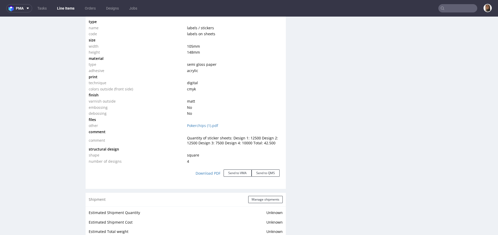
scroll to position [463, 0]
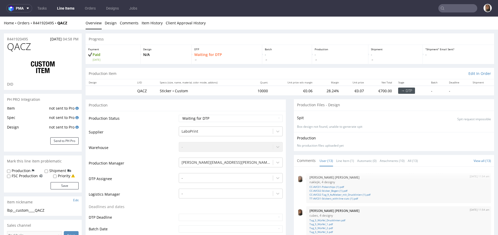
scroll to position [172, 0]
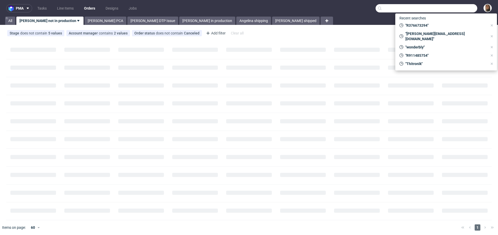
click at [448, 8] on input "text" at bounding box center [426, 8] width 102 height 8
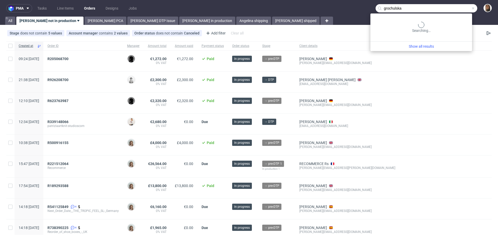
type input "grochulska"
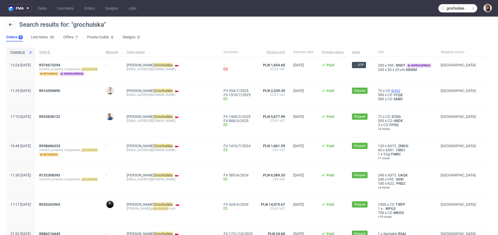
click at [390, 90] on span "DJVJ" at bounding box center [395, 91] width 11 height 4
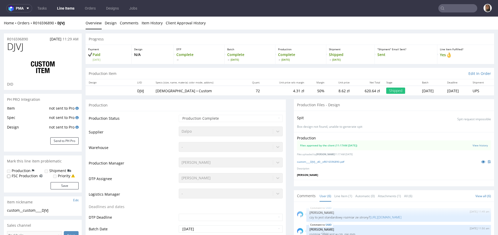
scroll to position [14, 0]
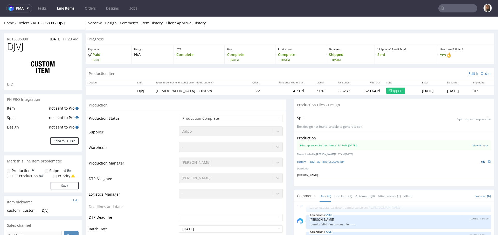
click at [481, 161] on icon at bounding box center [483, 162] width 4 height 4
type input "grochulska"
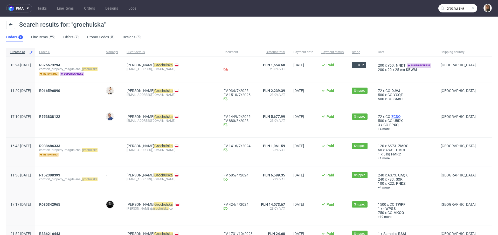
click at [390, 115] on span "ZCDQ" at bounding box center [395, 117] width 11 height 4
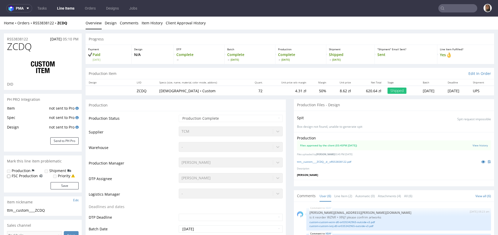
scroll to position [21, 0]
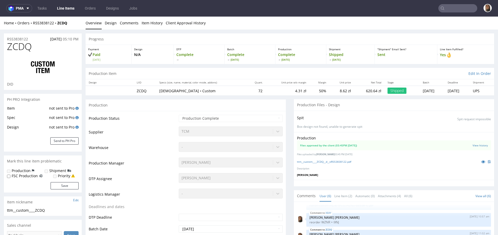
select select "in_progress"
click at [481, 162] on icon at bounding box center [483, 162] width 4 height 4
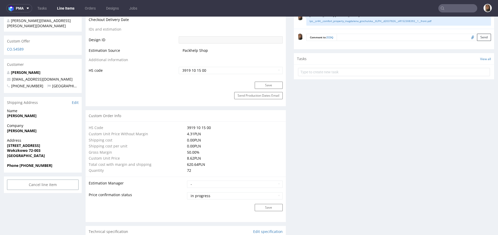
scroll to position [451, 0]
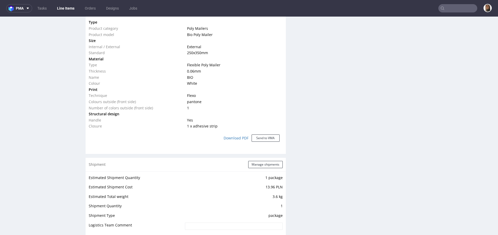
scroll to position [401, 0]
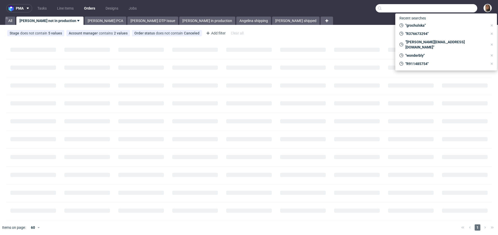
click at [445, 9] on input "text" at bounding box center [426, 8] width 102 height 8
paste input "R376673294"
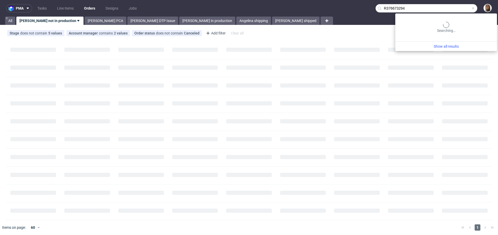
type input "R376673294"
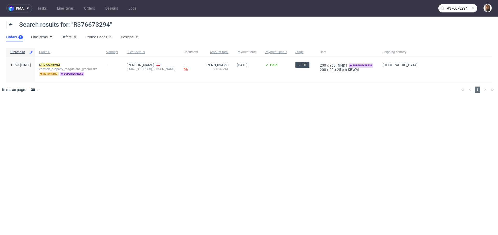
click at [153, 62] on div "[PERSON_NAME] [EMAIL_ADDRESS][DOMAIN_NAME]" at bounding box center [150, 69] width 57 height 25
click at [154, 64] on link "[PERSON_NAME]" at bounding box center [140, 65] width 28 height 4
click at [60, 66] on mark "R376673294" at bounding box center [49, 65] width 21 height 4
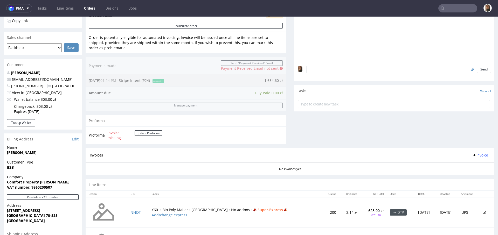
scroll to position [192, 0]
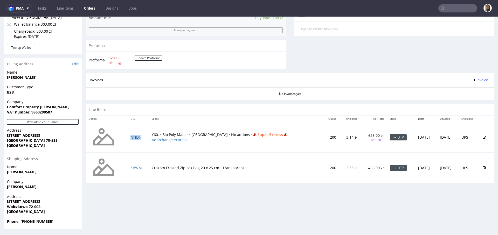
click at [136, 136] on link "NNDT" at bounding box center [135, 137] width 10 height 5
click at [136, 168] on link "KBWM" at bounding box center [135, 167] width 11 height 5
click at [451, 6] on input "text" at bounding box center [457, 8] width 39 height 8
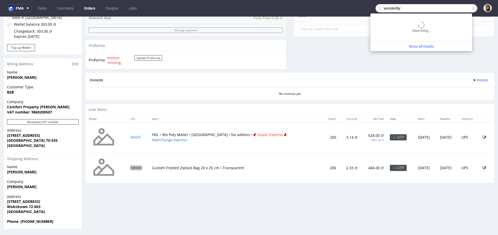
type input "wonderbly"
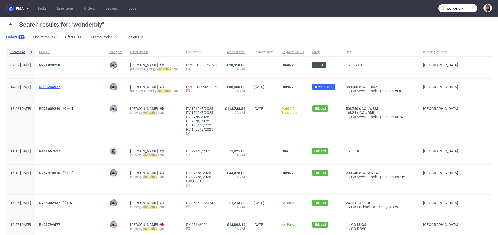
click at [60, 85] on span "R090244627" at bounding box center [49, 87] width 21 height 4
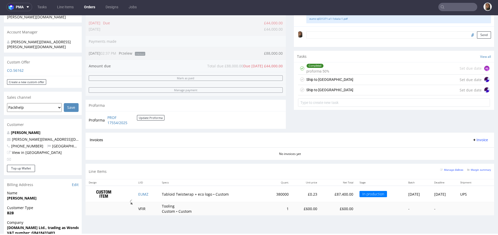
scroll to position [146, 0]
click at [462, 9] on input "text" at bounding box center [457, 7] width 39 height 8
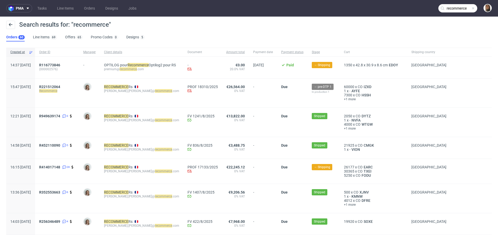
click at [450, 9] on input "recommerce" at bounding box center [457, 8] width 39 height 8
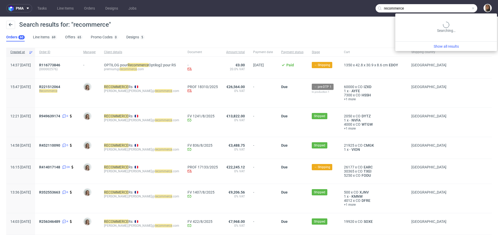
click at [450, 9] on input "recommerce" at bounding box center [426, 8] width 102 height 8
paste input "R352553663"
type input "R352553663"
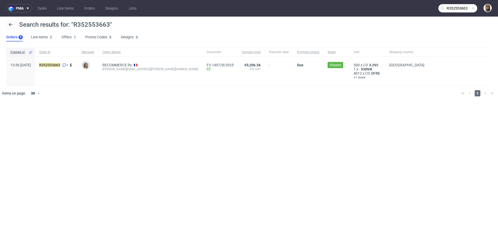
click at [65, 68] on span "R352553663 6" at bounding box center [56, 71] width 34 height 17
click at [60, 67] on mark "R352553663" at bounding box center [49, 65] width 21 height 4
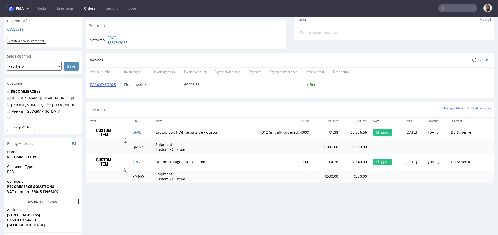
scroll to position [259, 0]
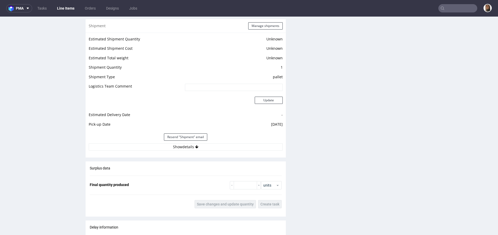
scroll to position [710, 0]
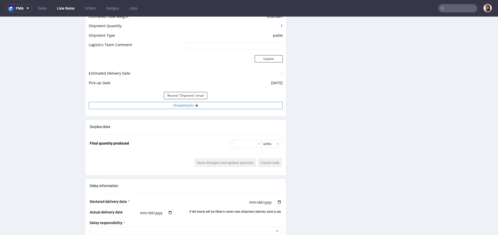
click at [174, 106] on button "Show details" at bounding box center [186, 105] width 194 height 7
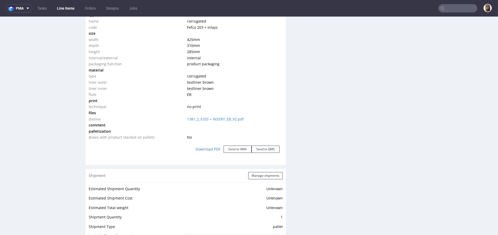
scroll to position [785, 0]
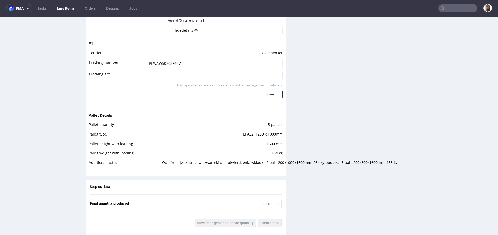
drag, startPoint x: 180, startPoint y: 64, endPoint x: 117, endPoint y: 64, distance: 63.2
click at [117, 64] on tr "Tracking number PLWAW508039627" at bounding box center [186, 65] width 194 height 12
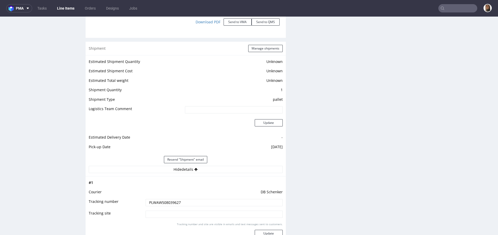
scroll to position [680, 0]
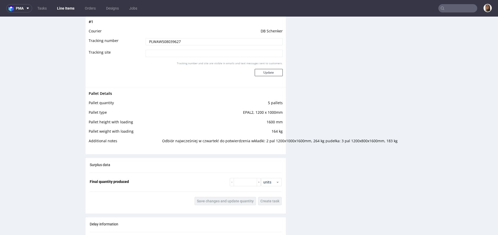
scroll to position [1046, 0]
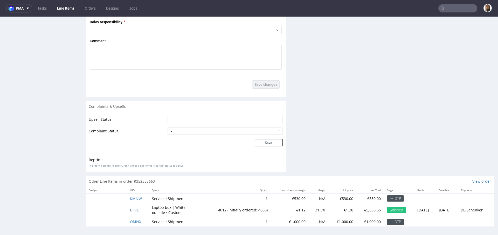
click at [130, 208] on span "DFRE" at bounding box center [134, 210] width 9 height 5
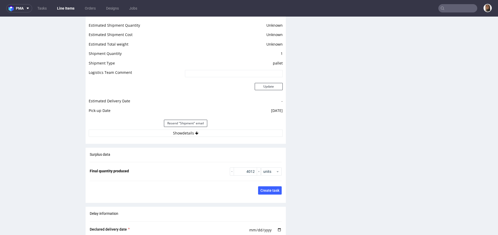
scroll to position [728, 0]
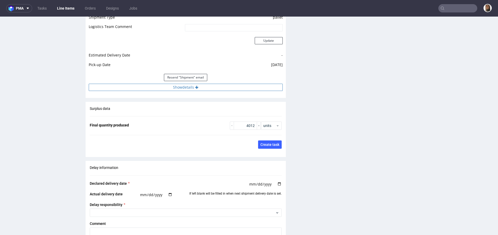
click at [179, 85] on button "Show details" at bounding box center [186, 87] width 194 height 7
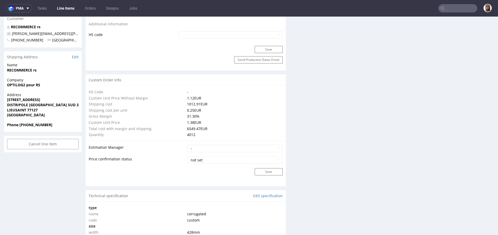
scroll to position [0, 0]
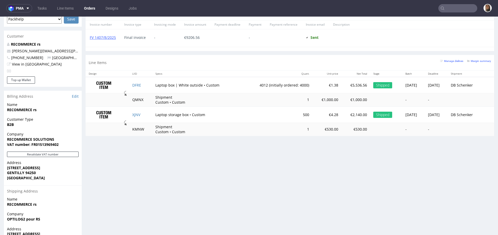
scroll to position [263, 0]
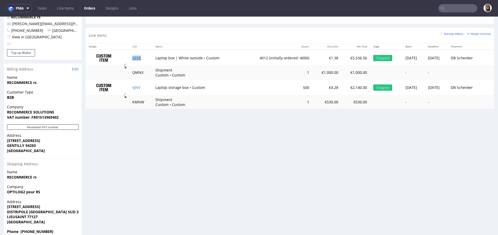
click at [133, 56] on link "DFRE" at bounding box center [136, 57] width 9 height 5
click at [136, 87] on link "XJNV" at bounding box center [136, 87] width 8 height 5
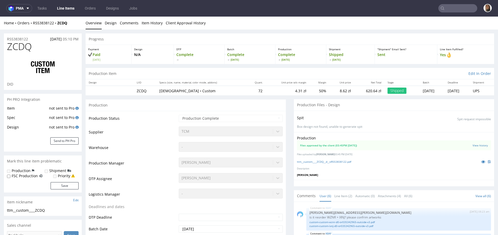
scroll to position [21, 0]
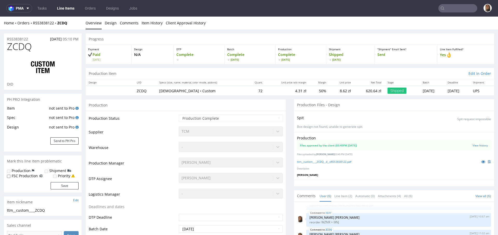
select select "in_progress"
click at [481, 160] on icon at bounding box center [483, 162] width 4 height 4
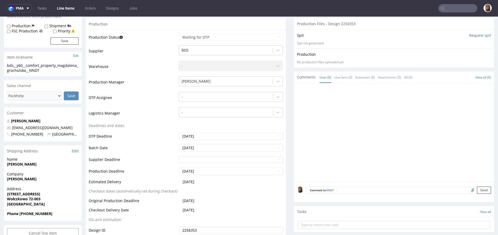
scroll to position [113, 0]
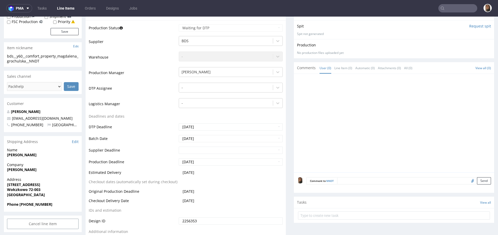
click at [468, 181] on input "file" at bounding box center [471, 180] width 7 height 7
type input "C:\fakepath\ttm__custom____ZCDQ__d__oR553838122.pdf"
click at [372, 181] on textarea at bounding box center [414, 180] width 154 height 7
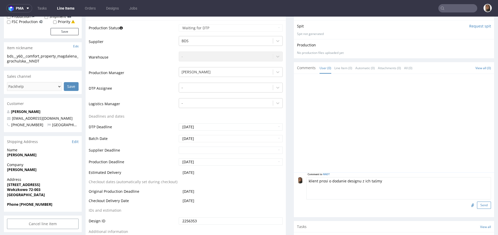
type textarea "klient prosi o dodanie designu z ich taśmy"
click at [477, 205] on button "Send" at bounding box center [484, 205] width 14 height 7
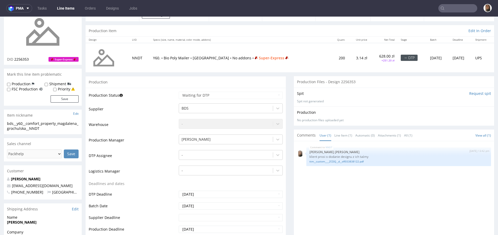
scroll to position [89, 0]
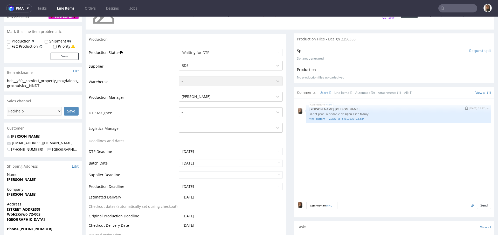
click at [326, 117] on link "ttm__custom____ZCDQ__d__oR553838122.pdf" at bounding box center [398, 119] width 178 height 4
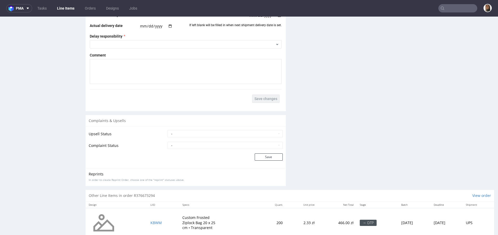
scroll to position [746, 0]
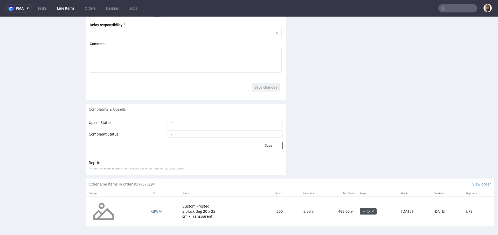
click at [150, 211] on span "KBWM" at bounding box center [155, 211] width 11 height 5
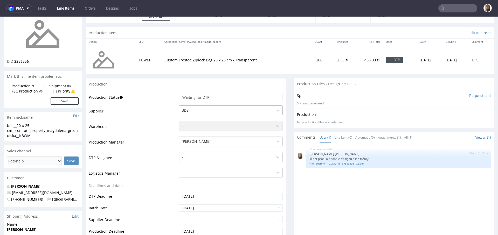
scroll to position [136, 0]
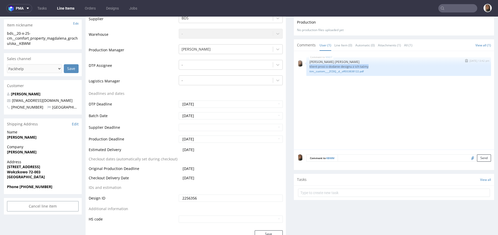
drag, startPoint x: 367, startPoint y: 65, endPoint x: 302, endPoint y: 65, distance: 65.8
click at [306, 65] on div "NNDT [DATE] 13:42 pm [PERSON_NAME] [PERSON_NAME] klient prosi o dodanie designu…" at bounding box center [398, 66] width 184 height 19
copy p "klient prosi o dodanie designu z ich taśmy"
click at [343, 155] on textarea at bounding box center [413, 157] width 153 height 7
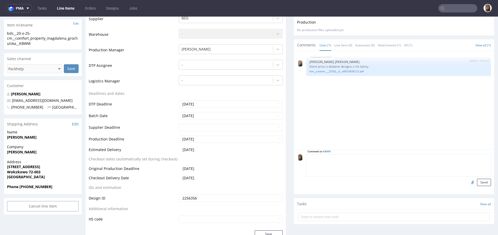
paste textarea "klient prosi o dodanie designu z ich taśmy"
type textarea "klient prosi o dodanie designu z ich taśmy"
click at [468, 182] on input "file" at bounding box center [471, 182] width 7 height 7
type input "C:\fakepath\ttm__custom____ZCDQ__d__oR553838122.pdf"
click at [477, 182] on button "Send" at bounding box center [484, 182] width 14 height 7
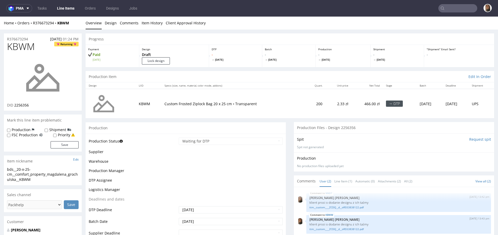
scroll to position [0, 0]
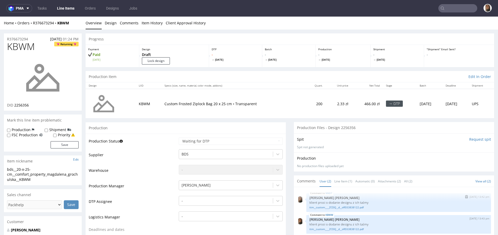
click at [317, 209] on div "NNDT [DATE] 13:42 pm [PERSON_NAME] [PERSON_NAME] klient prosi o dodanie designu…" at bounding box center [398, 202] width 184 height 19
click at [316, 207] on link "ttm__custom____ZCDQ__d__oR553838122.pdf" at bounding box center [398, 207] width 178 height 4
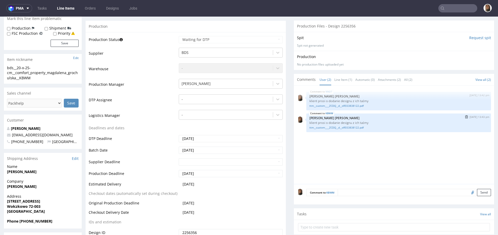
scroll to position [152, 0]
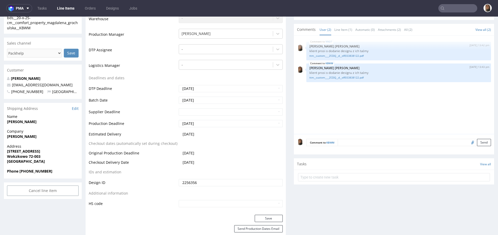
click at [352, 145] on textarea at bounding box center [413, 142] width 153 height 7
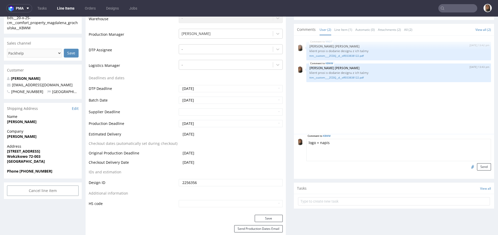
drag, startPoint x: 356, startPoint y: 141, endPoint x: 270, endPoint y: 139, distance: 85.8
type textarea "logo + napis"
click at [477, 169] on button "Send" at bounding box center [484, 166] width 14 height 7
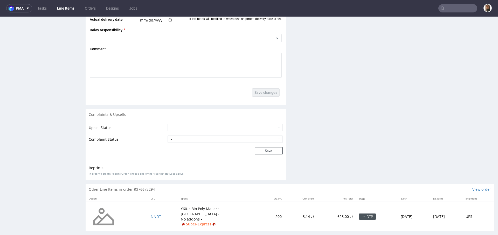
scroll to position [654, 0]
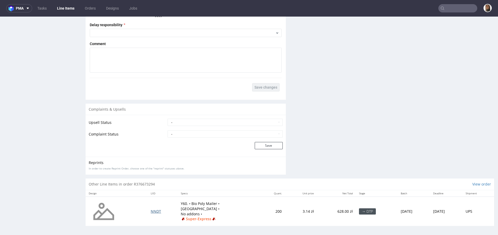
click at [151, 210] on span "NNDT" at bounding box center [156, 211] width 10 height 5
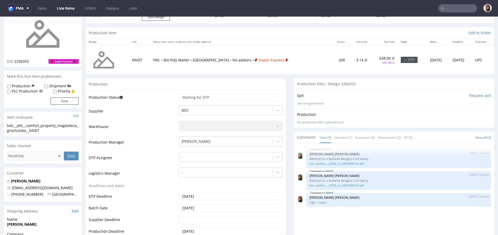
scroll to position [160, 0]
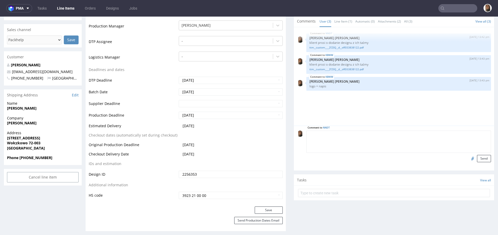
click at [347, 133] on textarea at bounding box center [398, 142] width 184 height 22
paste textarea "logo + napis"
type textarea "logo + napis"
click at [477, 157] on button "Send" at bounding box center [484, 158] width 14 height 7
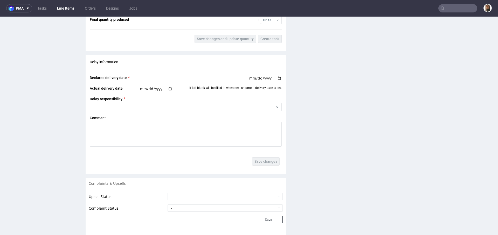
scroll to position [746, 0]
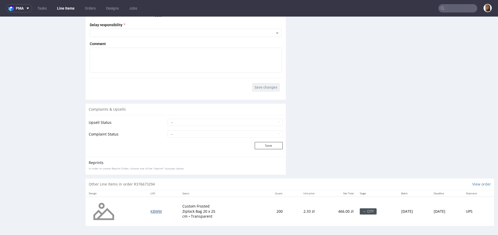
click at [150, 211] on span "KBWM" at bounding box center [155, 211] width 11 height 5
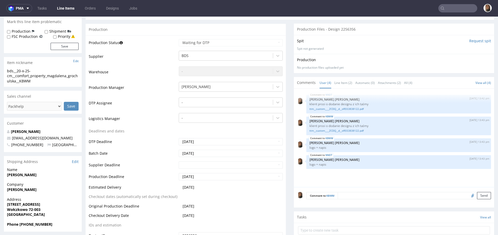
scroll to position [123, 0]
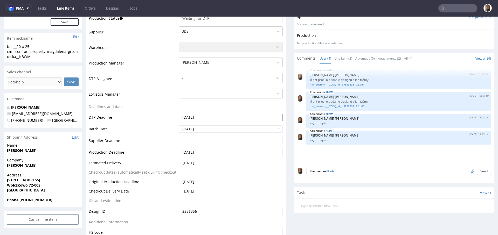
click at [208, 117] on input "2025-09-08" at bounding box center [231, 117] width 104 height 7
click at [214, 69] on td "4" at bounding box center [214, 71] width 8 height 8
type input "2025-09-04"
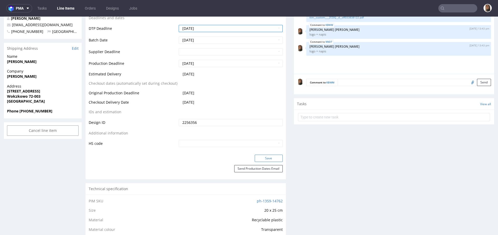
click at [261, 156] on button "Save" at bounding box center [268, 158] width 28 height 7
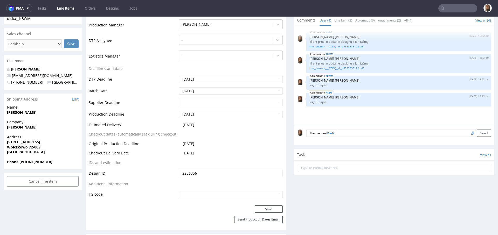
scroll to position [161, 0]
click at [323, 66] on link "ttm__custom____ZCDQ__d__oR553838122.pdf" at bounding box center [398, 68] width 178 height 4
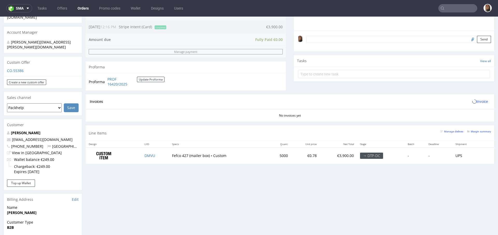
scroll to position [159, 0]
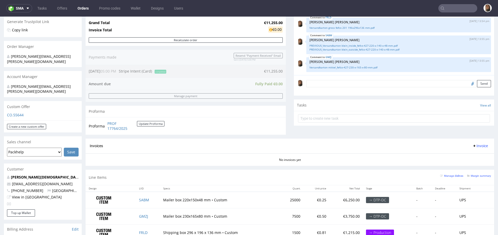
scroll to position [208, 0]
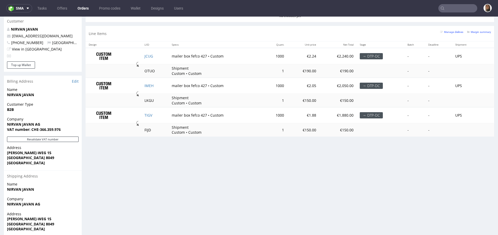
scroll to position [243, 0]
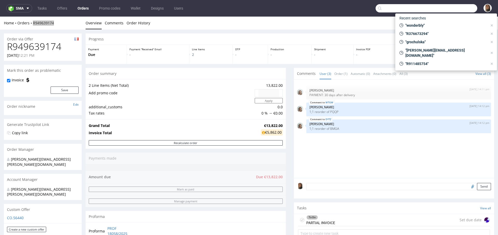
click at [457, 9] on input "text" at bounding box center [426, 8] width 102 height 8
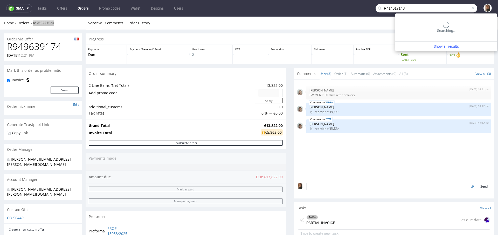
type input "R414017148"
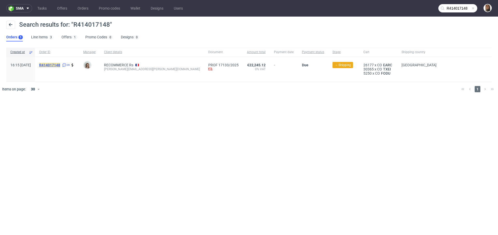
click at [60, 65] on mark "R414017148" at bounding box center [49, 65] width 21 height 4
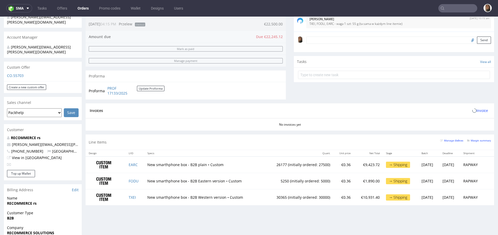
scroll to position [180, 0]
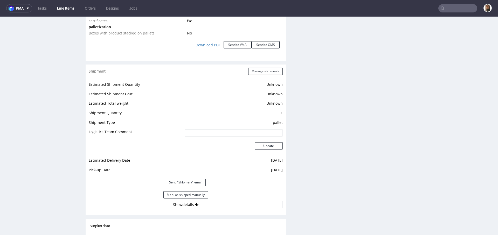
scroll to position [602, 0]
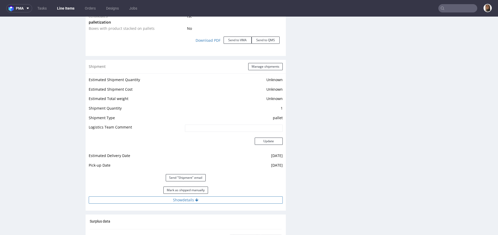
click at [181, 199] on button "Show details" at bounding box center [186, 199] width 194 height 7
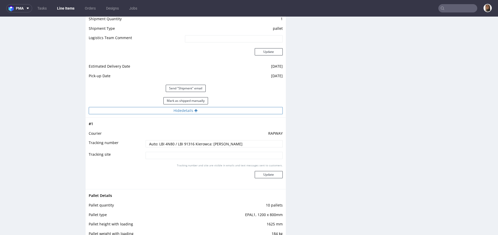
scroll to position [719, 0]
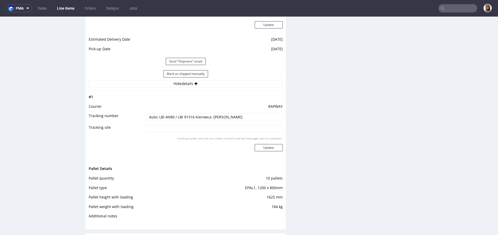
drag, startPoint x: 247, startPoint y: 116, endPoint x: 154, endPoint y: 116, distance: 93.0
click at [154, 116] on input "Auto: LBI 4N80 / LBI 91316 Kierowca: [PERSON_NAME]" at bounding box center [213, 116] width 137 height 7
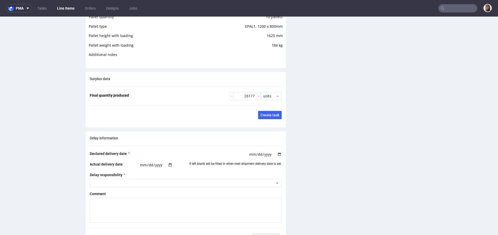
scroll to position [1038, 0]
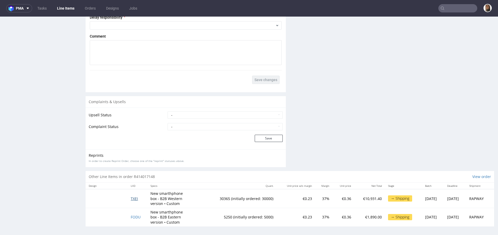
click at [131, 197] on span "TXEI" at bounding box center [134, 198] width 7 height 5
click at [132, 216] on span "FODU" at bounding box center [136, 217] width 10 height 5
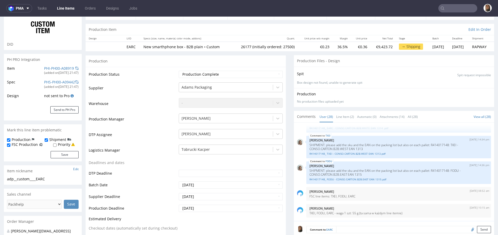
scroll to position [0, 0]
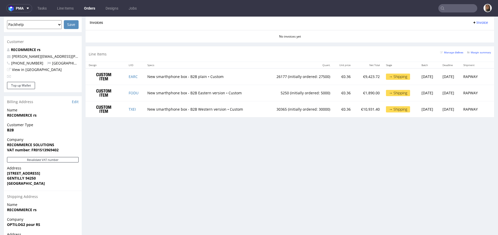
scroll to position [263, 0]
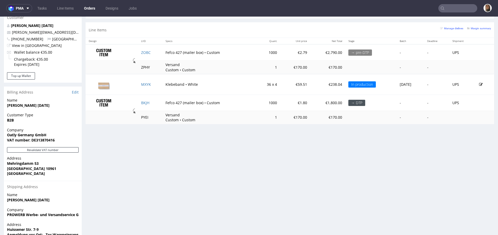
scroll to position [236, 0]
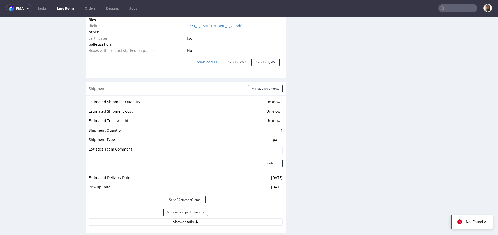
scroll to position [590, 0]
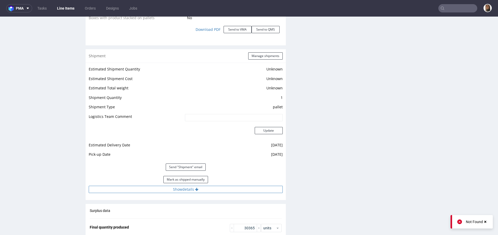
click at [198, 191] on button "Show details" at bounding box center [186, 189] width 194 height 7
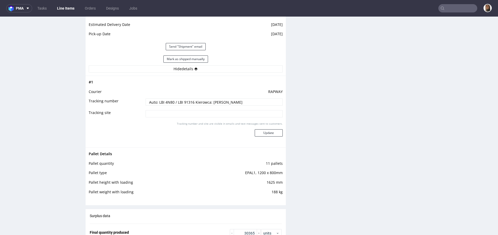
scroll to position [748, 0]
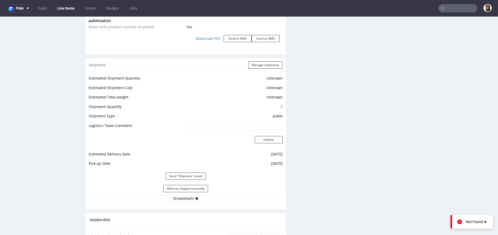
scroll to position [611, 0]
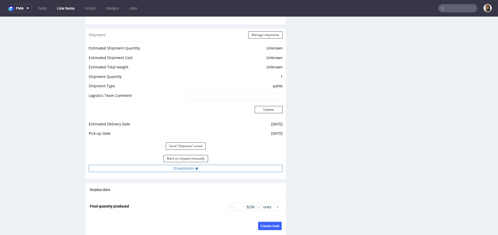
click at [191, 168] on button "Show details" at bounding box center [186, 168] width 194 height 7
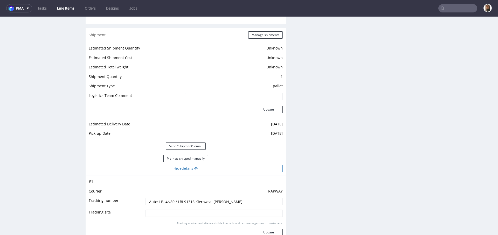
scroll to position [686, 0]
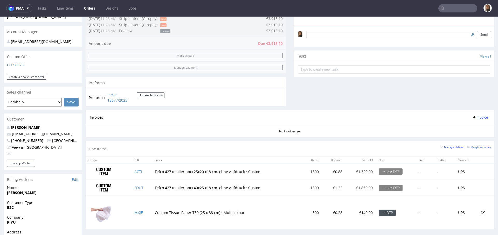
scroll to position [46, 0]
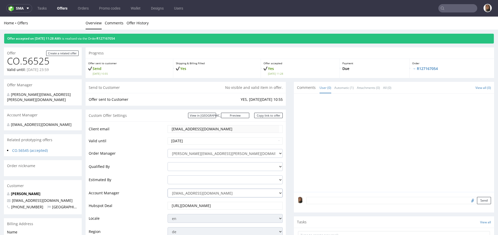
click at [203, 190] on select "[EMAIL_ADDRESS][DOMAIN_NAME] [DOMAIN_NAME][EMAIL_ADDRESS][DOMAIN_NAME] [PERSON_…" at bounding box center [224, 193] width 115 height 9
select select "4535285"
click at [167, 189] on select "[EMAIL_ADDRESS][DOMAIN_NAME] [DOMAIN_NAME][EMAIL_ADDRESS][DOMAIN_NAME] [PERSON_…" at bounding box center [224, 193] width 115 height 9
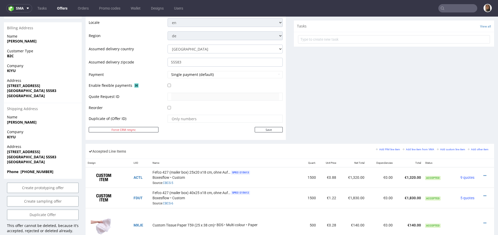
scroll to position [253, 0]
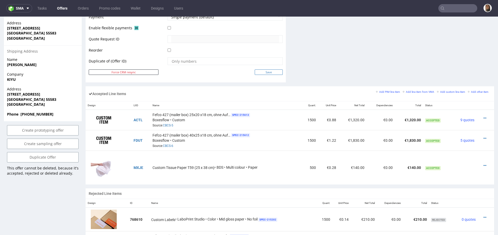
click at [261, 69] on input "Save" at bounding box center [268, 71] width 28 height 5
type input "In progress..."
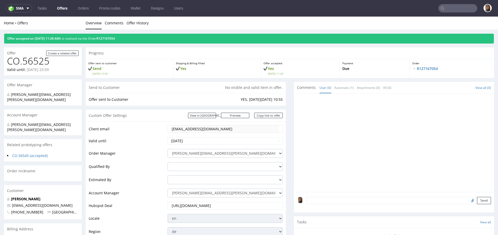
scroll to position [0, 0]
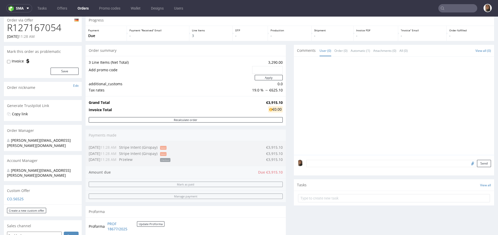
scroll to position [239, 0]
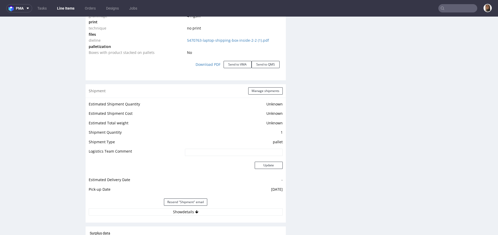
scroll to position [704, 0]
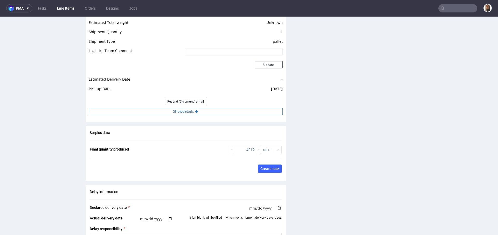
click at [191, 112] on button "Show details" at bounding box center [186, 111] width 194 height 7
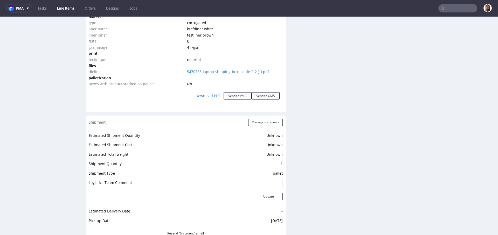
scroll to position [672, 0]
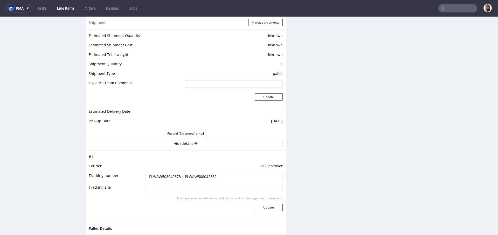
drag, startPoint x: 178, startPoint y: 175, endPoint x: 144, endPoint y: 175, distance: 34.2
click at [145, 175] on input "PLWAW508042878 + PLWAW508042882" at bounding box center [213, 176] width 137 height 7
drag, startPoint x: 225, startPoint y: 175, endPoint x: 121, endPoint y: 175, distance: 104.2
click at [121, 175] on tr "Tracking number PLWAW508042878 + PLWAW508042882" at bounding box center [186, 179] width 194 height 12
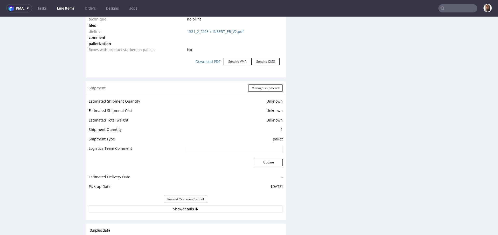
scroll to position [747, 0]
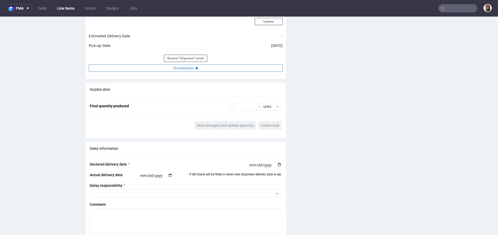
click at [202, 68] on button "Show details" at bounding box center [186, 68] width 194 height 7
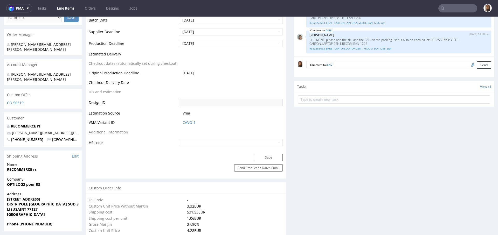
scroll to position [237, 0]
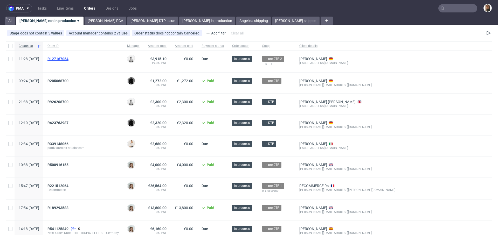
click at [68, 60] on span "R127167054" at bounding box center [57, 59] width 21 height 4
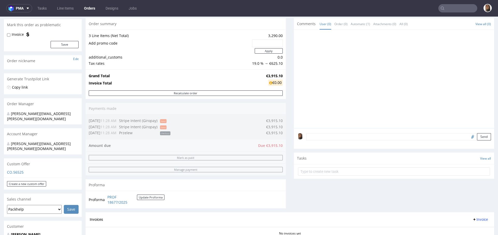
scroll to position [178, 0]
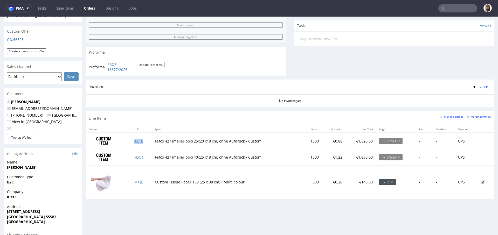
click at [136, 141] on link "ACTL" at bounding box center [138, 141] width 9 height 5
click at [136, 156] on link "FDUT" at bounding box center [138, 157] width 9 height 5
click at [139, 180] on link "MXJE" at bounding box center [138, 182] width 9 height 5
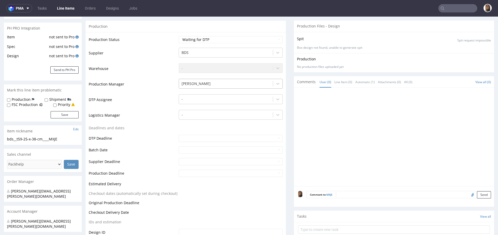
scroll to position [142, 0]
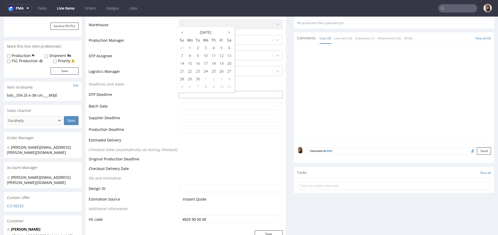
click at [185, 95] on input "text" at bounding box center [231, 94] width 104 height 7
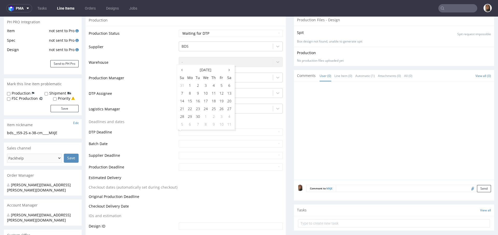
scroll to position [75, 0]
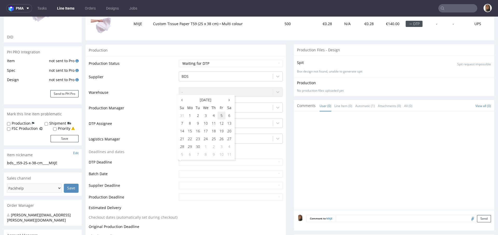
click at [221, 115] on td "5" at bounding box center [221, 116] width 8 height 8
type input "2025-09-05"
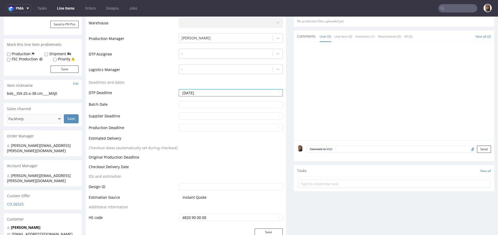
scroll to position [0, 0]
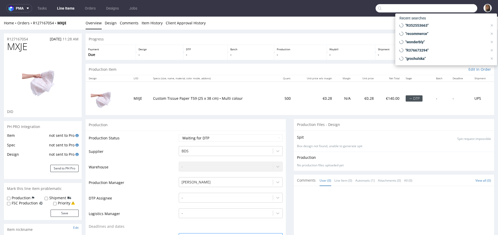
click at [459, 11] on input "text" at bounding box center [426, 8] width 102 height 8
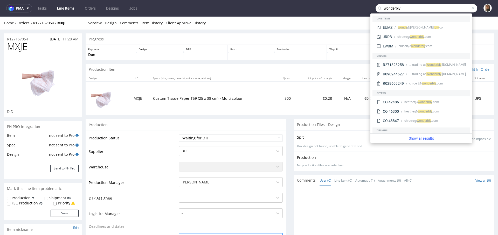
type input "wonderbly"
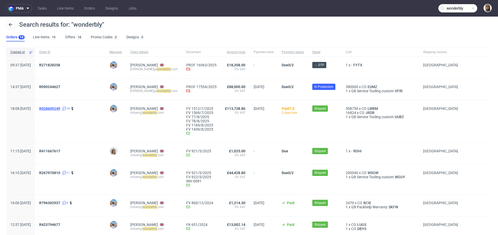
click at [60, 107] on span "R028609249" at bounding box center [49, 109] width 21 height 4
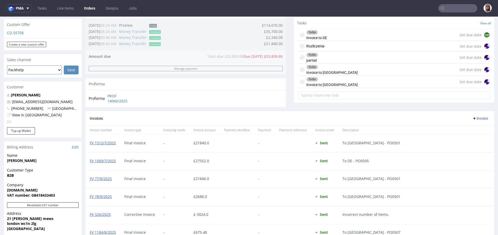
scroll to position [180, 0]
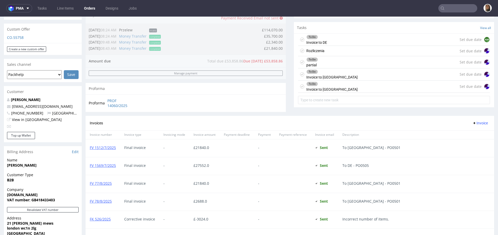
type input "wonderbly"
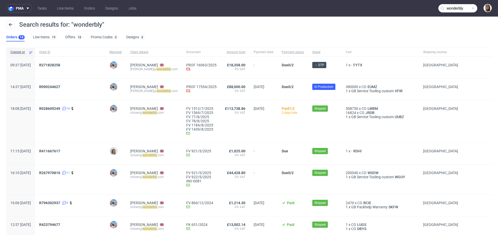
scroll to position [33, 0]
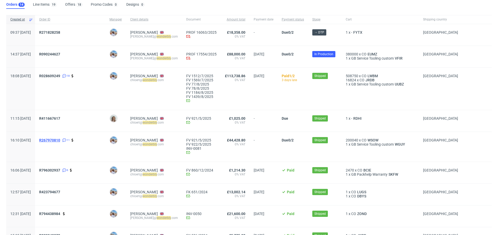
click at [60, 140] on span "R267970810" at bounding box center [49, 140] width 21 height 4
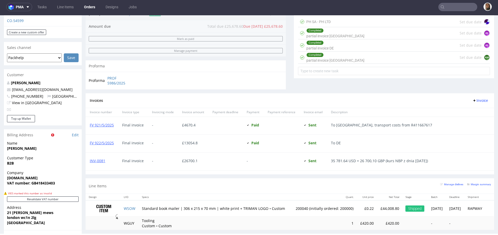
scroll to position [231, 0]
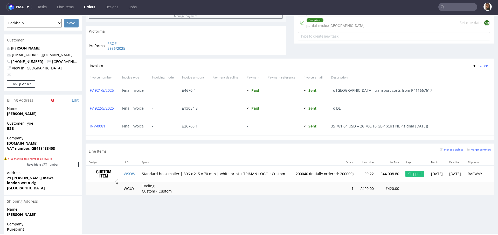
type input "wonderbly"
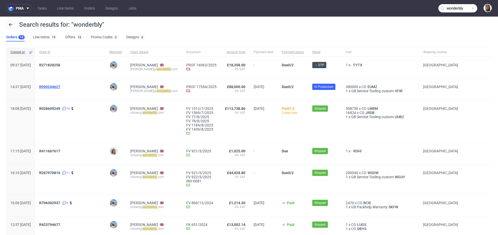
click at [60, 87] on span "R090244627" at bounding box center [49, 87] width 21 height 4
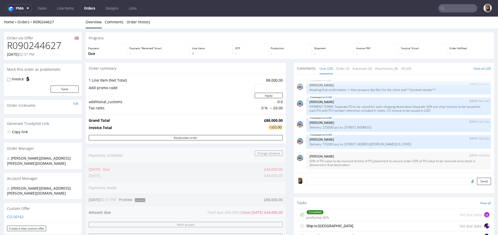
scroll to position [86, 0]
click at [56, 45] on h1 "R090244627" at bounding box center [43, 45] width 72 height 10
copy h1 "R090244627"
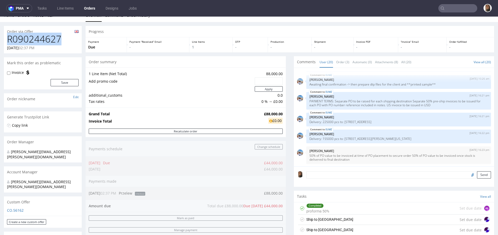
scroll to position [11, 0]
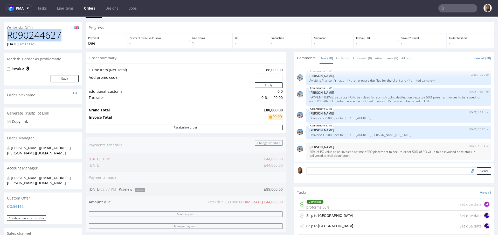
type input "wonderbly"
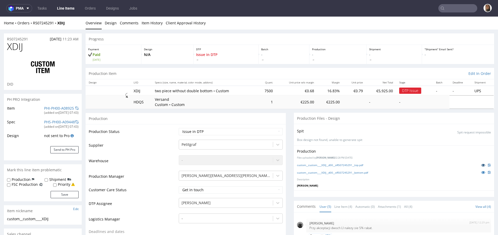
click at [481, 165] on icon at bounding box center [483, 165] width 4 height 4
click at [481, 171] on icon at bounding box center [483, 173] width 4 height 4
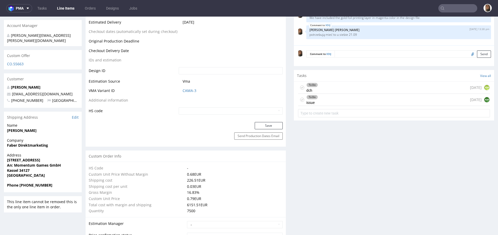
scroll to position [244, 0]
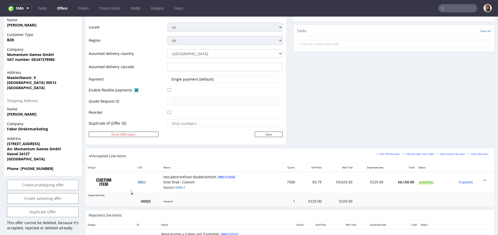
scroll to position [212, 0]
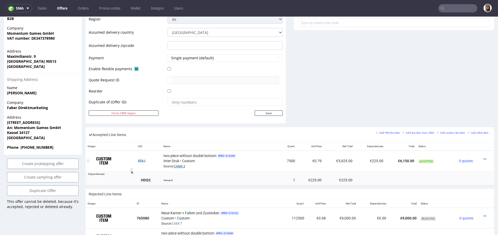
click at [179, 166] on link "CAMA-3" at bounding box center [179, 167] width 11 height 4
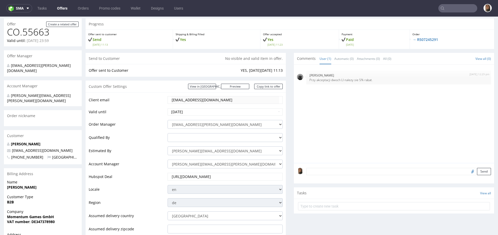
scroll to position [0, 0]
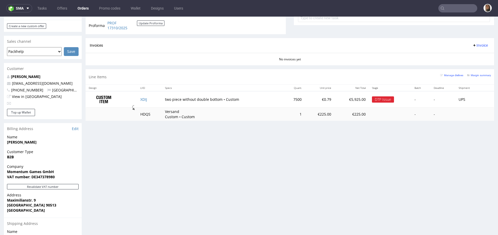
scroll to position [160, 0]
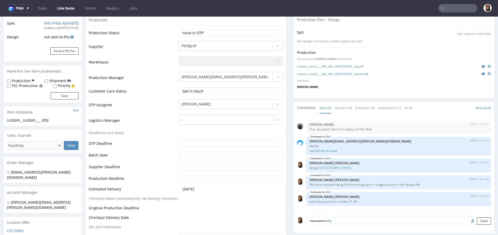
scroll to position [188, 0]
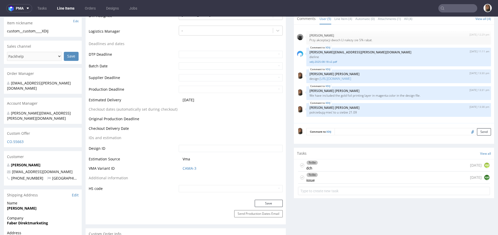
click at [391, 175] on div "To Do issue today AM" at bounding box center [394, 178] width 192 height 12
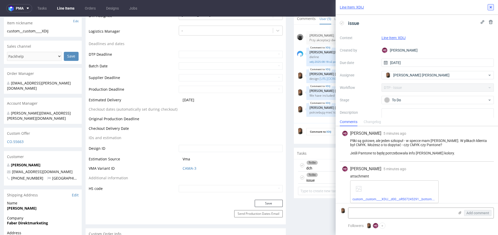
click at [489, 5] on button at bounding box center [490, 7] width 6 height 6
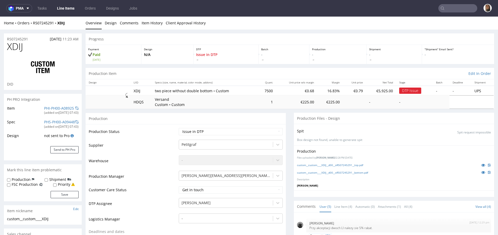
scroll to position [177, 0]
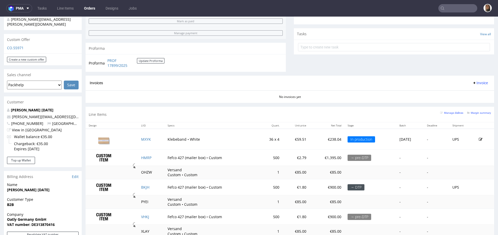
scroll to position [210, 0]
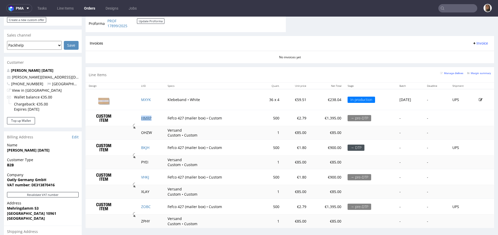
click at [141, 117] on link "HMRP" at bounding box center [146, 118] width 10 height 5
click at [143, 146] on link "BKJH" at bounding box center [145, 147] width 8 height 5
click at [142, 176] on link "VHKJ" at bounding box center [145, 177] width 8 height 5
click at [144, 205] on link "ZOBC" at bounding box center [146, 206] width 10 height 5
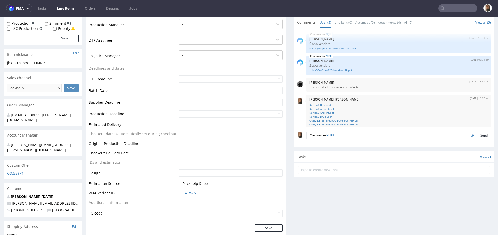
scroll to position [23, 0]
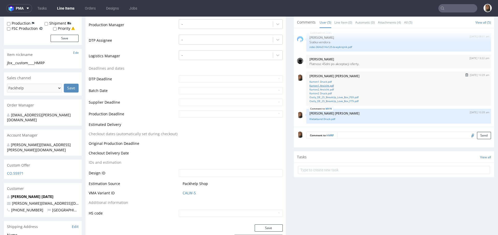
click at [322, 85] on link "Karton1 Ansicht.pdf" at bounding box center [398, 86] width 178 height 4
click at [319, 96] on link "Oatly_DE_25_BreakUp_Love_Box_F59.pdf" at bounding box center [398, 97] width 178 height 4
click at [335, 101] on link "Oatly_DE_25_BreakUp_Love_Box_F79.pdf" at bounding box center [398, 101] width 178 height 4
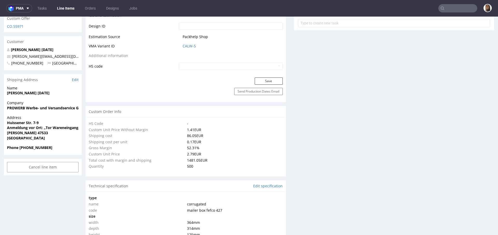
scroll to position [217, 0]
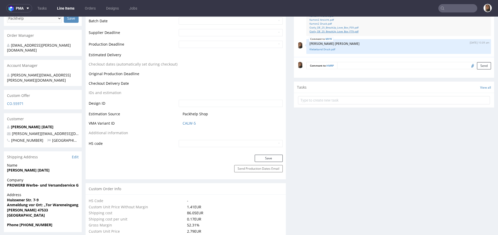
click at [353, 31] on link "Oatly_DE_25_BreakUp_Love_Box_F79.pdf" at bounding box center [398, 32] width 178 height 4
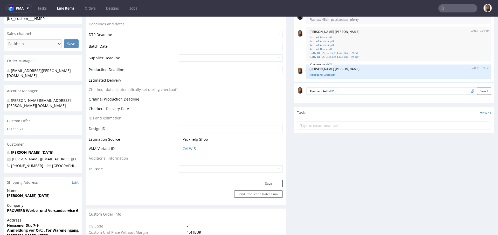
scroll to position [191, 0]
click at [468, 90] on input "file" at bounding box center [471, 91] width 7 height 7
type input "C:\fakepath\Oatly_DE_25_BreakUp_Love_Box_F79.pdf"
click at [477, 90] on button "Send" at bounding box center [484, 91] width 14 height 7
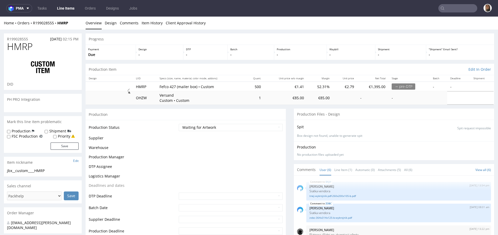
scroll to position [41, 0]
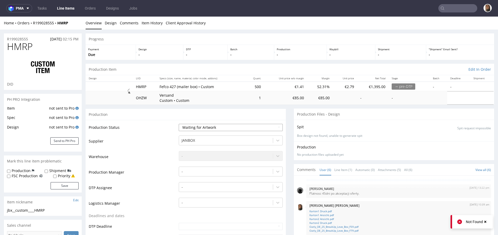
click at [207, 126] on select "Waiting for Artwork Waiting for Diecut Waiting for Mockup Waiting for DTP Waiti…" at bounding box center [231, 127] width 104 height 7
select select "dtp_waiting_for_check"
click at [179, 124] on select "Waiting for Artwork Waiting for Diecut Waiting for Mockup Waiting for DTP Waiti…" at bounding box center [231, 127] width 104 height 7
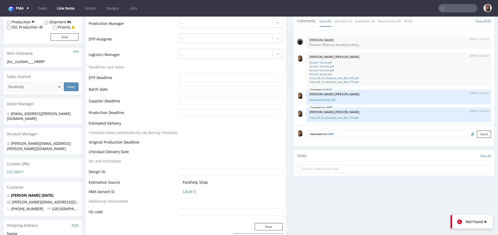
scroll to position [163, 0]
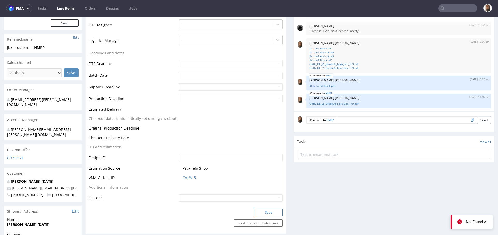
click at [259, 209] on button "Save" at bounding box center [268, 212] width 28 height 7
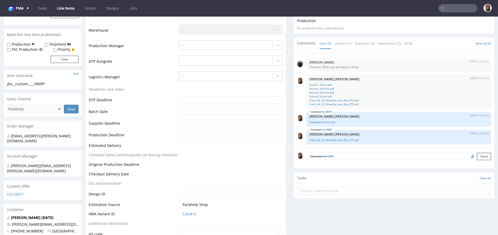
scroll to position [0, 0]
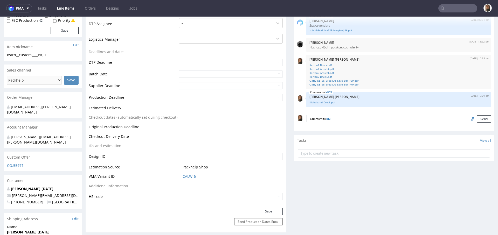
scroll to position [180, 0]
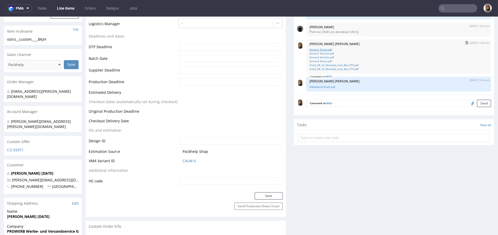
click at [321, 48] on link "Karton1 Druck.pdf" at bounding box center [398, 50] width 178 height 4
click at [321, 53] on link "Karton1 Ansicht.pdf" at bounding box center [398, 54] width 178 height 4
click at [321, 55] on link "Karton2 Ansicht.pdf" at bounding box center [398, 57] width 178 height 4
click at [321, 60] on link "Karton2 Druck.pdf" at bounding box center [398, 61] width 178 height 4
click at [321, 64] on link "Oatly_DE_25_BreakUp_Love_Box_F59.pdf" at bounding box center [398, 65] width 178 height 4
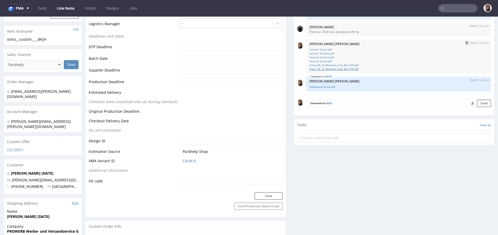
click at [321, 69] on link "Oatly_DE_25_BreakUp_Love_Box_F79.pdf" at bounding box center [398, 69] width 178 height 4
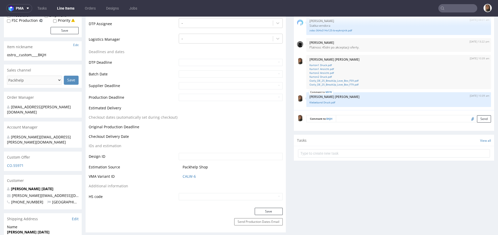
scroll to position [139, 0]
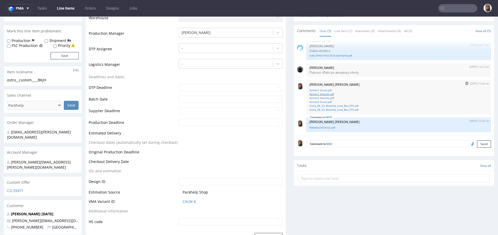
click at [324, 93] on link "Karton1 Ansicht.pdf" at bounding box center [398, 94] width 178 height 4
click at [326, 97] on link "Karton2 Ansicht.pdf" at bounding box center [398, 98] width 178 height 4
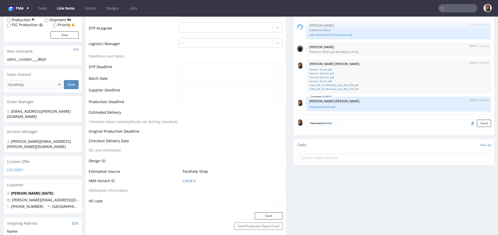
scroll to position [159, 0]
click at [468, 122] on input "file" at bounding box center [471, 123] width 7 height 7
type input "C:\fakepath\Oatly_DE_25_BreakUp_Love_Box_F59.pdf"
click at [477, 120] on button "Send" at bounding box center [484, 123] width 14 height 7
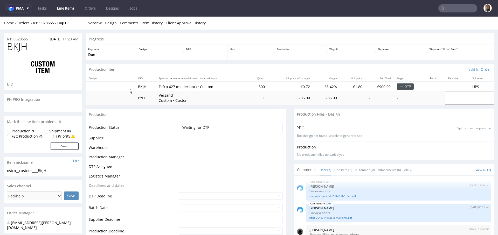
scroll to position [59, 0]
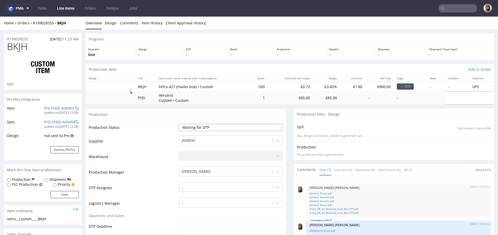
click at [210, 125] on select "Waiting for Artwork Waiting for Diecut Waiting for Mockup Waiting for DTP Waiti…" at bounding box center [231, 127] width 104 height 7
click at [179, 124] on select "Waiting for Artwork Waiting for Diecut Waiting for Mockup Waiting for DTP Waiti…" at bounding box center [231, 127] width 104 height 7
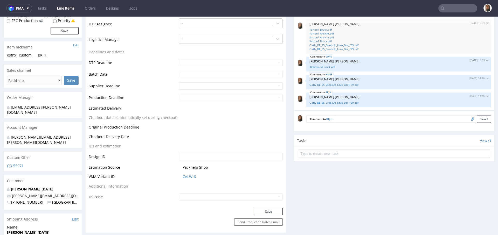
scroll to position [223, 0]
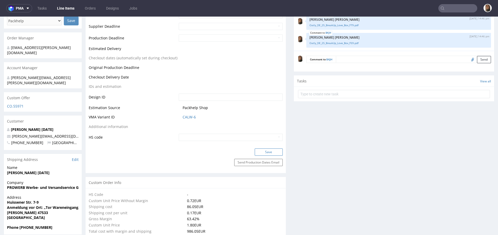
click at [255, 148] on button "Save" at bounding box center [268, 151] width 28 height 7
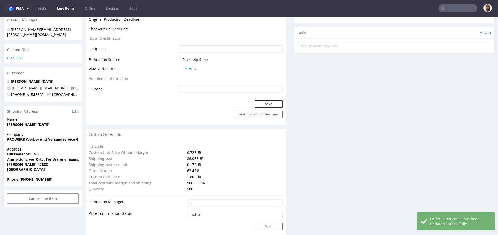
scroll to position [272, 0]
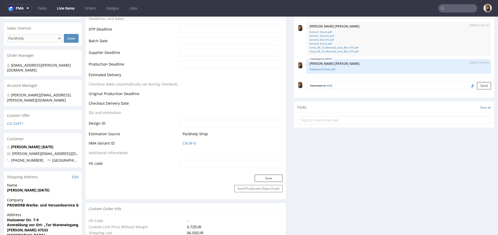
scroll to position [182, 0]
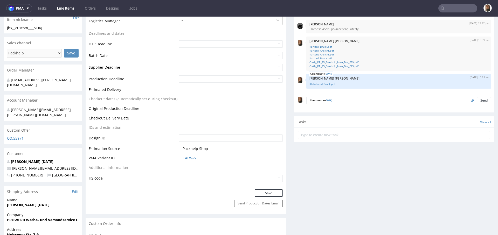
click at [468, 100] on input "file" at bounding box center [471, 100] width 7 height 7
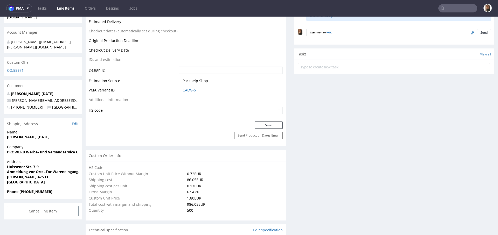
scroll to position [205, 0]
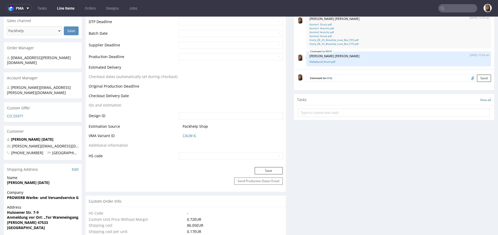
click at [468, 79] on input "file" at bounding box center [471, 78] width 7 height 7
type input "C:\fakepath\Karton2 Ansicht.pdf"
click at [477, 76] on button "Send" at bounding box center [484, 78] width 14 height 7
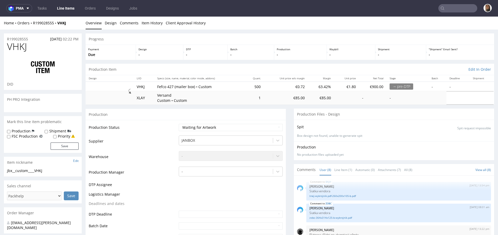
scroll to position [77, 0]
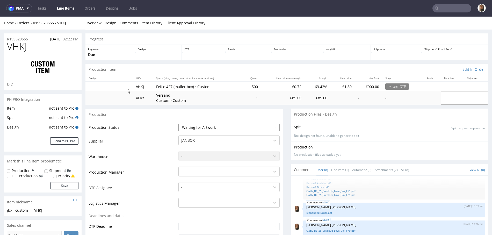
click at [214, 126] on select "Waiting for Artwork Waiting for Diecut Waiting for Mockup Waiting for DTP Waiti…" at bounding box center [229, 127] width 101 height 7
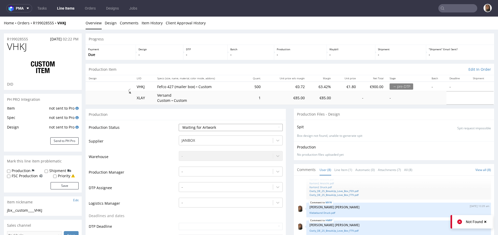
select select "dtp_waiting_for_check"
click at [179, 124] on select "Waiting for Artwork Waiting for Diecut Waiting for Mockup Waiting for DTP Waiti…" at bounding box center [231, 127] width 104 height 7
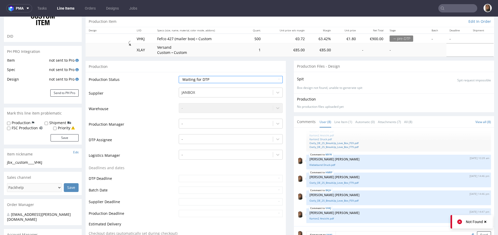
scroll to position [145, 0]
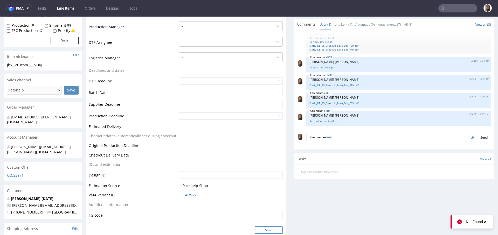
click at [261, 231] on button "Save" at bounding box center [268, 229] width 28 height 7
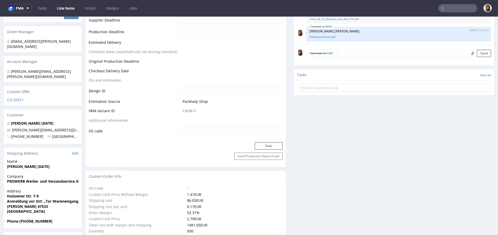
scroll to position [192, 0]
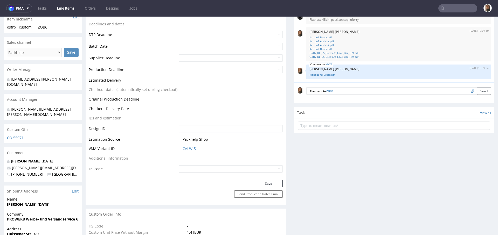
click at [468, 91] on input "file" at bounding box center [471, 91] width 7 height 7
type input "C:\fakepath\Karton1 Ansicht.pdf"
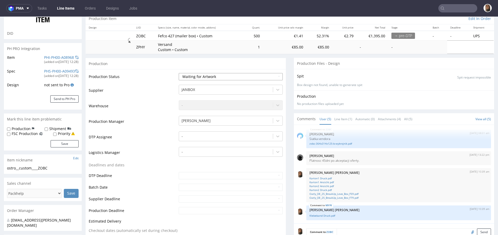
scroll to position [110, 0]
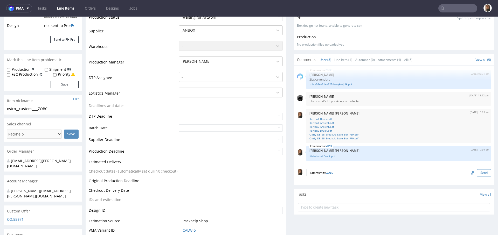
click at [477, 174] on button "Send" at bounding box center [484, 172] width 14 height 7
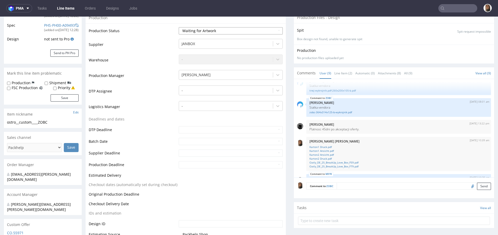
scroll to position [0, 0]
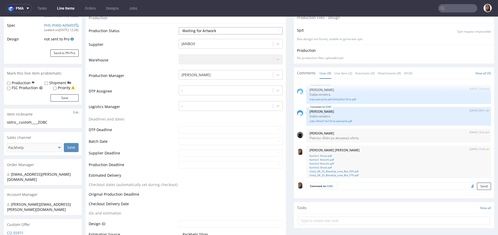
click at [209, 31] on select "Waiting for Artwork Waiting for Diecut Waiting for Mockup Waiting for DTP Waiti…" at bounding box center [231, 30] width 104 height 7
select select "dtp_waiting_for_check"
click at [179, 27] on select "Waiting for Artwork Waiting for Diecut Waiting for Mockup Waiting for DTP Waiti…" at bounding box center [231, 30] width 104 height 7
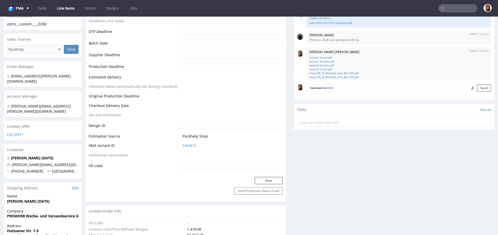
scroll to position [199, 0]
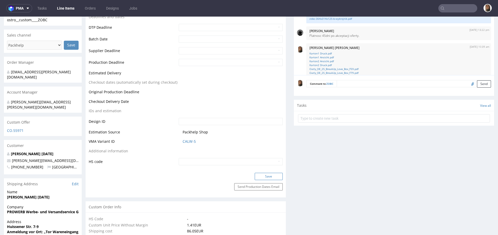
click at [267, 178] on button "Save" at bounding box center [268, 176] width 28 height 7
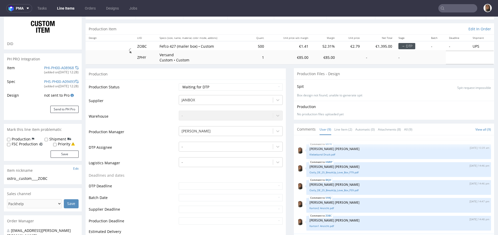
scroll to position [0, 0]
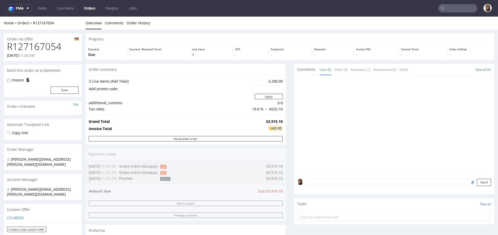
scroll to position [178, 0]
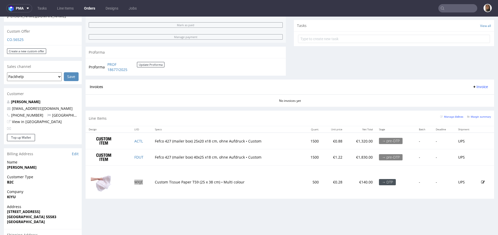
click at [451, 8] on input "text" at bounding box center [457, 8] width 39 height 8
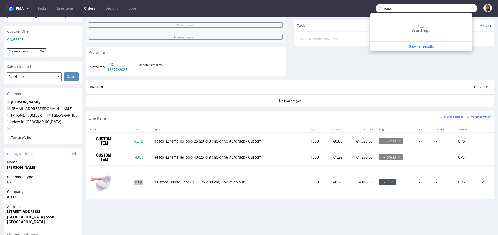
type input "puig"
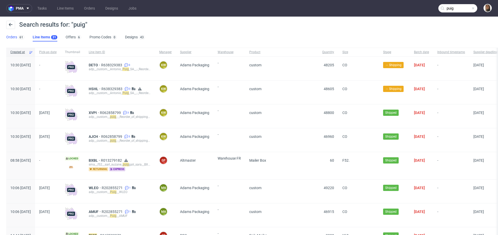
click at [11, 37] on link "Orders 61" at bounding box center [15, 37] width 18 height 8
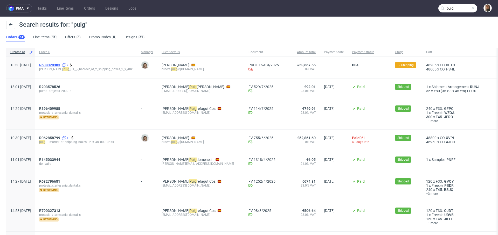
click at [60, 65] on span "R638329383" at bounding box center [49, 65] width 21 height 4
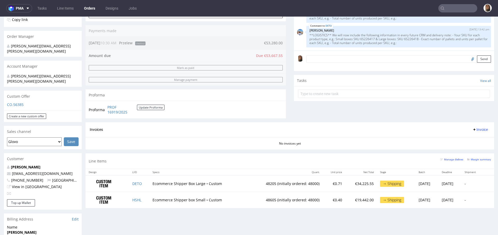
scroll to position [130, 0]
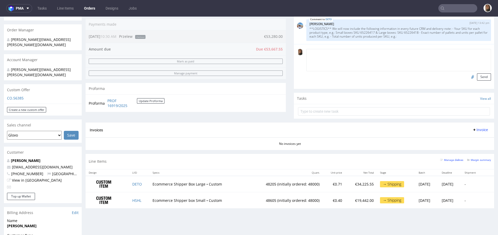
click at [318, 50] on textarea at bounding box center [398, 60] width 184 height 22
type textarea "UPDATED PO"
click at [468, 77] on input "file" at bounding box center [471, 76] width 7 height 7
type input "C:\fakepath\SHIPPER BOX DBS_PO 4504182903.pdf"
click at [333, 53] on textarea "UPDATED PO" at bounding box center [398, 60] width 184 height 22
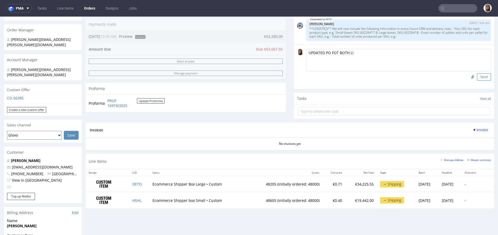
type textarea "UPDATED PO FOT BOTH LI"
click at [477, 76] on button "Send" at bounding box center [484, 76] width 14 height 7
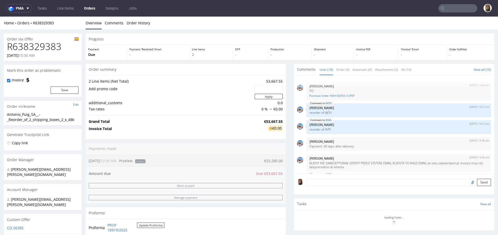
scroll to position [105, 0]
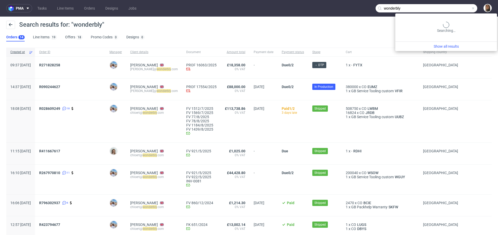
click at [452, 8] on input "wonderbly" at bounding box center [426, 8] width 102 height 8
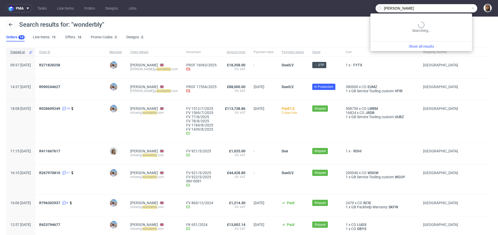
type input "[PERSON_NAME]"
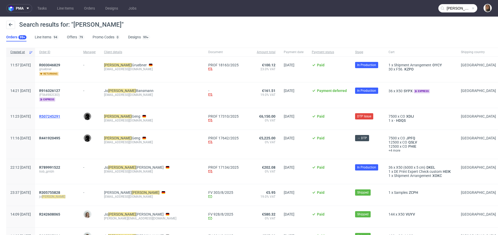
click at [60, 116] on span "R507245291" at bounding box center [49, 116] width 21 height 4
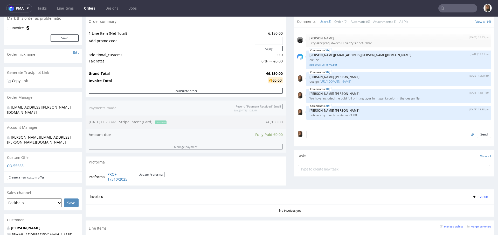
scroll to position [151, 0]
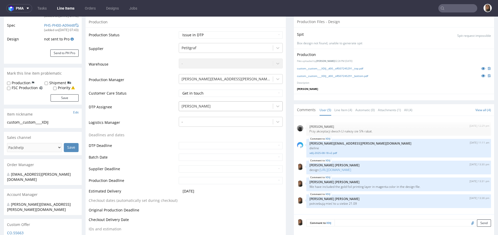
scroll to position [192, 0]
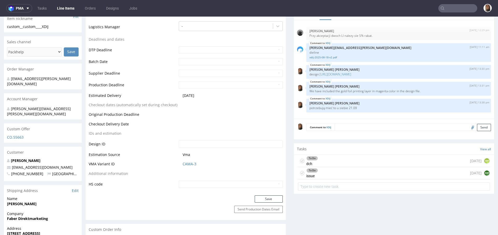
click at [341, 175] on div "To Do issue today AM" at bounding box center [394, 173] width 192 height 12
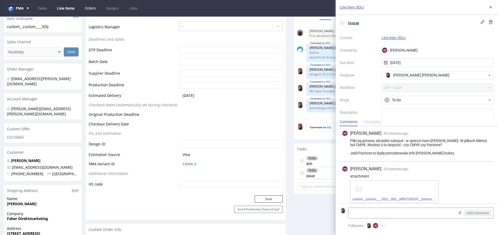
click at [94, 7] on link "Orders" at bounding box center [90, 8] width 17 height 8
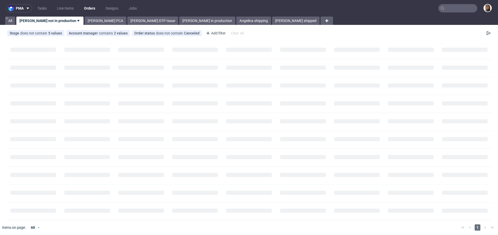
scroll to position [29, 0]
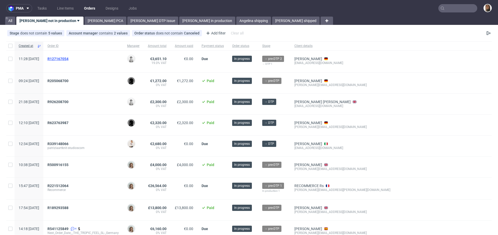
click at [68, 59] on span "R127167054" at bounding box center [57, 59] width 21 height 4
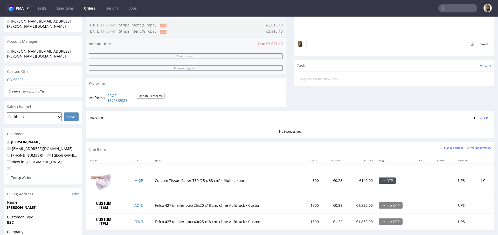
scroll to position [155, 0]
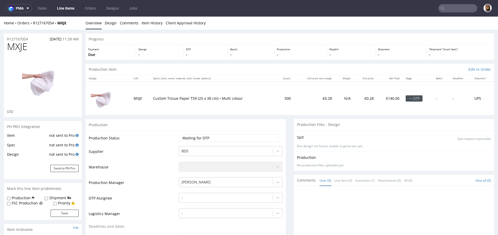
click at [449, 7] on input "text" at bounding box center [457, 8] width 39 height 8
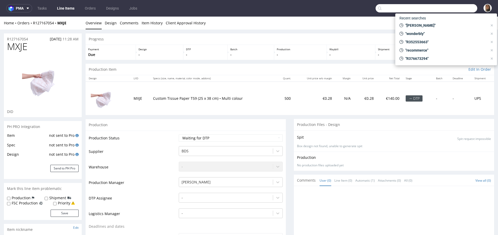
paste input "R926208700"
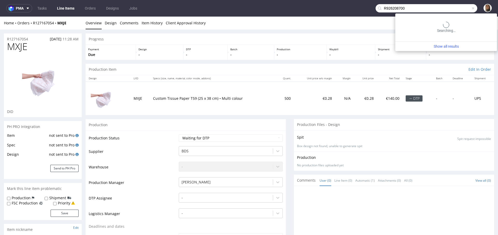
type input "R926208700"
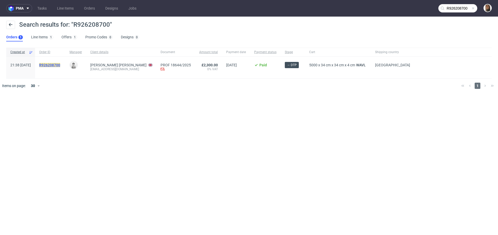
click at [60, 65] on mark "R926208700" at bounding box center [49, 65] width 21 height 4
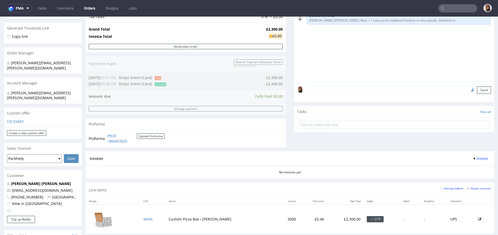
scroll to position [108, 0]
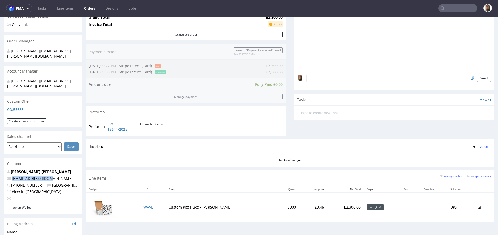
drag, startPoint x: 59, startPoint y: 166, endPoint x: 4, endPoint y: 169, distance: 55.3
click at [4, 169] on div "Order via Offer R926208700 02.09.2025 09:38 PM Mark this order as problematic I…" at bounding box center [249, 156] width 498 height 471
copy span "ben@badbutler.co.uk"
click at [29, 169] on link "Ben Francoise" at bounding box center [41, 171] width 60 height 5
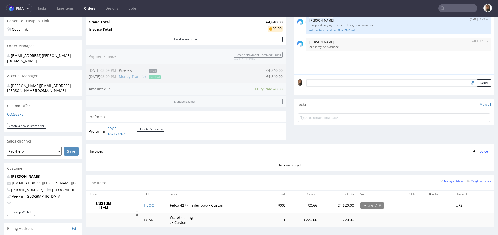
scroll to position [167, 0]
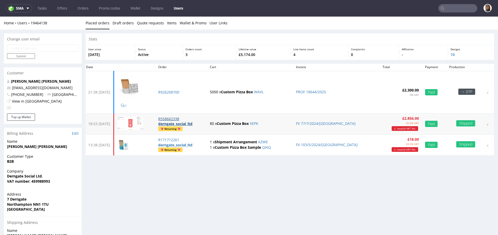
click at [186, 119] on p "R558662338" at bounding box center [180, 118] width 45 height 5
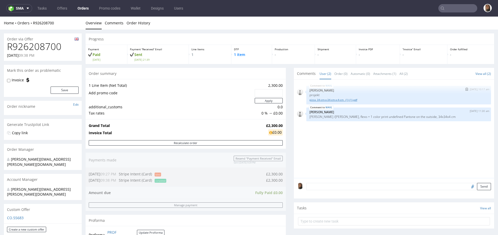
click at [328, 99] on link "pizza_34-cm-x-34-cm-x-4-cm_ (1) (1).pdf" at bounding box center [398, 100] width 178 height 4
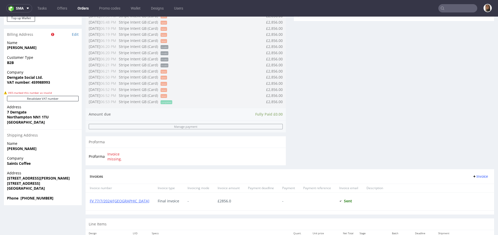
scroll to position [251, 0]
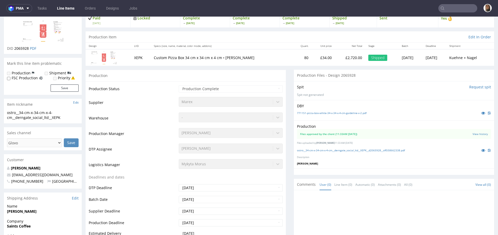
scroll to position [63, 0]
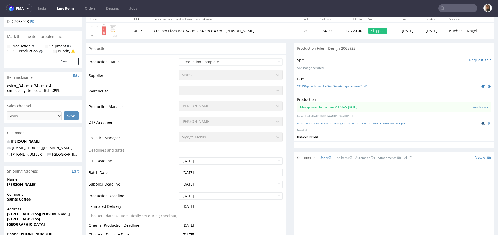
click at [481, 124] on icon at bounding box center [483, 124] width 4 height 4
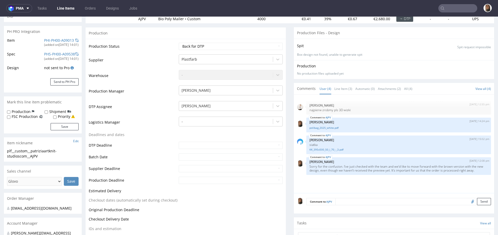
scroll to position [149, 0]
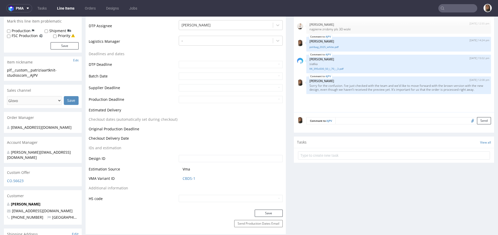
click at [348, 119] on textarea at bounding box center [412, 120] width 155 height 7
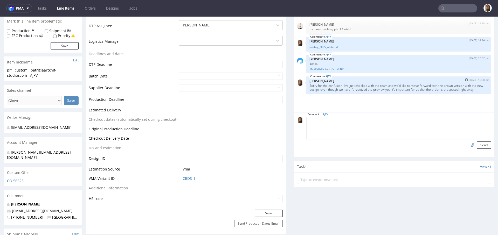
click at [465, 78] on img "submit" at bounding box center [466, 79] width 3 height 3
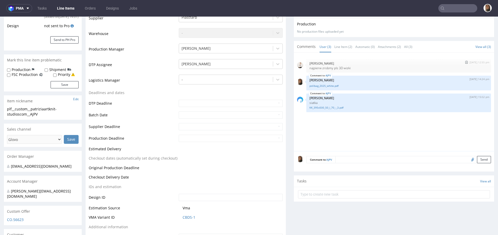
scroll to position [118, 0]
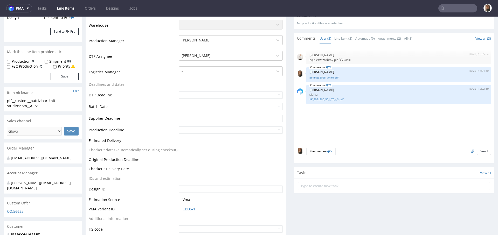
click at [339, 150] on textarea at bounding box center [412, 151] width 155 height 7
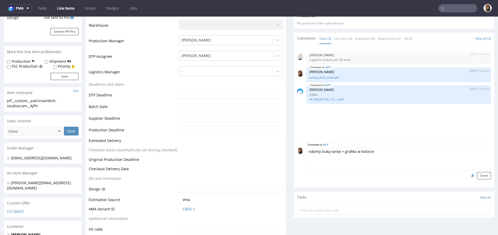
paste textarea "#413938"
type textarea "robimy białą torbę + grafika w kolorze #413938"
click at [477, 172] on button "Send" at bounding box center [484, 175] width 14 height 7
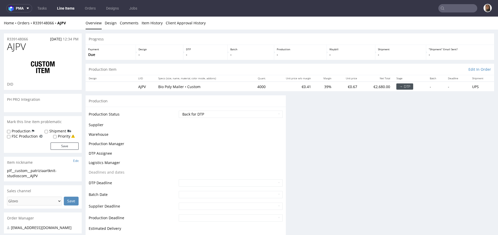
scroll to position [0, 0]
